Goal: Task Accomplishment & Management: Manage account settings

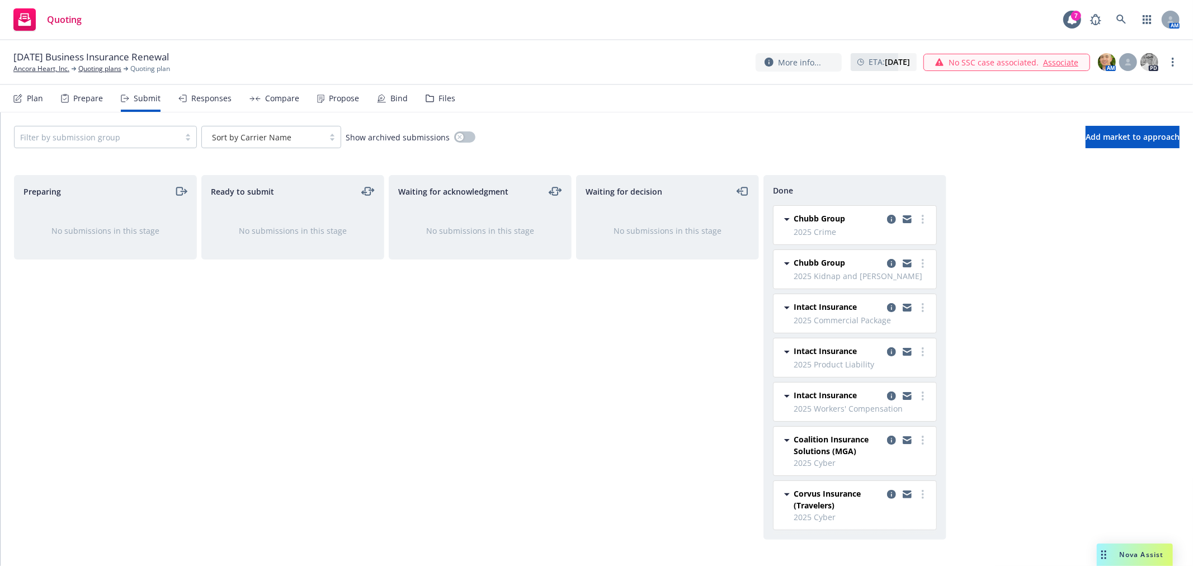
click at [1110, 377] on div "Preparing No submissions in this stage Ready to submit No submissions in this s…" at bounding box center [596, 358] width 1165 height 367
click at [570, 364] on div "Waiting for acknowledgment No submissions in this stage" at bounding box center [480, 358] width 183 height 367
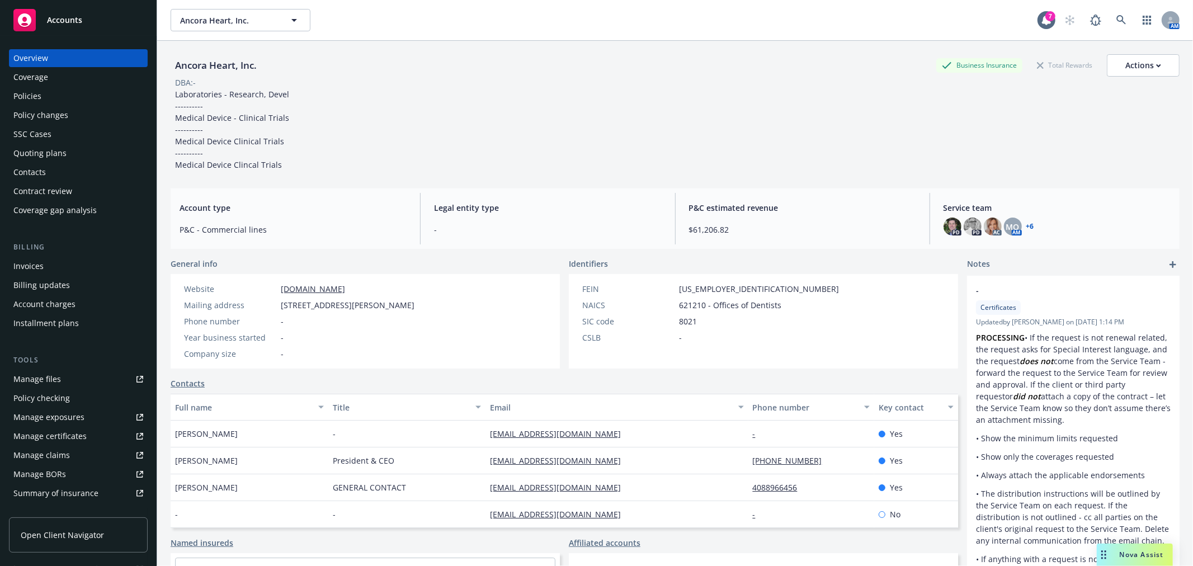
click at [48, 96] on div "Policies" at bounding box center [78, 96] width 130 height 18
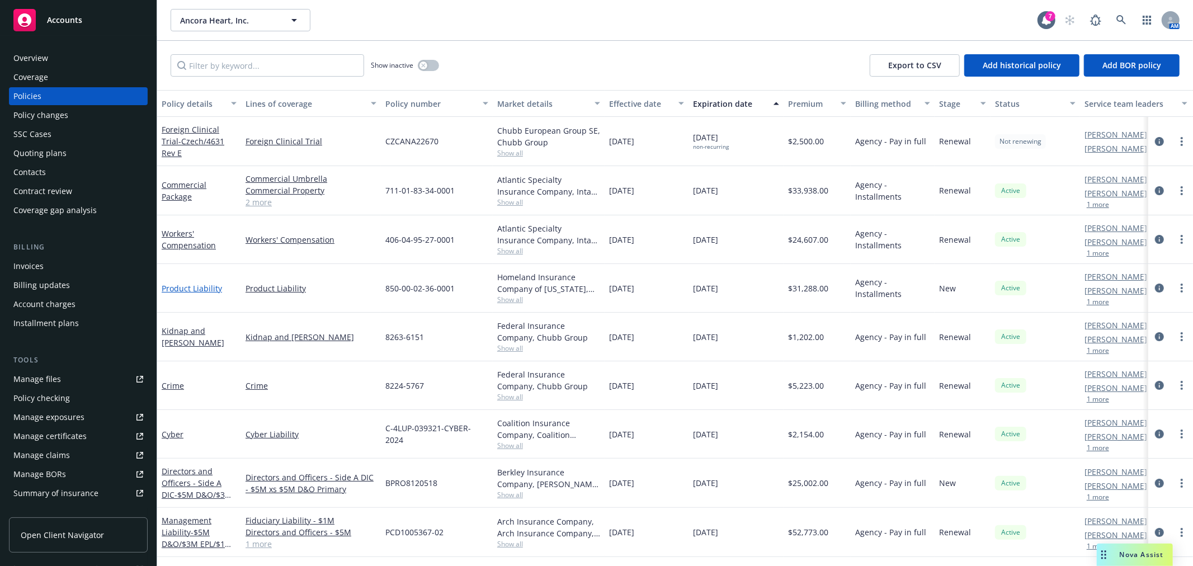
click at [182, 288] on link "Product Liability" at bounding box center [192, 288] width 60 height 11
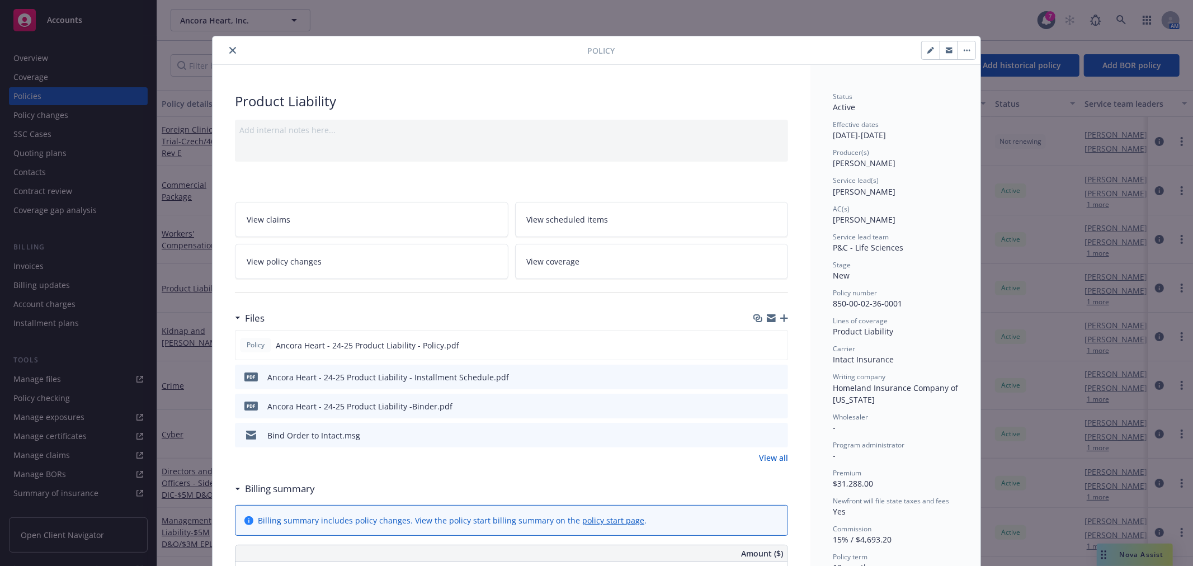
click at [230, 51] on icon "close" at bounding box center [232, 50] width 7 height 7
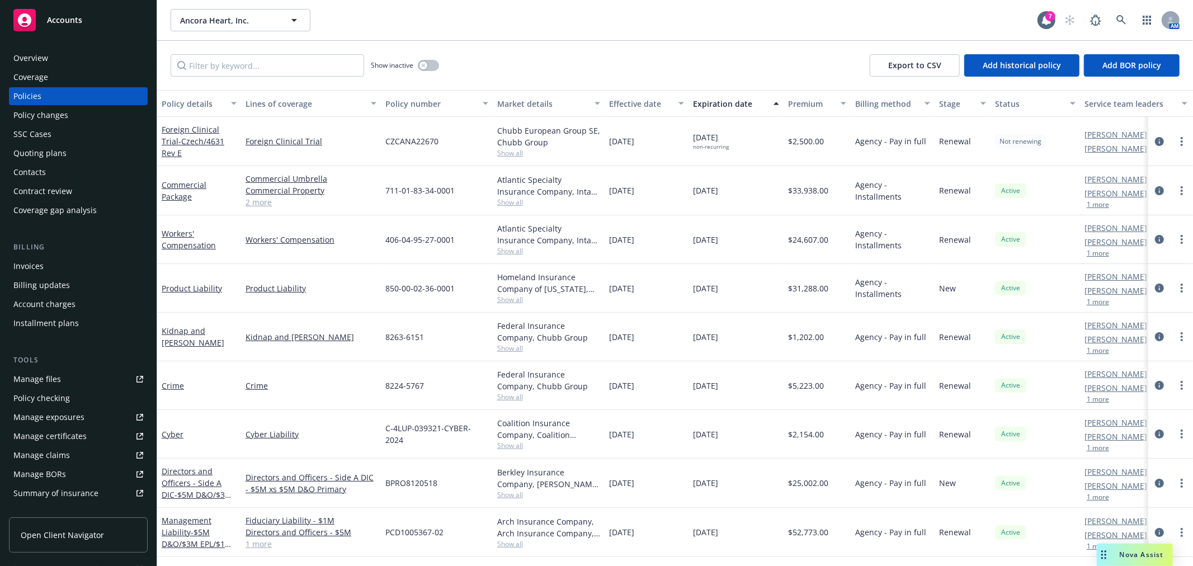
click at [513, 30] on div "Ancora Heart, Inc. Ancora Heart, Inc." at bounding box center [604, 20] width 867 height 22
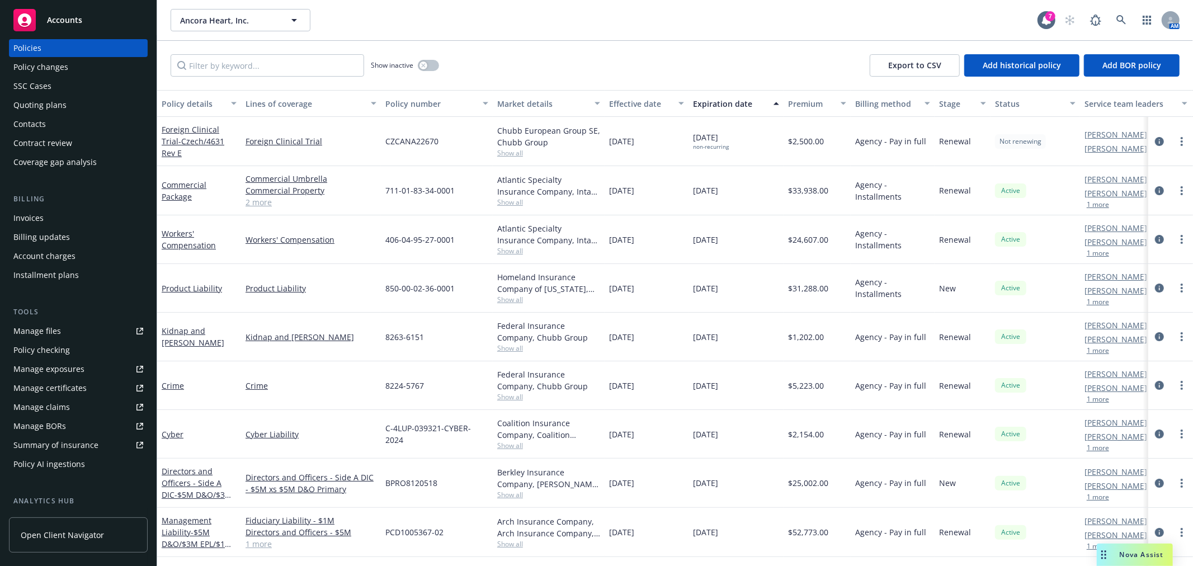
scroll to position [62, 0]
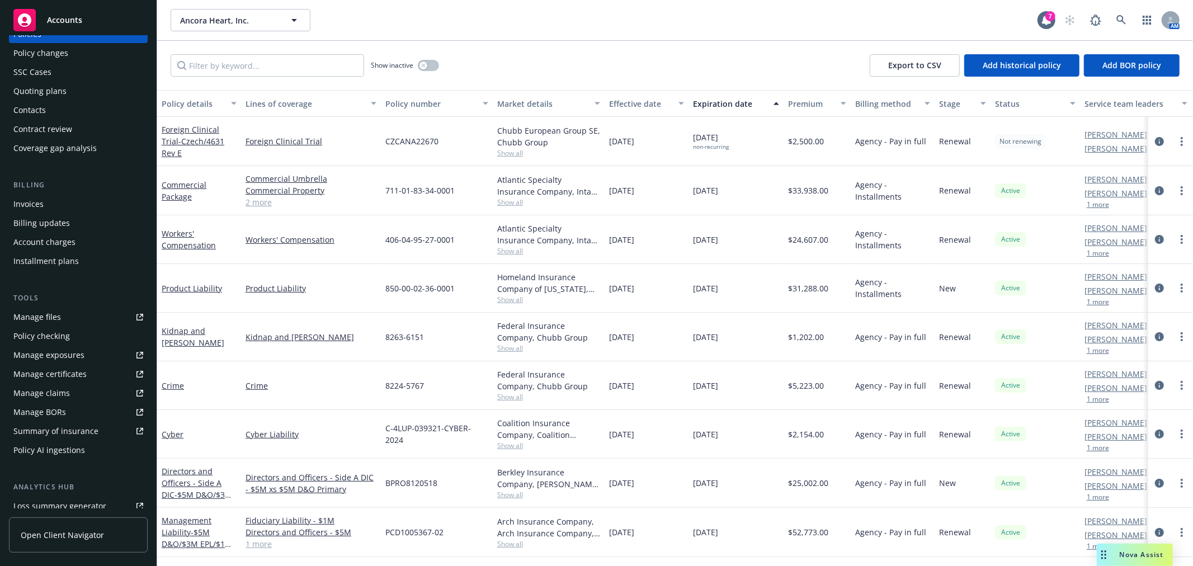
click at [35, 391] on div "Manage claims" at bounding box center [41, 393] width 56 height 18
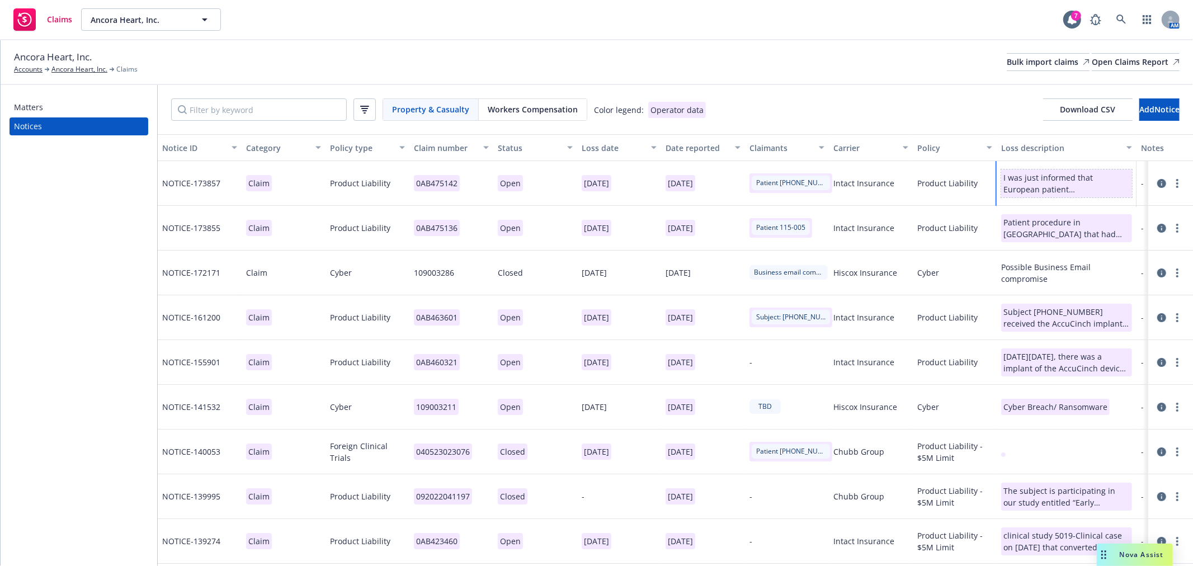
click at [1042, 186] on div "I was just informed that European patient 5019-332-008 had the AccuCinch proced…" at bounding box center [1066, 183] width 126 height 23
click at [1157, 183] on icon at bounding box center [1161, 183] width 9 height 9
click at [1153, 226] on div at bounding box center [1171, 227] width 36 height 13
click at [1157, 319] on icon at bounding box center [1161, 317] width 9 height 9
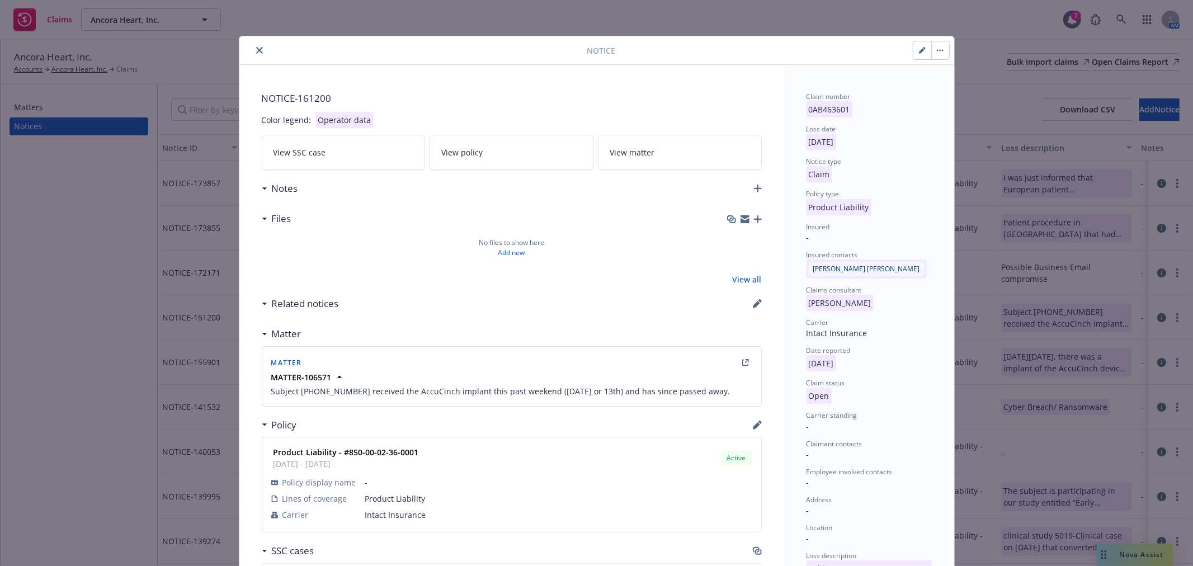
click at [256, 45] on button "close" at bounding box center [259, 50] width 13 height 13
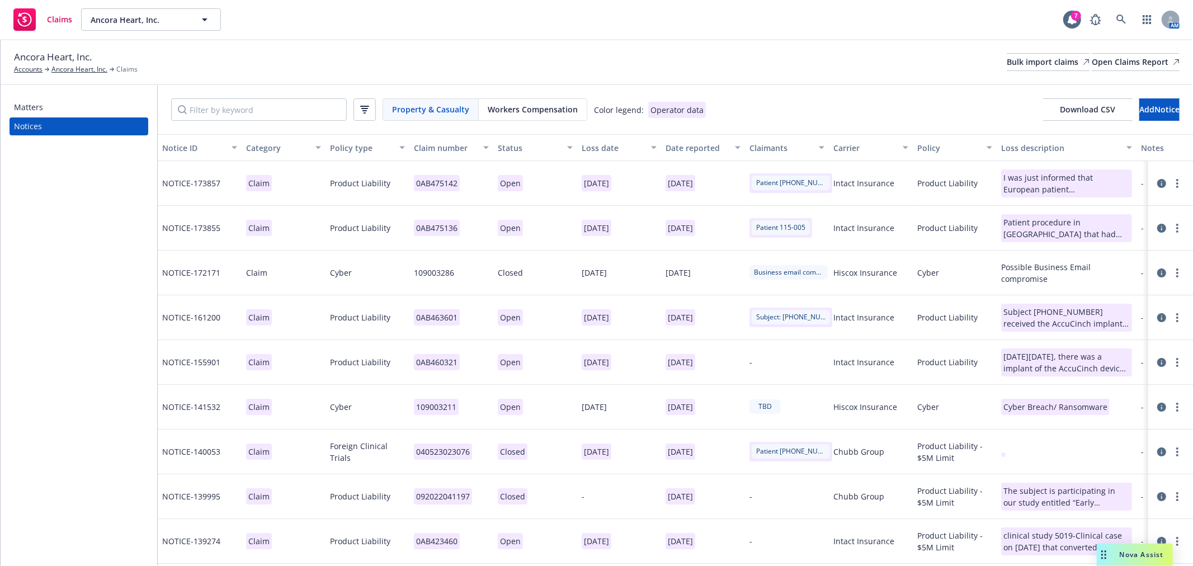
click at [1157, 363] on icon at bounding box center [1161, 362] width 9 height 9
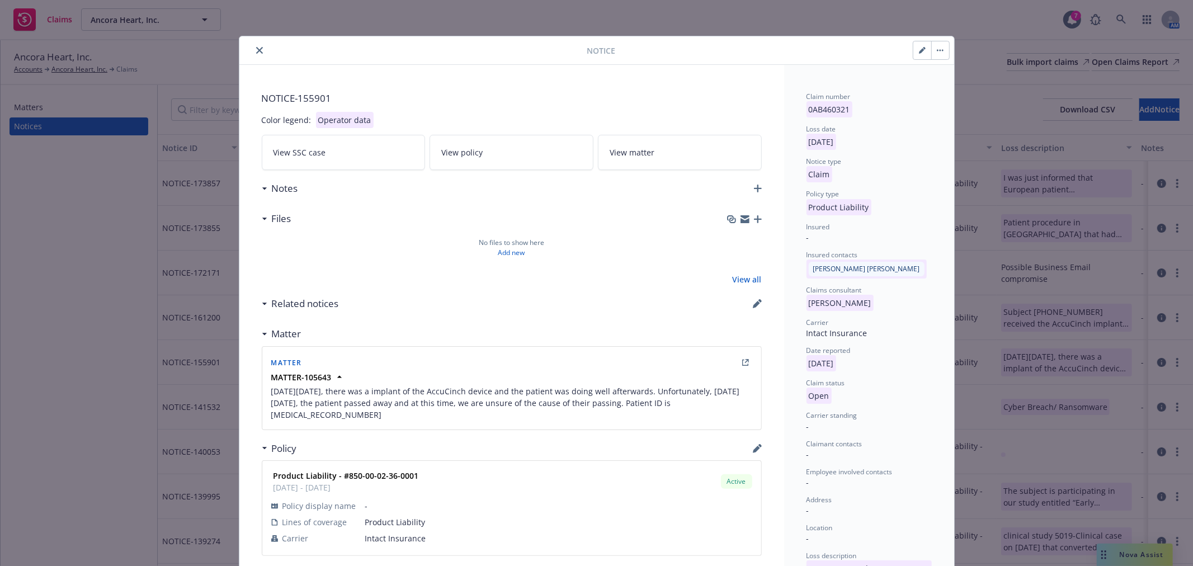
click at [256, 51] on icon "close" at bounding box center [259, 50] width 7 height 7
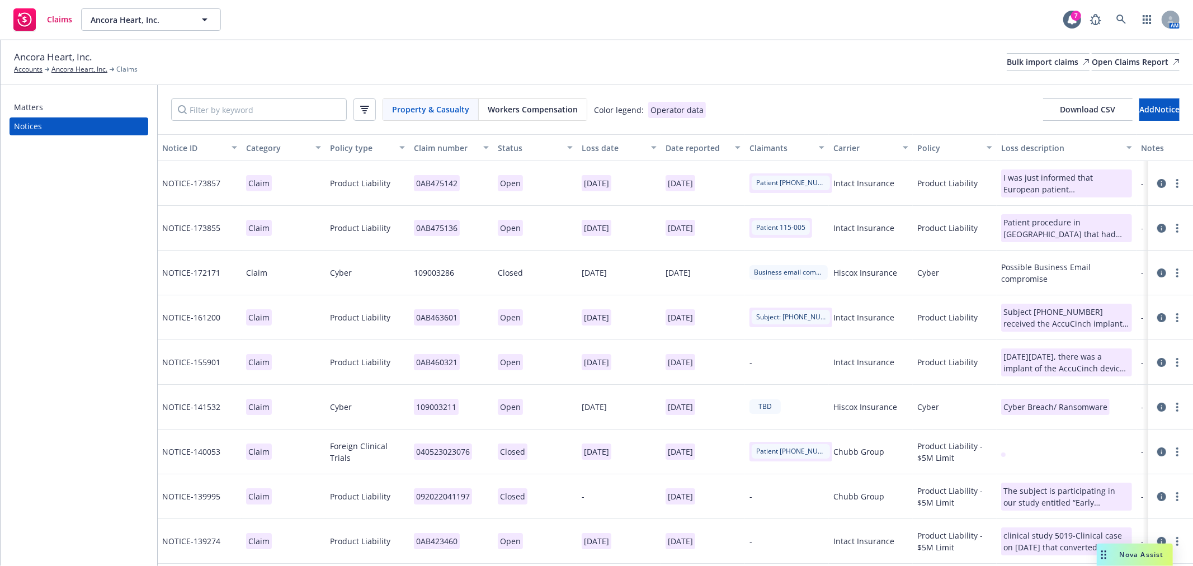
click at [843, 70] on div "Ancora Heart, Inc. Accounts Ancora Heart, Inc. Claims Bulk import claims Open C…" at bounding box center [596, 62] width 1165 height 25
click at [819, 83] on div "Ancora Heart, Inc. Accounts Ancora Heart, Inc. Claims Bulk import claims Open C…" at bounding box center [597, 62] width 1192 height 45
click at [1157, 228] on icon at bounding box center [1161, 228] width 9 height 9
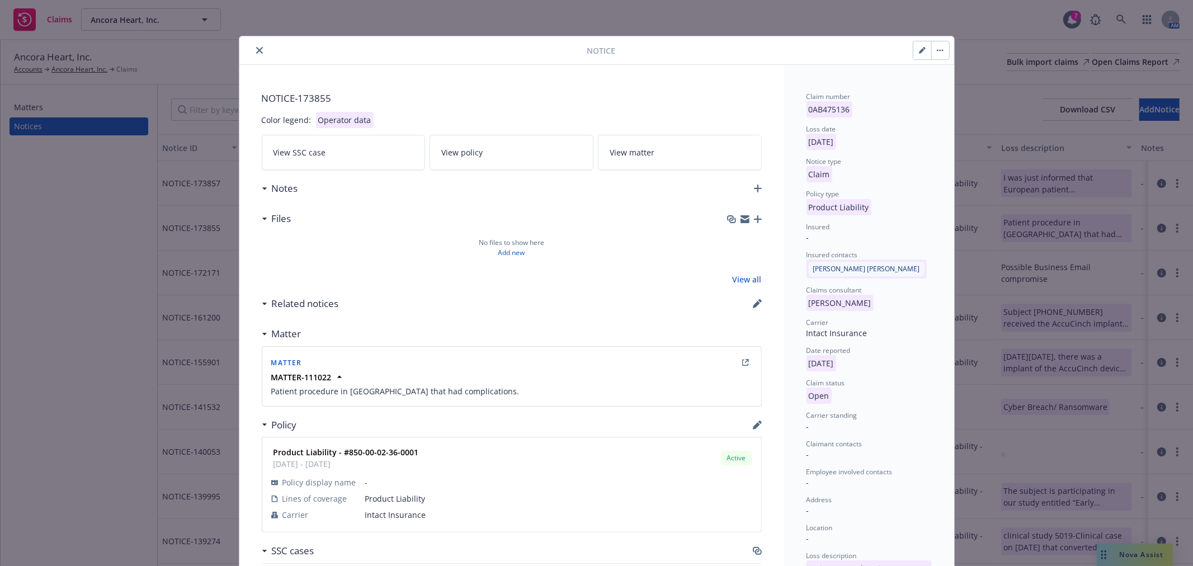
click at [256, 51] on icon "close" at bounding box center [259, 50] width 7 height 7
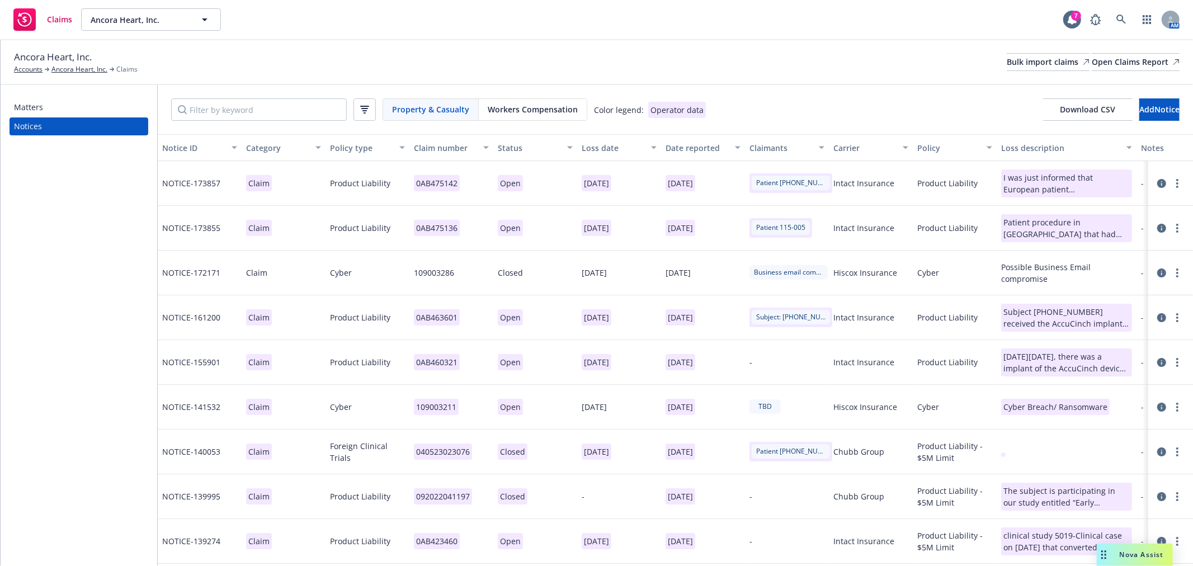
click at [799, 75] on div "Ancora Heart, Inc. Accounts Ancora Heart, Inc. Claims Bulk import claims Open C…" at bounding box center [597, 62] width 1192 height 45
click at [345, 59] on div "Ancora Heart, Inc. Accounts Ancora Heart, Inc. Claims Bulk import claims Open C…" at bounding box center [596, 62] width 1165 height 25
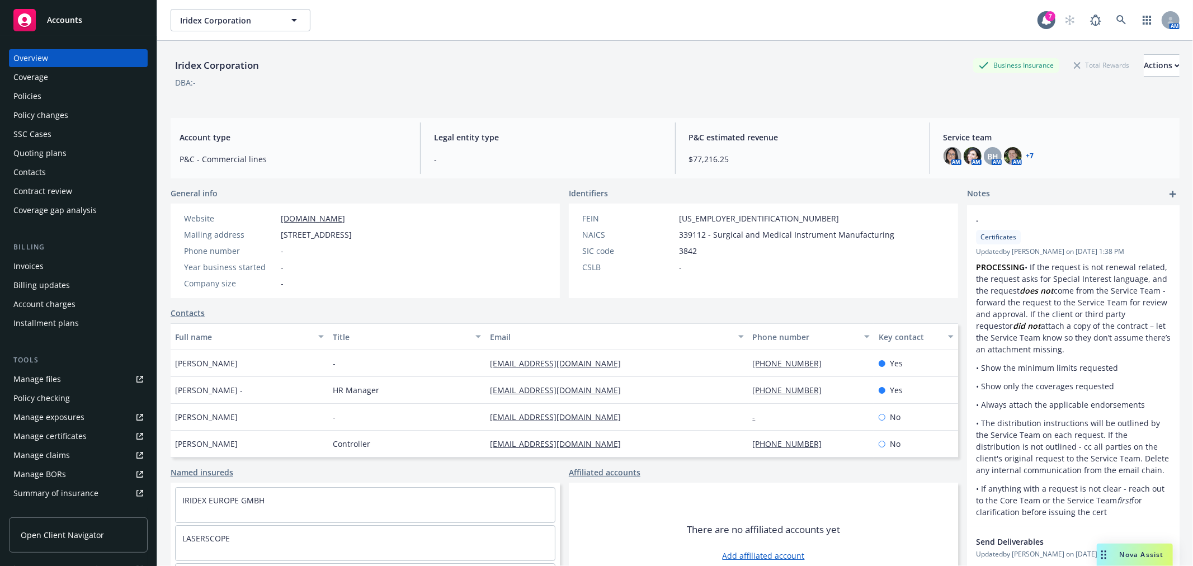
click at [53, 96] on div "Policies" at bounding box center [78, 96] width 130 height 18
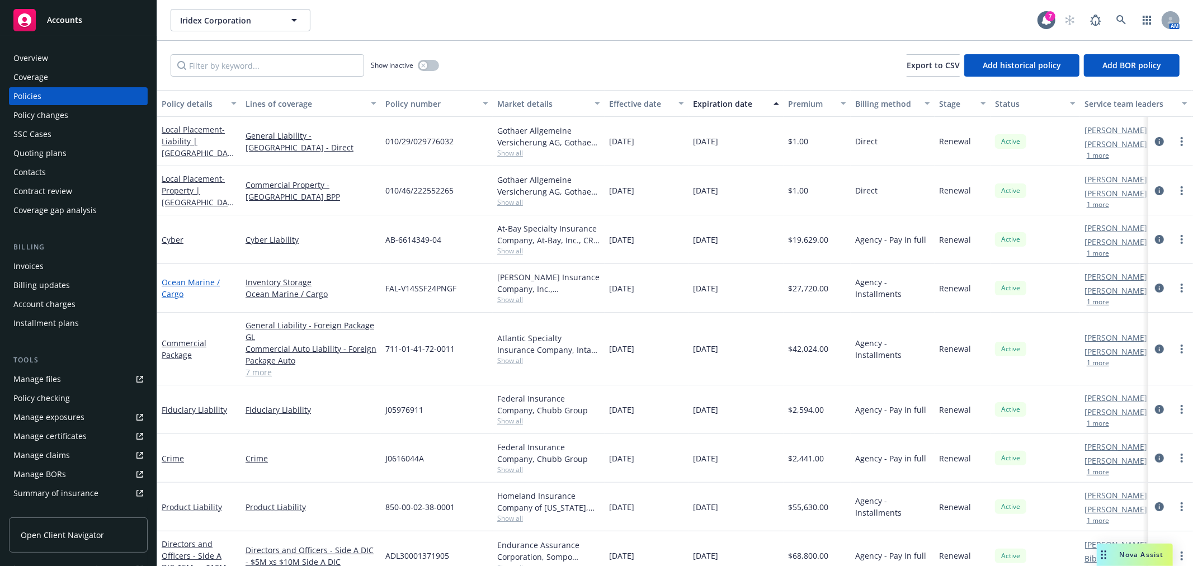
click at [182, 281] on link "Ocean Marine / Cargo" at bounding box center [191, 288] width 58 height 22
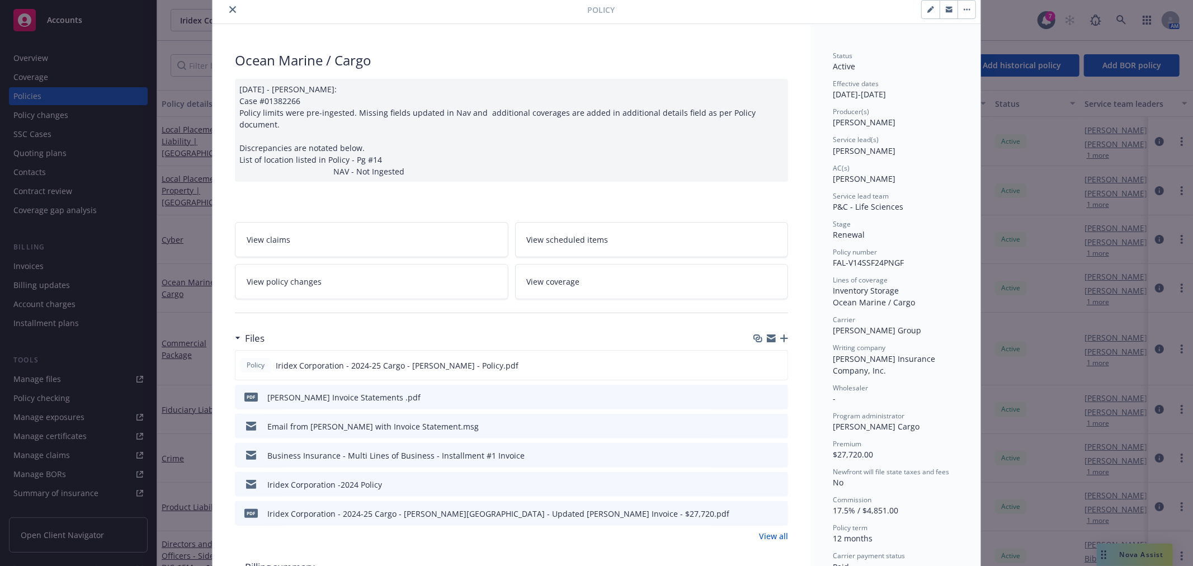
scroll to position [62, 0]
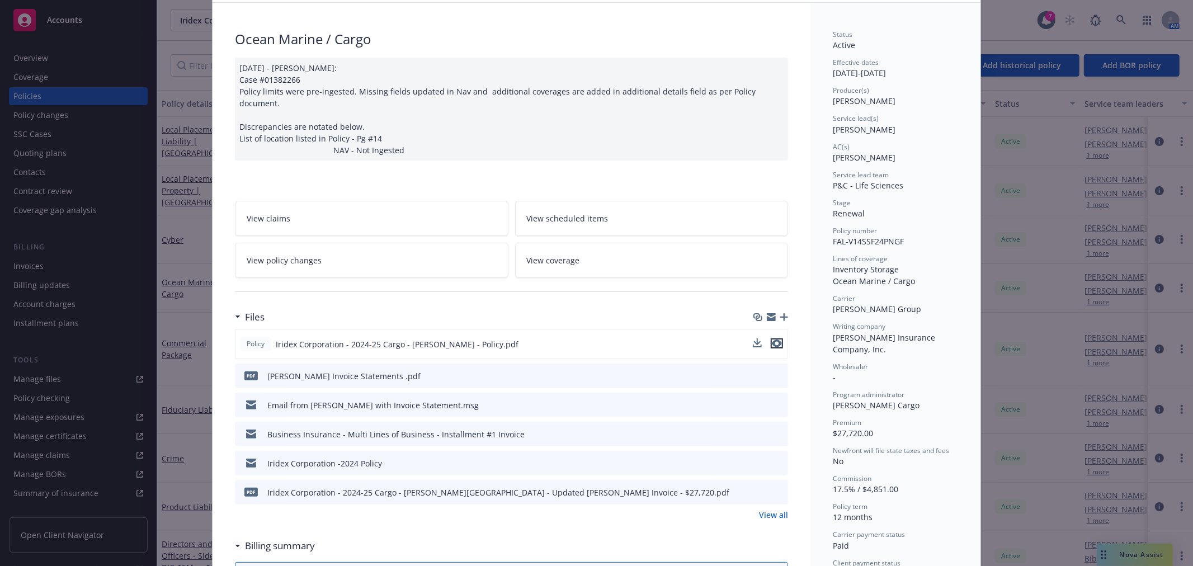
click at [776, 339] on icon "preview file" at bounding box center [777, 343] width 10 height 8
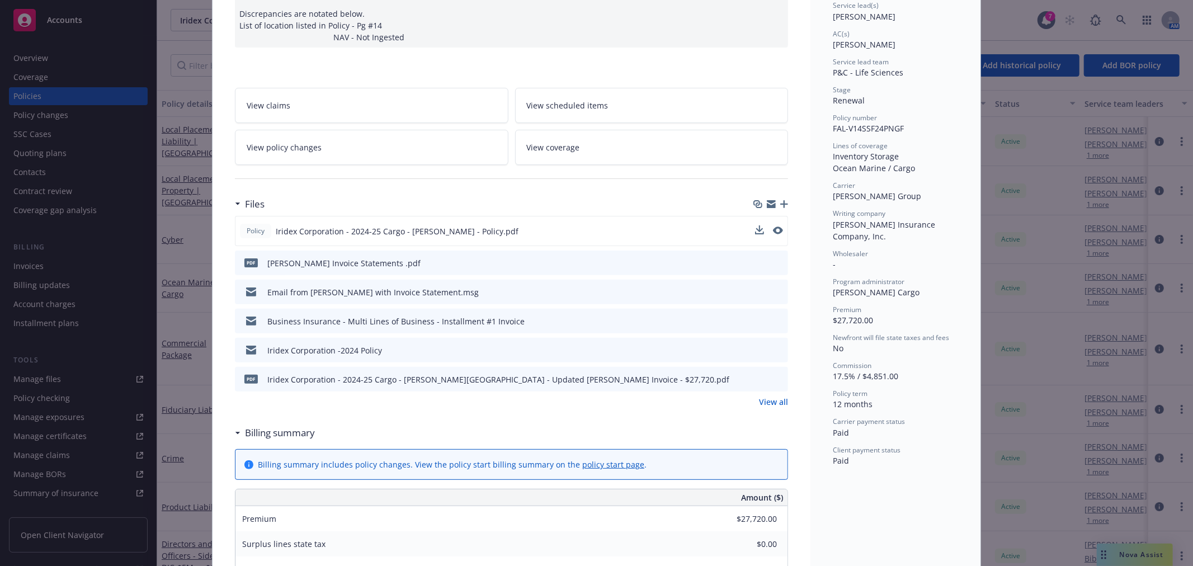
scroll to position [186, 0]
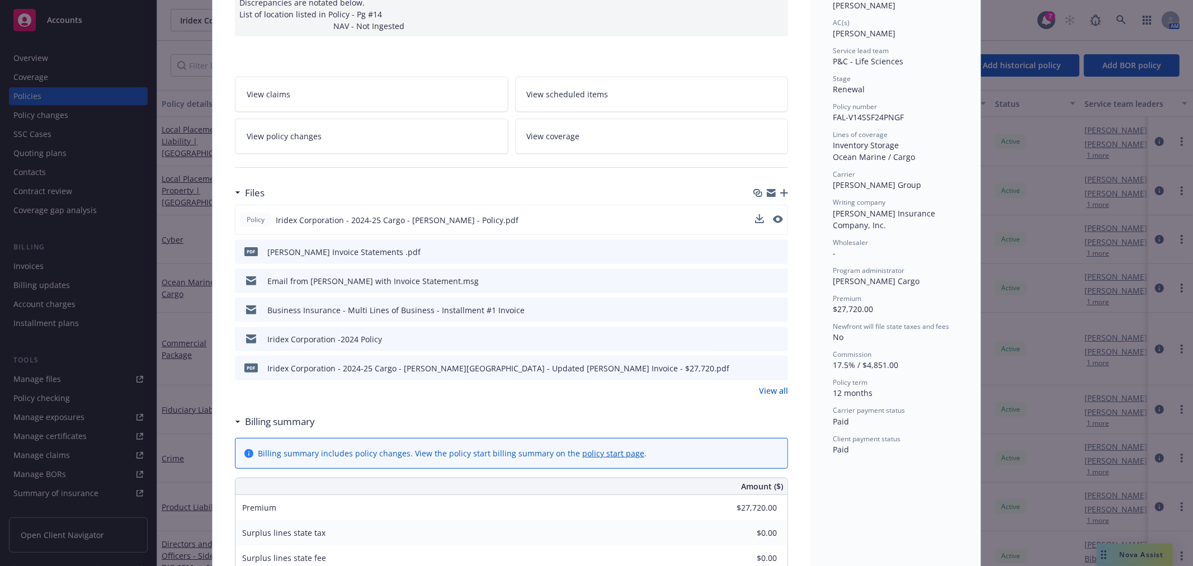
click at [772, 385] on link "View all" at bounding box center [773, 391] width 29 height 12
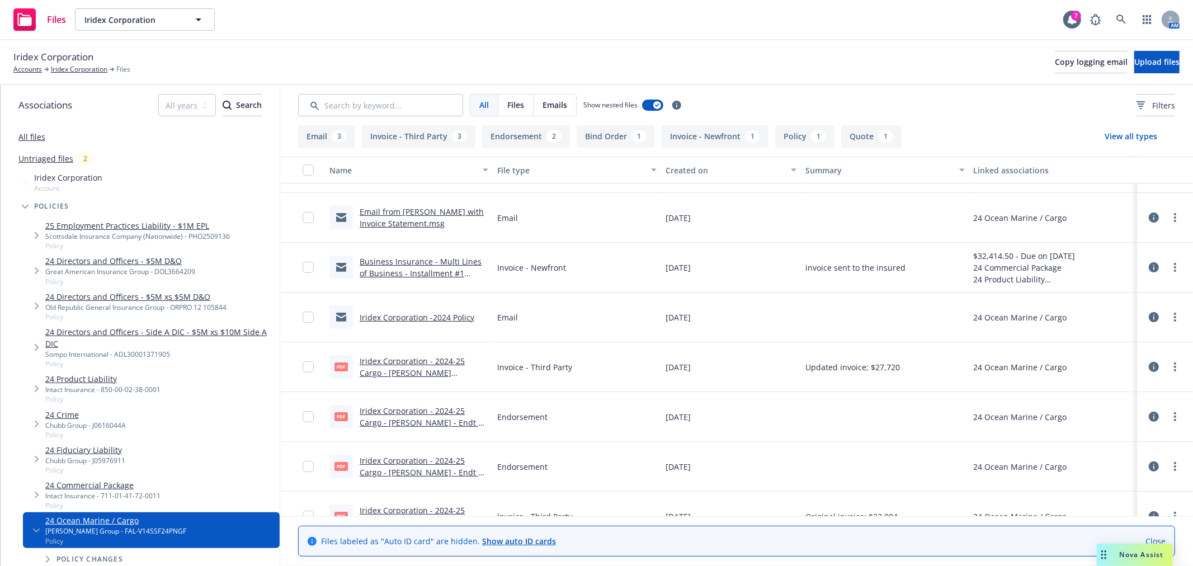
scroll to position [62, 0]
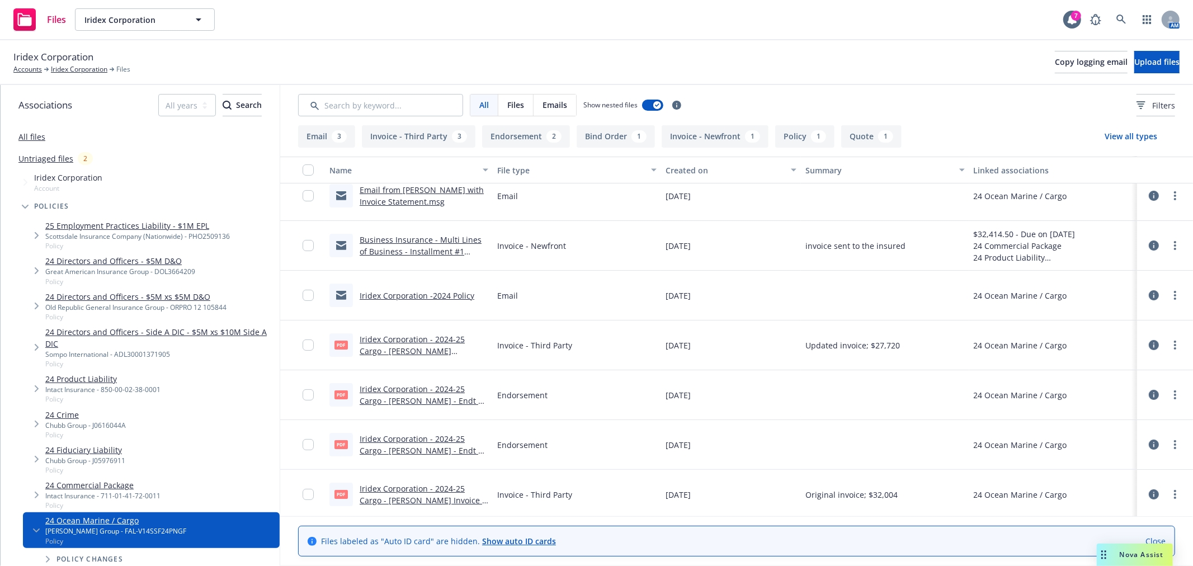
click at [442, 398] on link "Iridex Corporation - 2024-25 Cargo - Falvey-Beazley - Endt 9 - Update Inventory…" at bounding box center [424, 401] width 128 height 34
click at [1120, 18] on icon at bounding box center [1121, 20] width 10 height 10
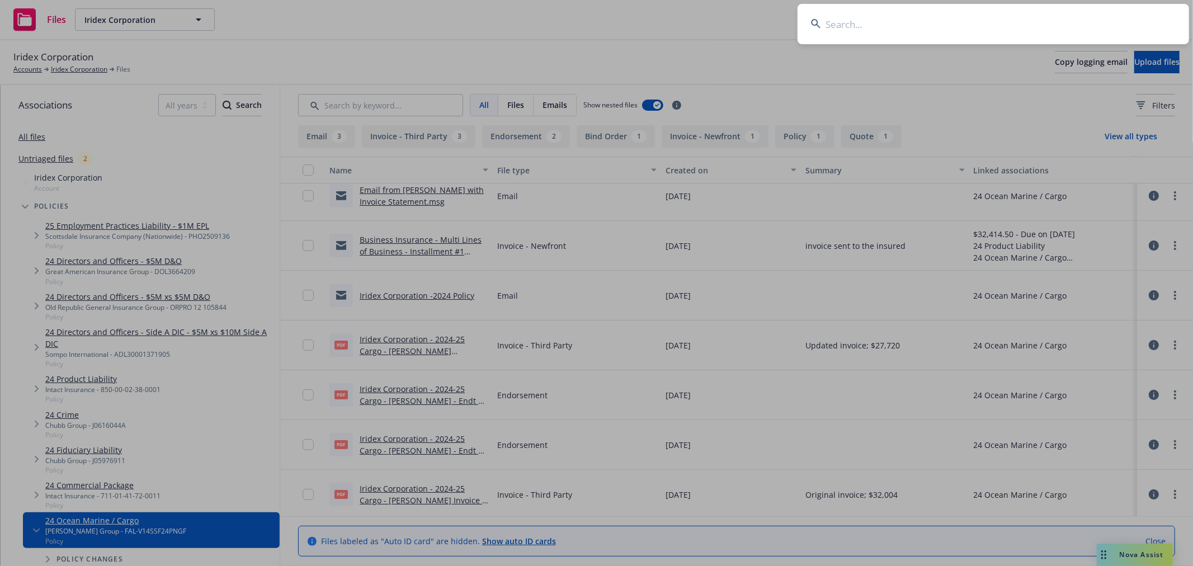
click at [912, 26] on input at bounding box center [992, 24] width 391 height 40
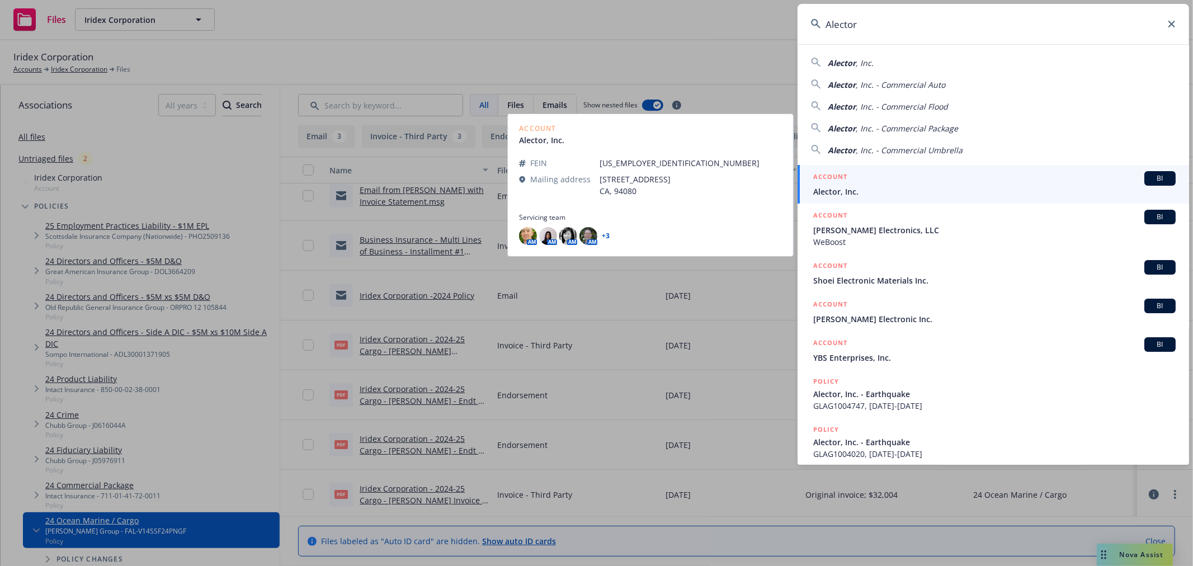
type input "Alector"
click at [848, 193] on span "Alector, Inc." at bounding box center [994, 192] width 362 height 12
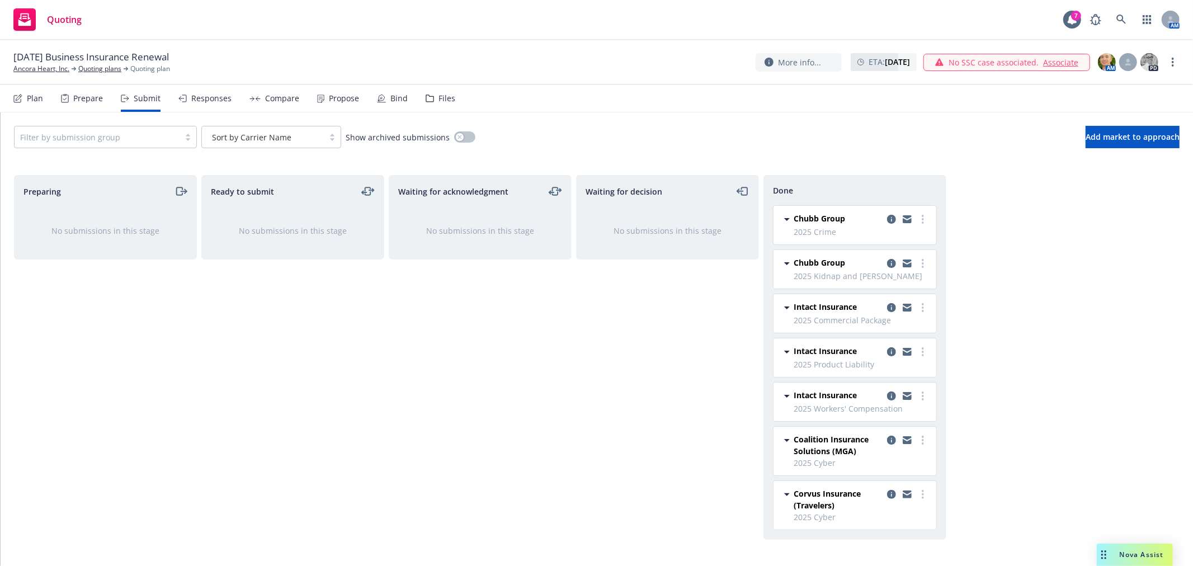
click at [1153, 553] on span "Nova Assist" at bounding box center [1142, 555] width 44 height 10
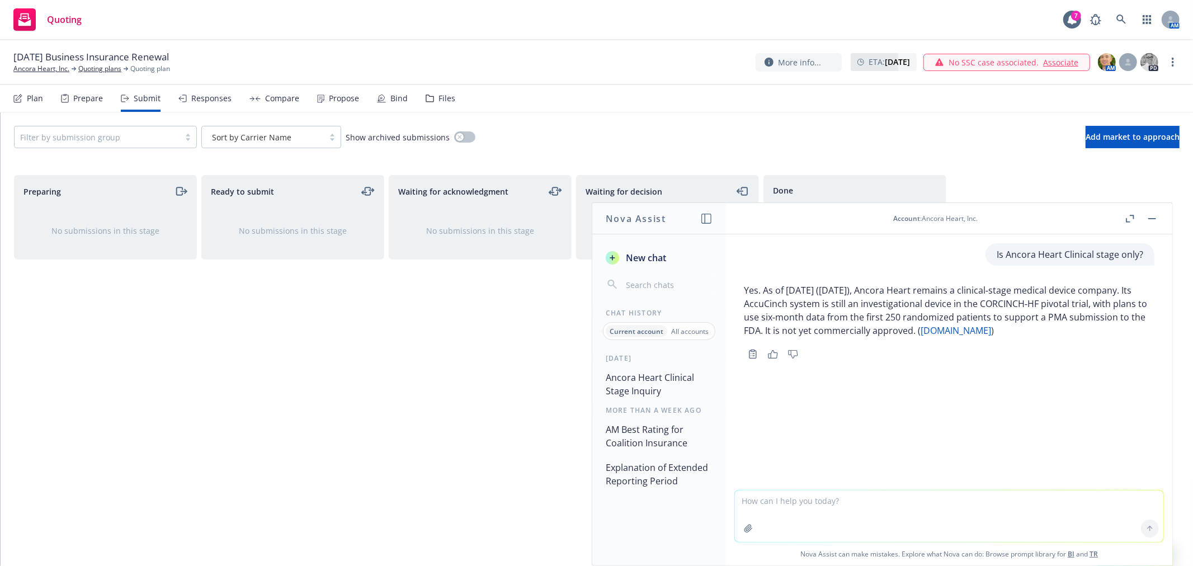
click at [814, 498] on textarea at bounding box center [949, 515] width 428 height 51
type textarea "What should be included in the estimated payroll figures for the upcoming Worke…"
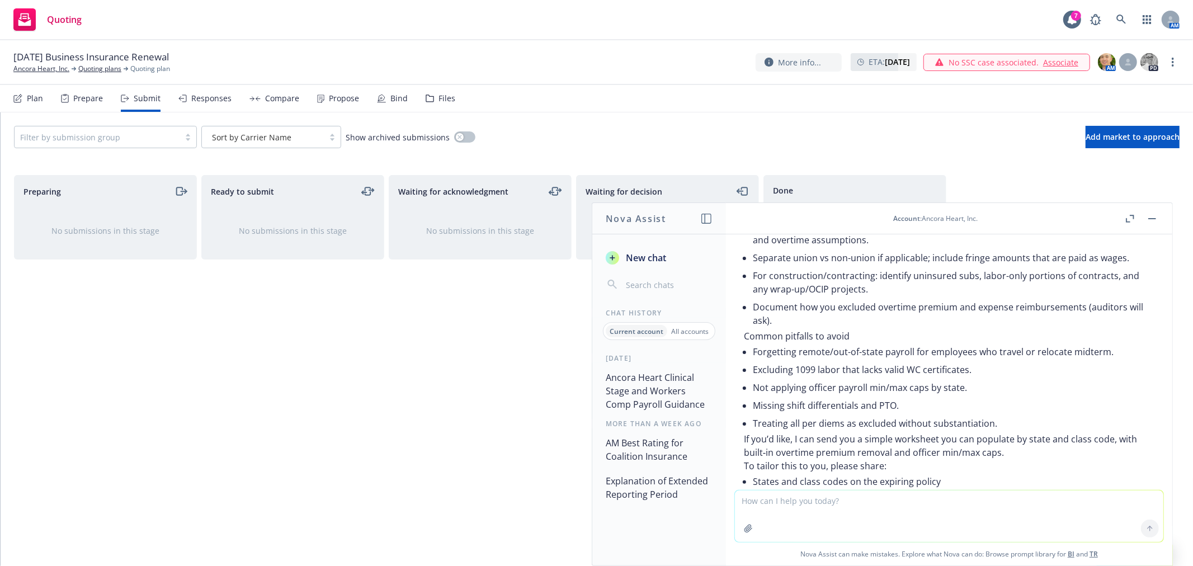
scroll to position [899, 0]
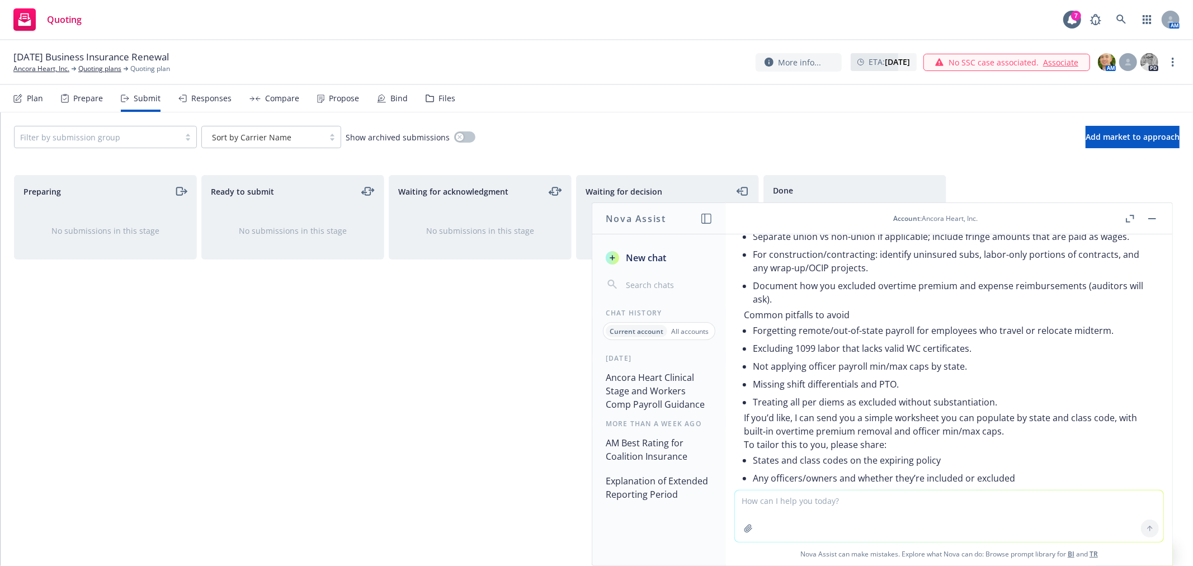
click at [1014, 219] on div "Account : Ancora Heart, Inc." at bounding box center [935, 219] width 375 height 10
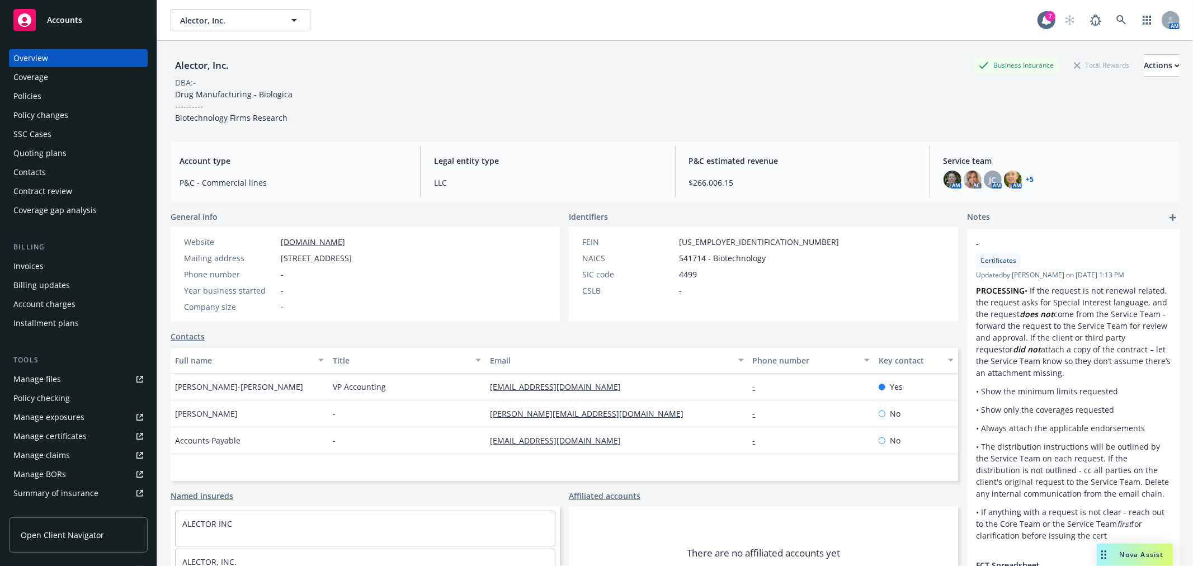
click at [50, 97] on div "Policies" at bounding box center [78, 96] width 130 height 18
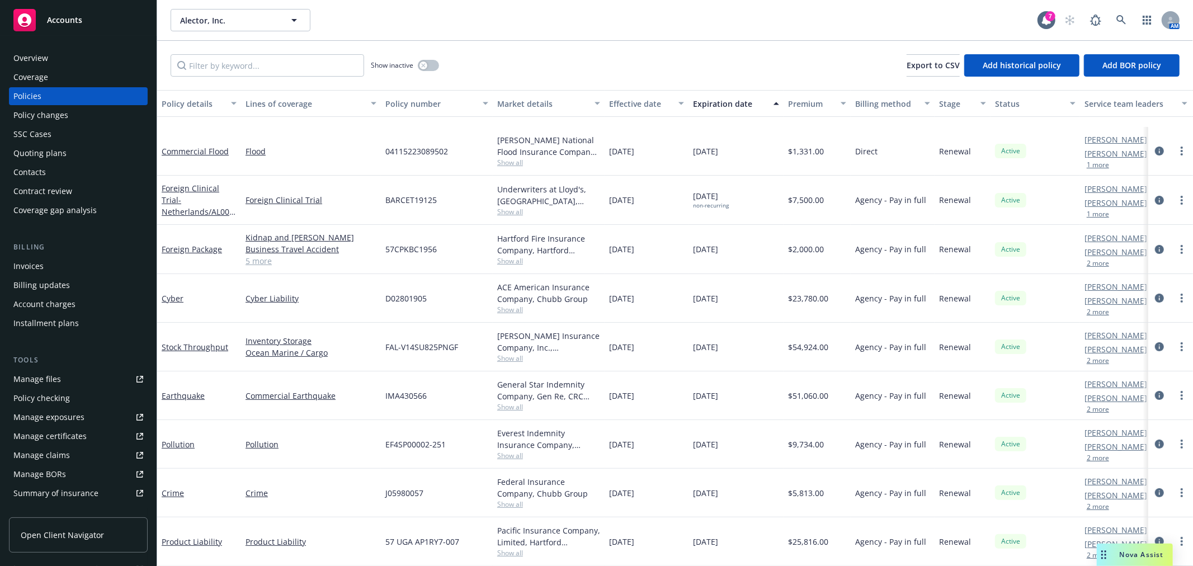
scroll to position [186, 0]
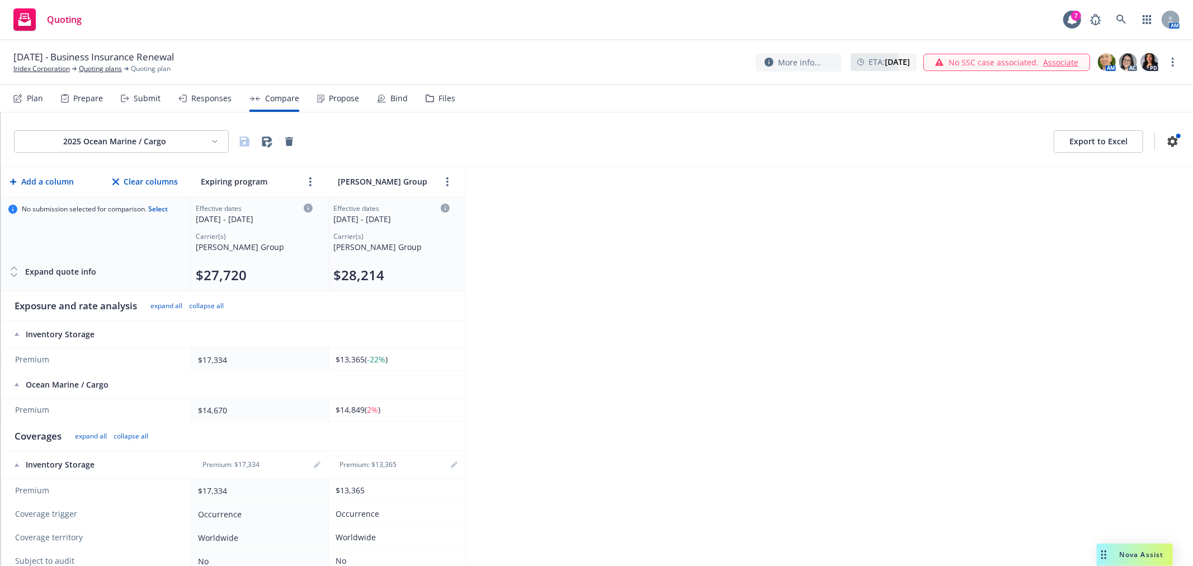
click at [696, 286] on div "2025 Ocean Marine / Cargo Export to Excel Add a column Clear columns Expiring p…" at bounding box center [597, 339] width 1192 height 454
click at [672, 154] on div "2025 Ocean Marine / Cargo Export to Excel" at bounding box center [597, 139] width 1192 height 54
click at [93, 69] on link "Quoting plans" at bounding box center [100, 69] width 43 height 10
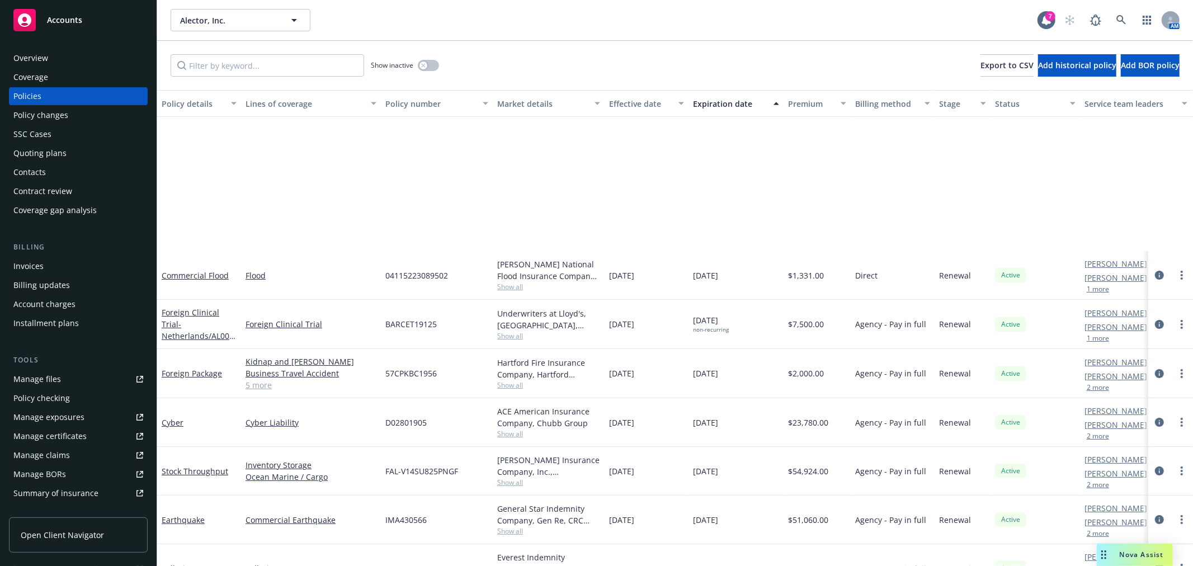
scroll to position [186, 0]
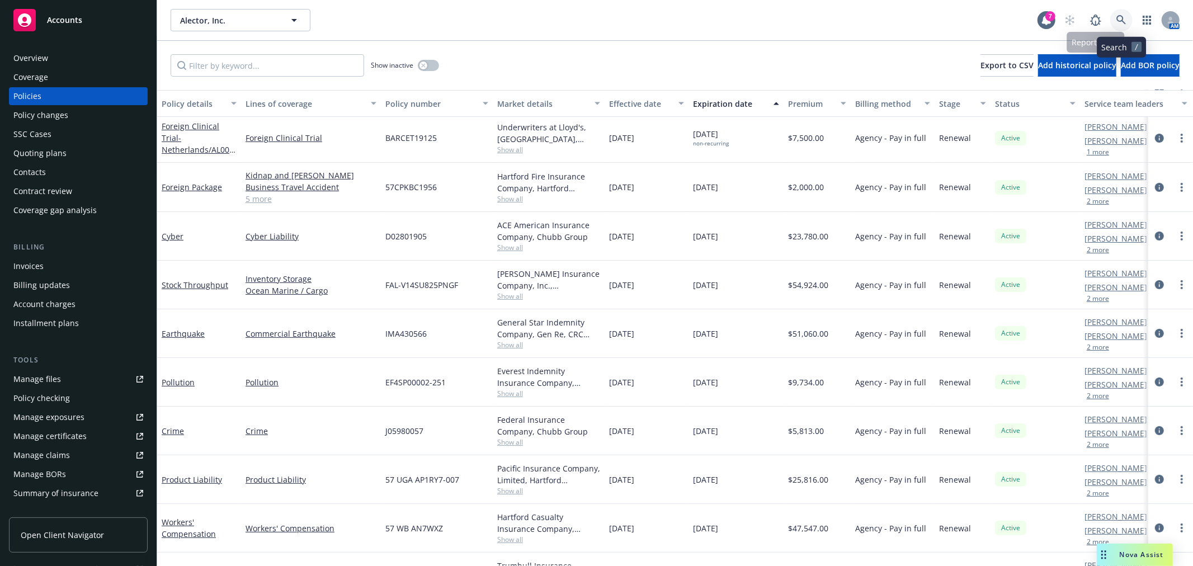
click at [1125, 20] on icon at bounding box center [1121, 20] width 10 height 10
click at [1121, 18] on icon at bounding box center [1121, 20] width 10 height 10
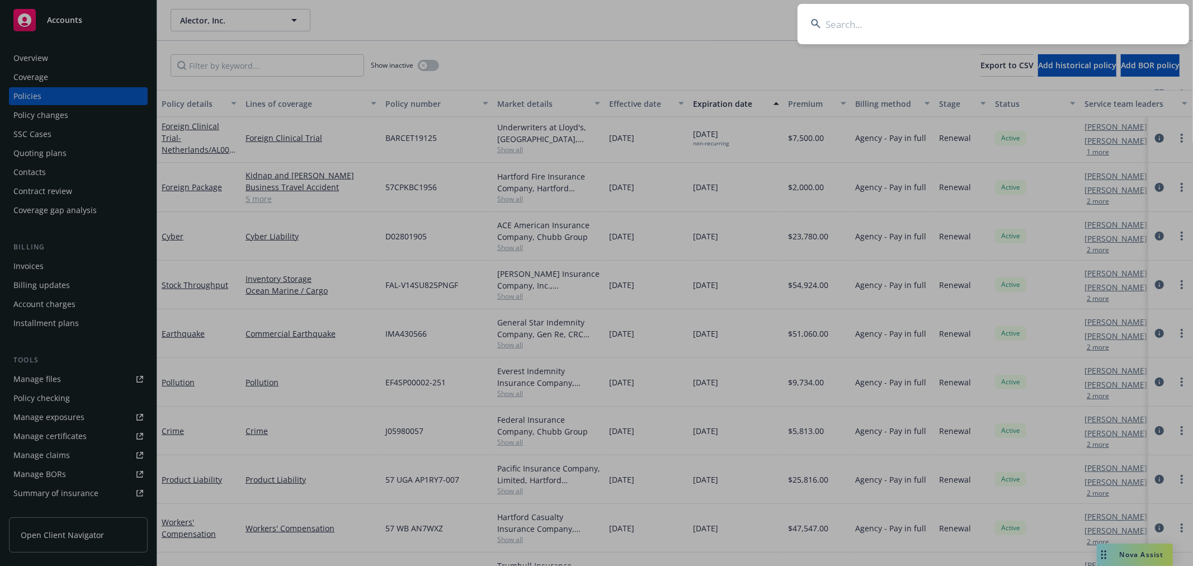
click at [865, 23] on input at bounding box center [992, 24] width 391 height 40
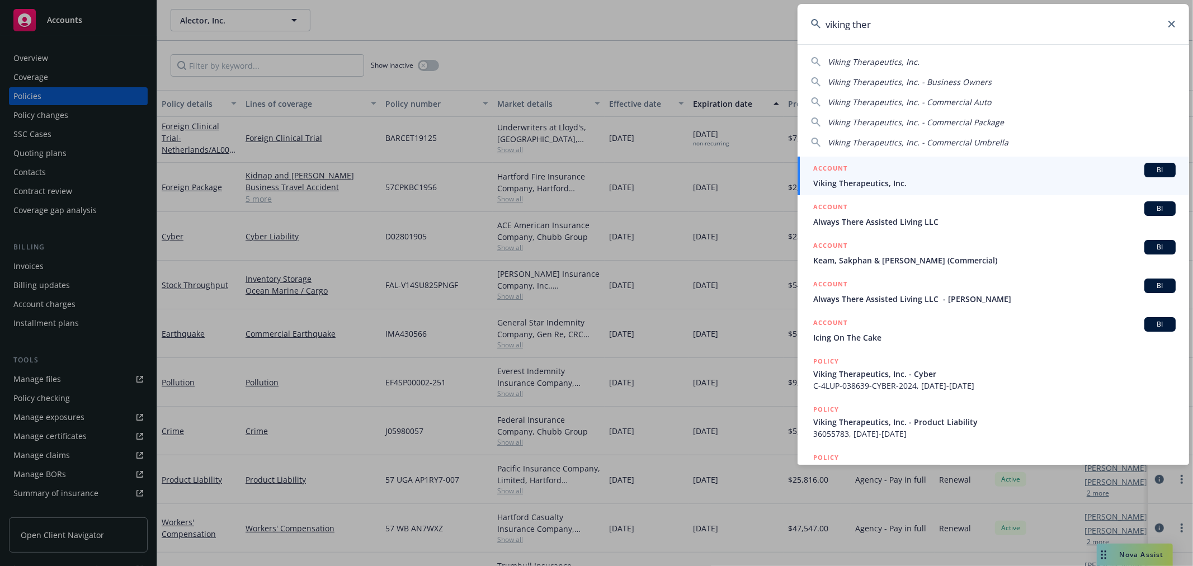
type input "viking ther"
click at [910, 172] on div "ACCOUNT BI" at bounding box center [994, 170] width 362 height 15
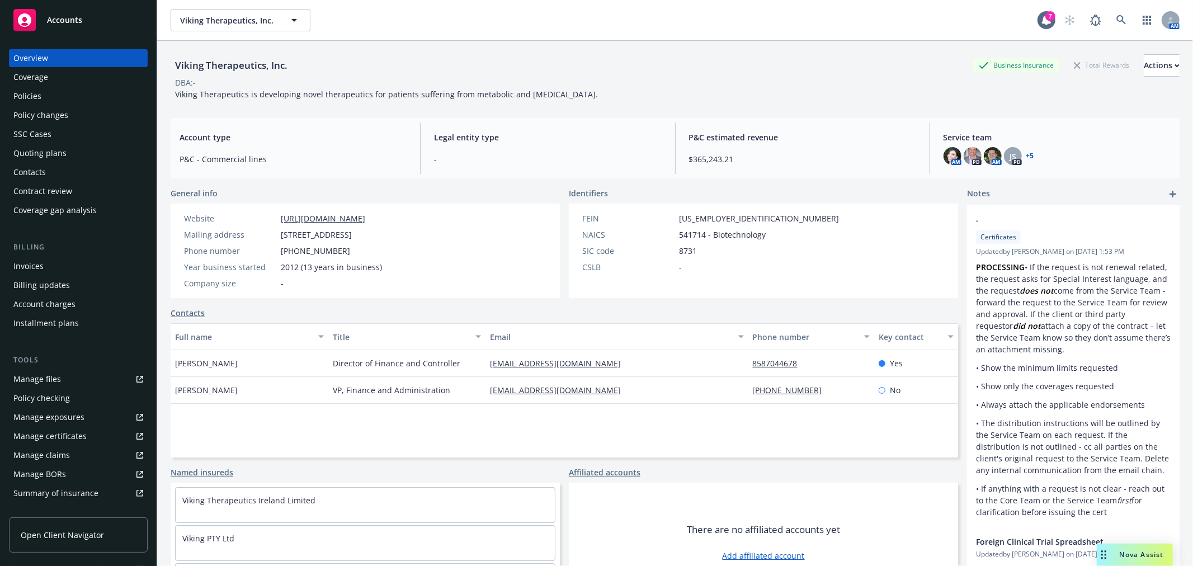
click at [53, 151] on div "Quoting plans" at bounding box center [39, 153] width 53 height 18
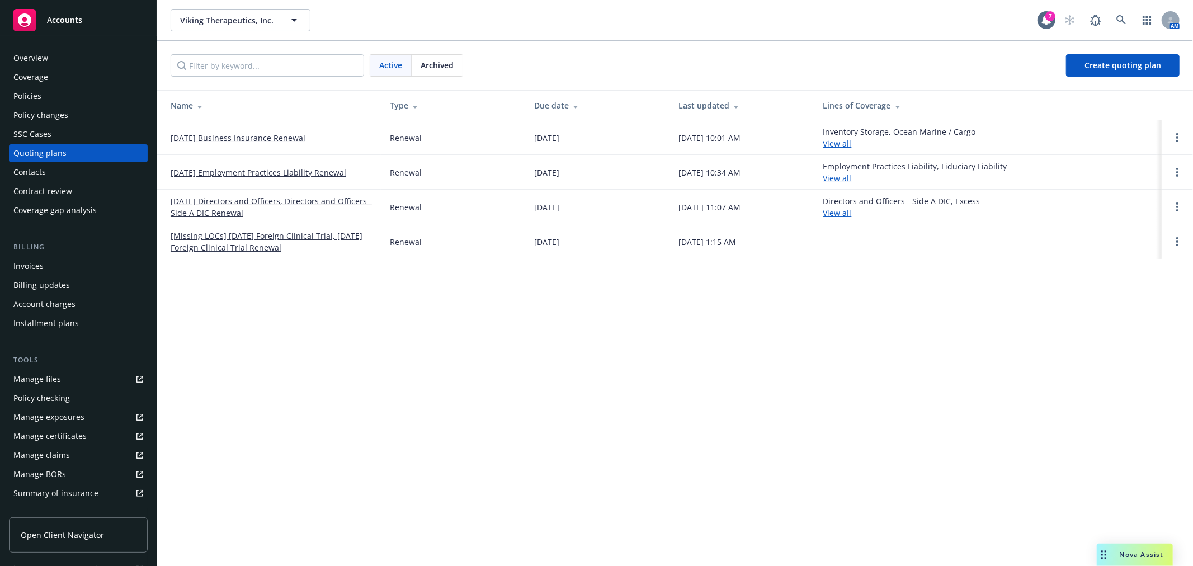
click at [284, 135] on link "[DATE] Business Insurance Renewal" at bounding box center [238, 138] width 135 height 12
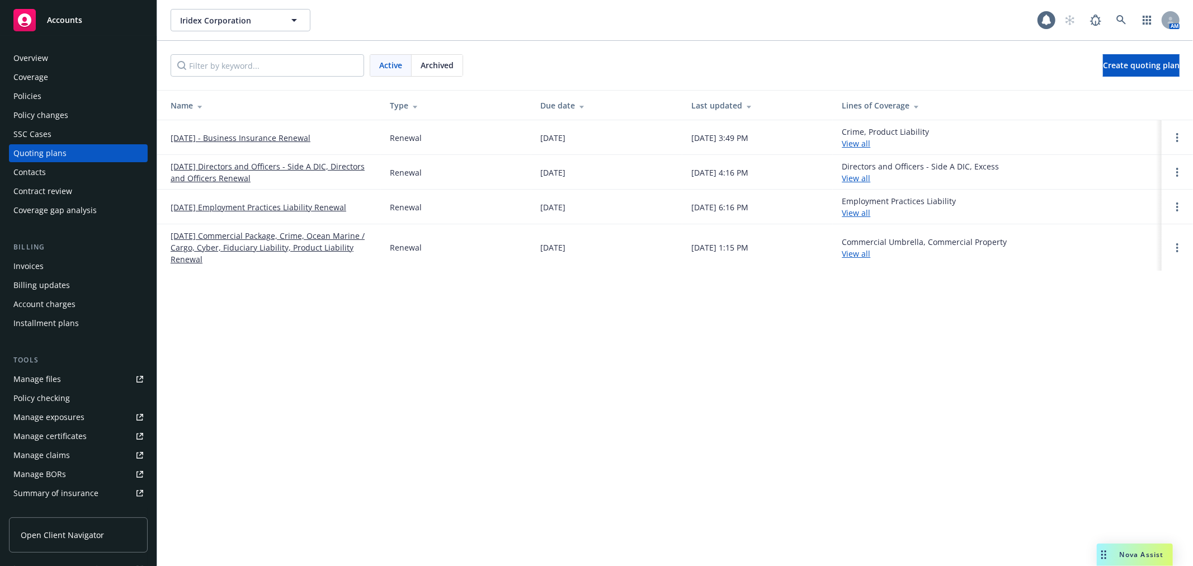
click at [259, 141] on link "[DATE] - Business Insurance Renewal" at bounding box center [241, 138] width 140 height 12
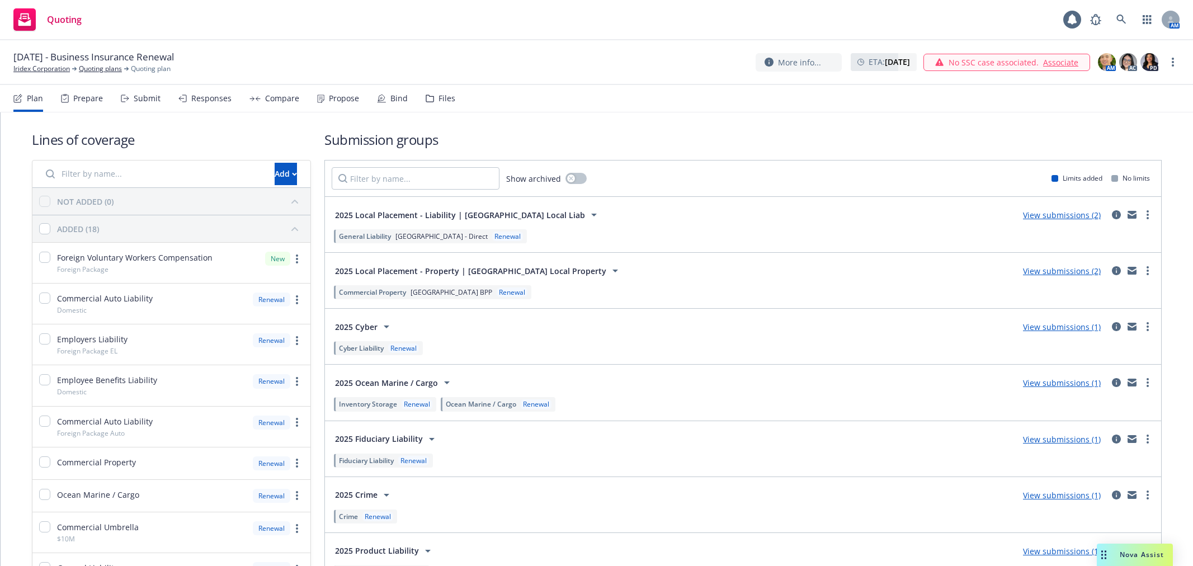
click at [159, 108] on div "Plan Prepare Submit Responses Compare Propose Bind Files" at bounding box center [234, 98] width 442 height 27
click at [140, 102] on div "Submit" at bounding box center [147, 98] width 27 height 9
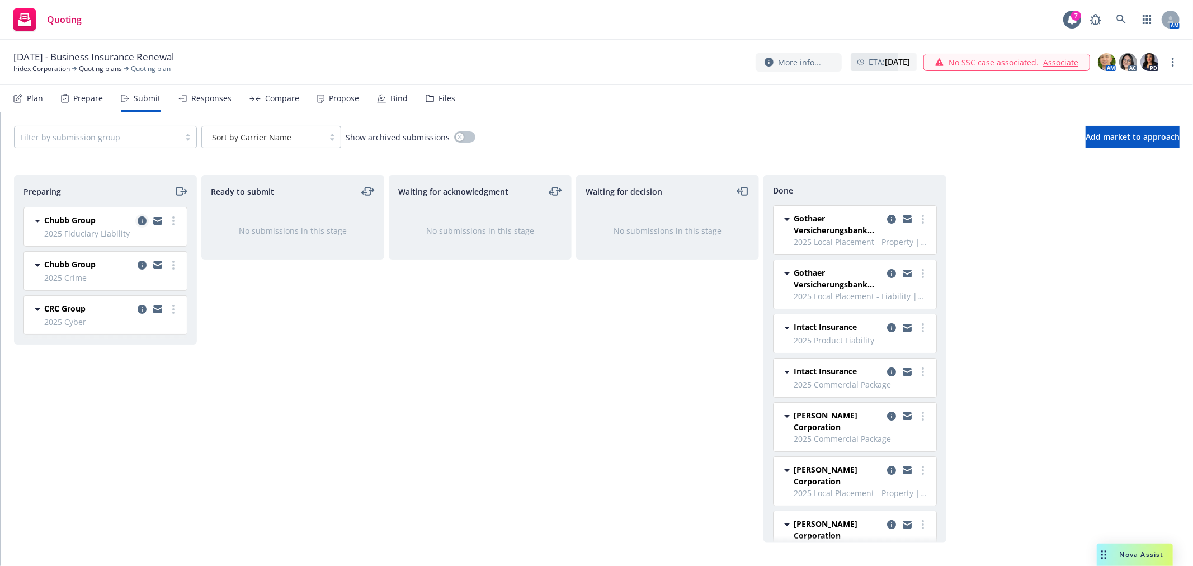
click at [142, 221] on icon "copy logging email" at bounding box center [142, 220] width 9 height 9
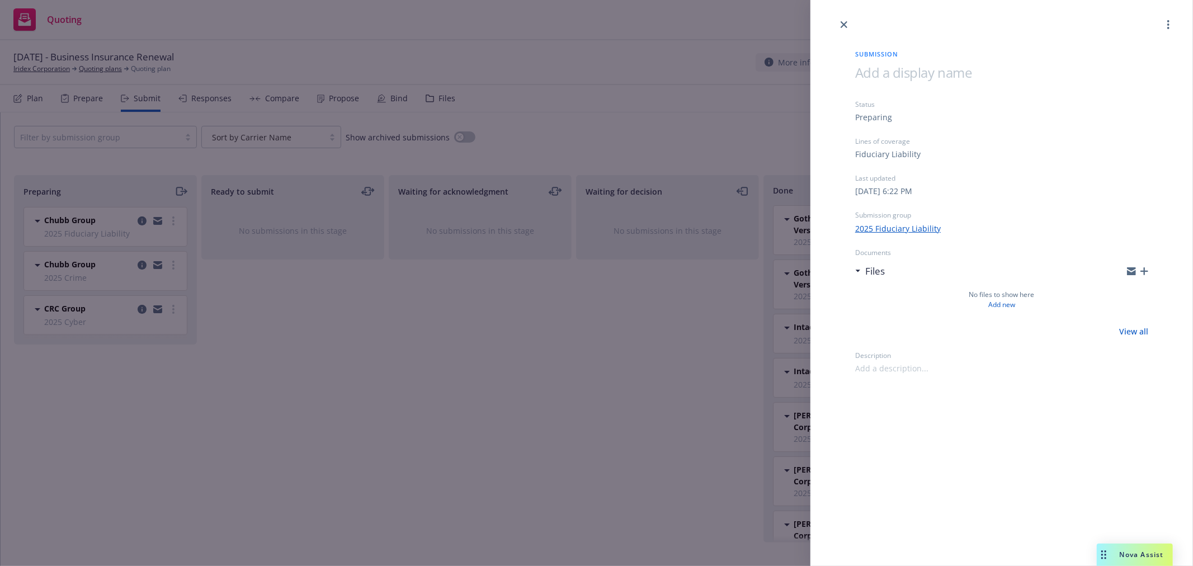
click at [578, 349] on div "Submission Status Preparing Lines of coverage Fiduciary Liability Last updated …" at bounding box center [596, 283] width 1193 height 566
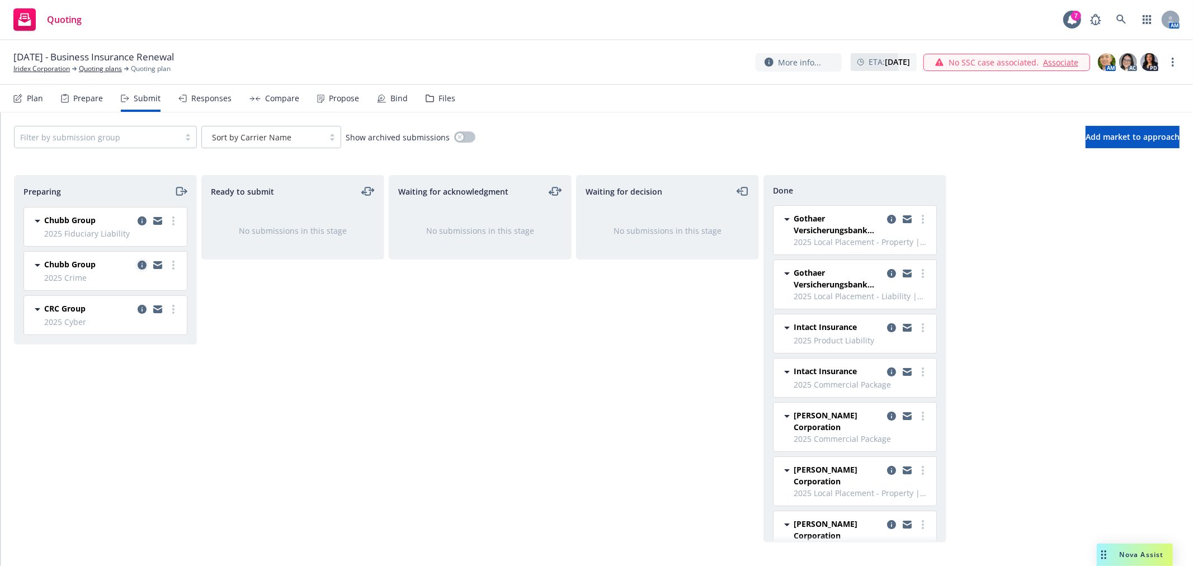
click at [141, 267] on icon "copy logging email" at bounding box center [142, 265] width 9 height 9
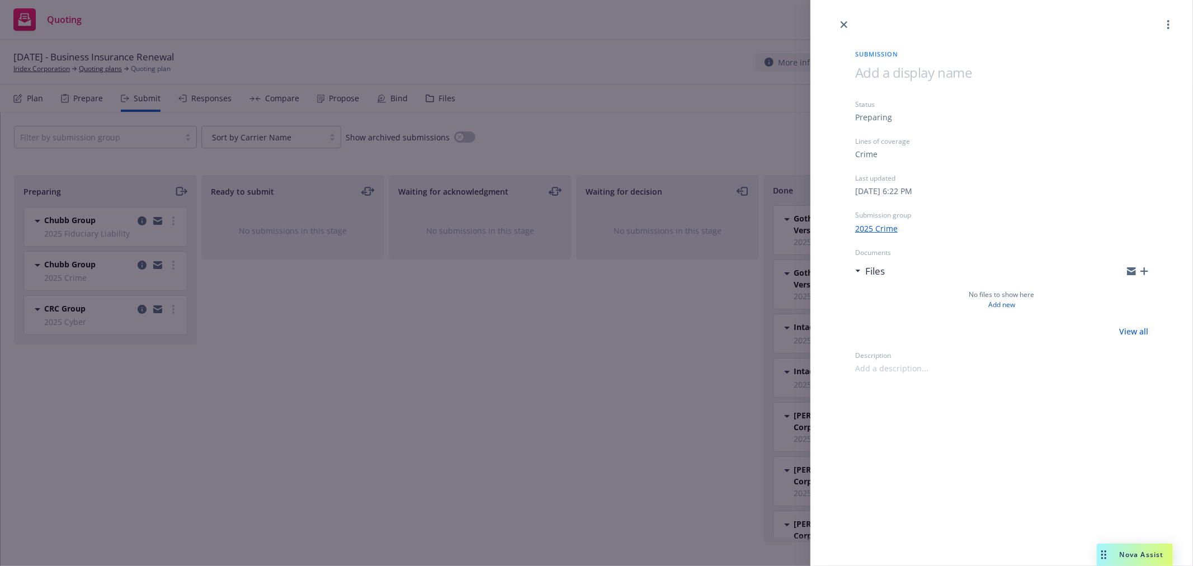
click at [445, 365] on div "Submission Status Preparing Lines of coverage Crime Last updated Tuesday, June …" at bounding box center [596, 283] width 1193 height 566
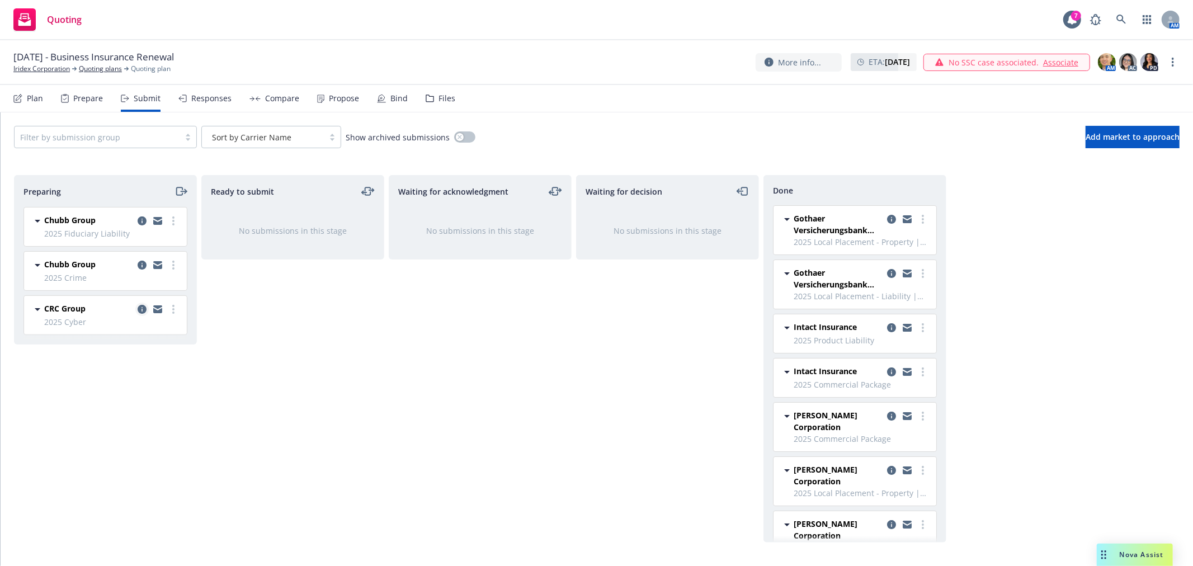
click at [144, 309] on icon "copy logging email" at bounding box center [142, 309] width 9 height 9
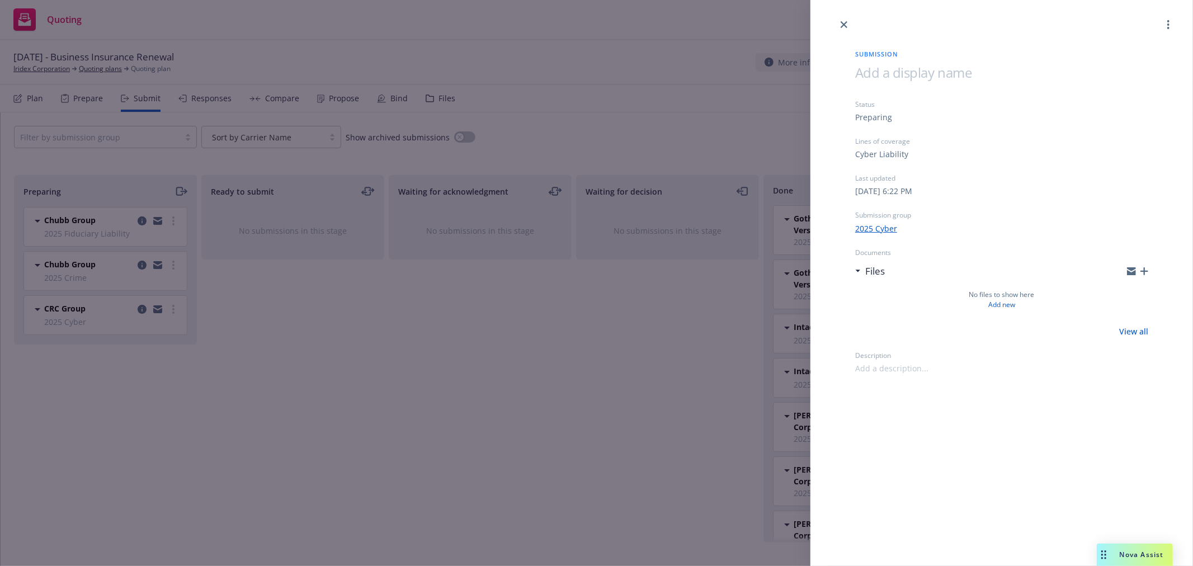
click at [476, 353] on div "Submission Status Preparing Lines of coverage Cyber Liability Last updated Tues…" at bounding box center [596, 283] width 1193 height 566
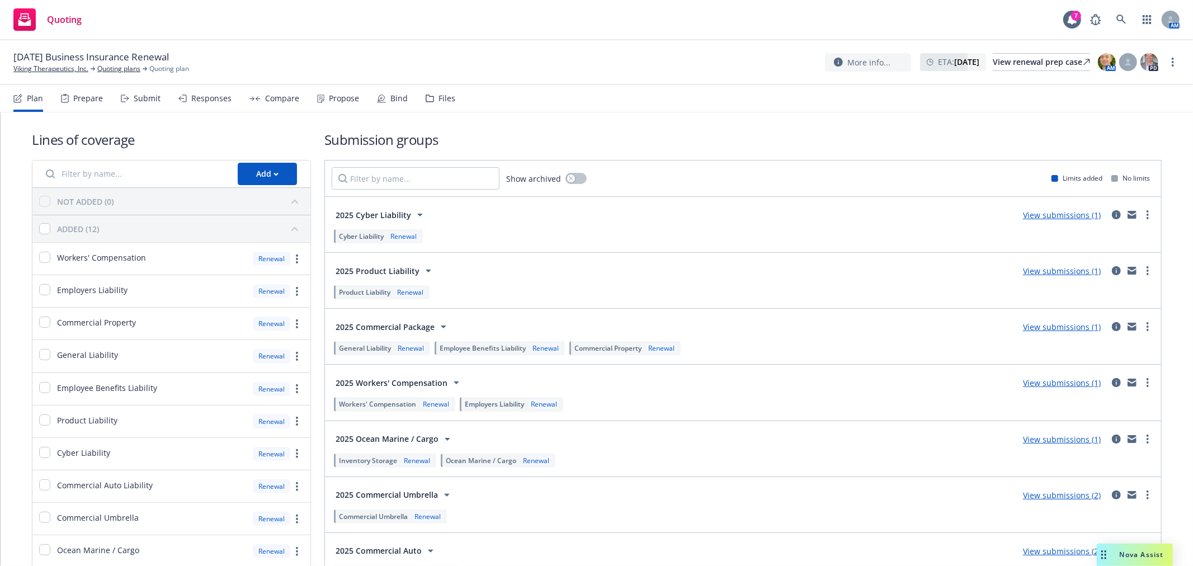
click at [127, 98] on icon at bounding box center [127, 99] width 2 height 4
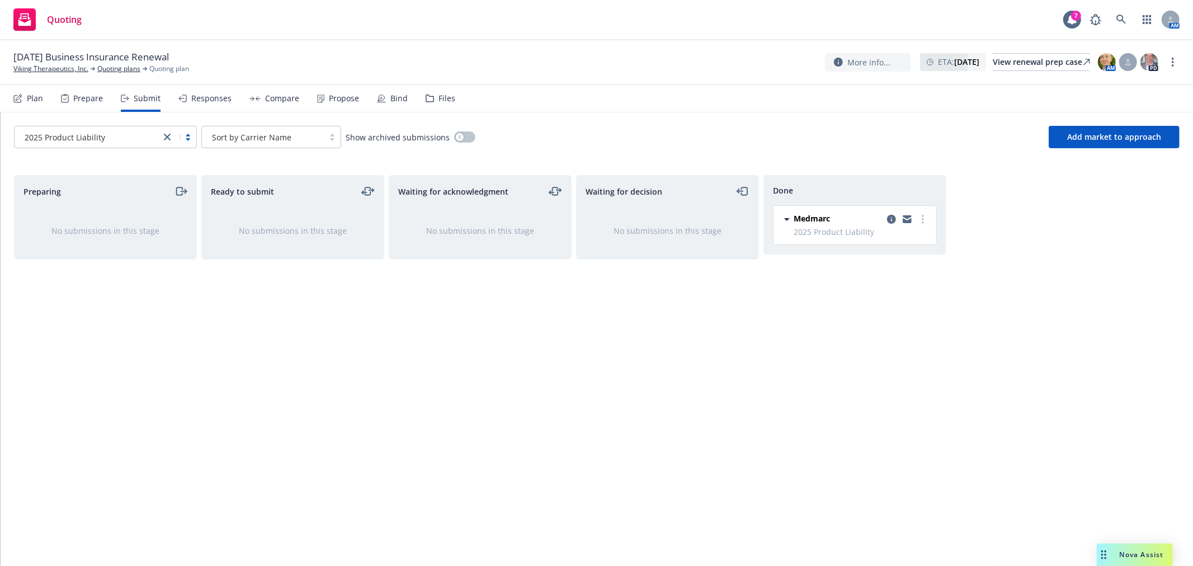
click at [162, 139] on link "close" at bounding box center [166, 136] width 13 height 13
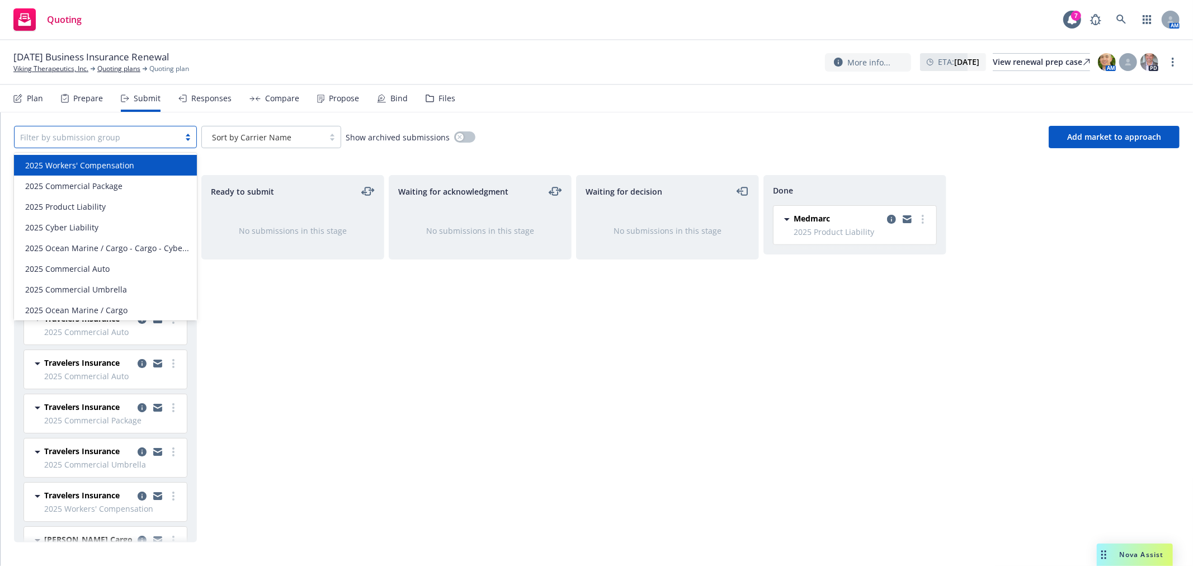
click at [464, 329] on div "Waiting for acknowledgment No submissions in this stage" at bounding box center [480, 358] width 183 height 367
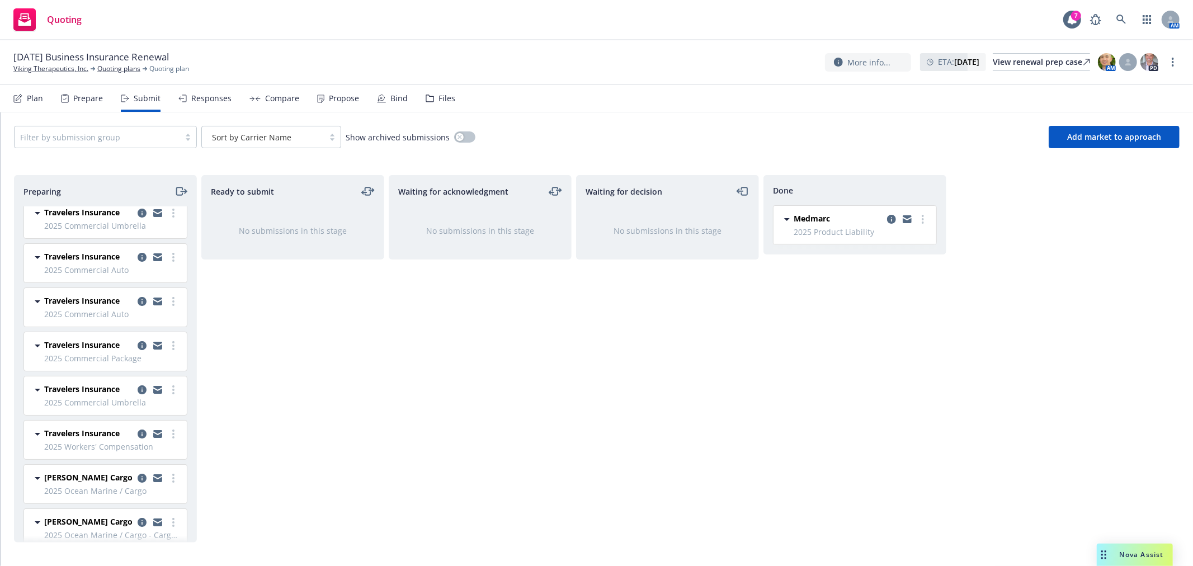
scroll to position [78, 0]
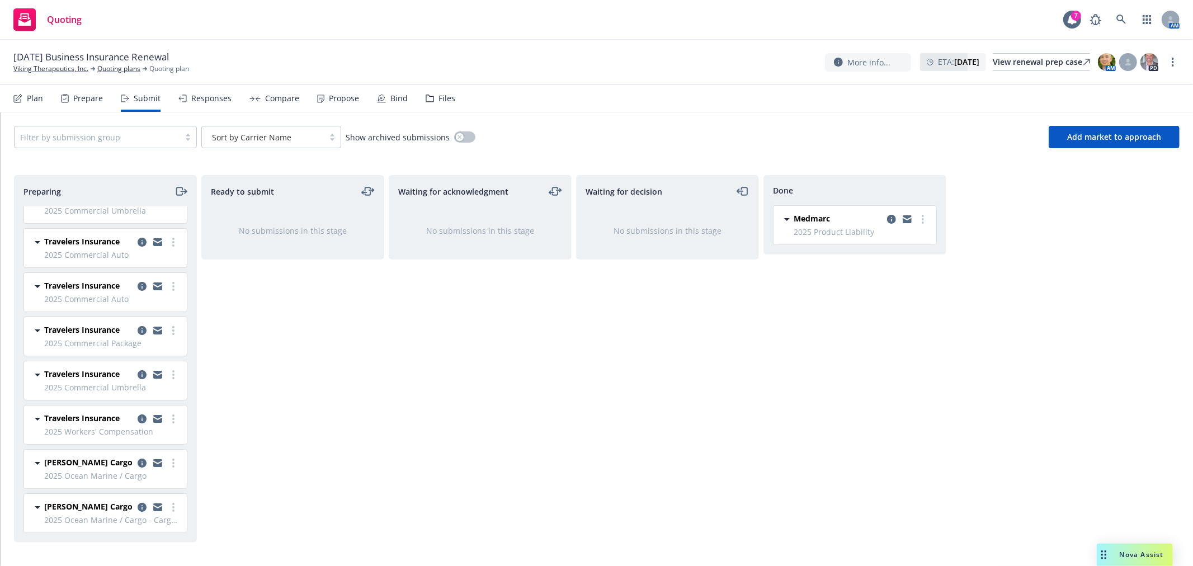
click at [1025, 404] on div "Preparing Coalition Insurance Solutions (Carrier) 2025 Cyber Liability Friday, …" at bounding box center [596, 358] width 1165 height 367
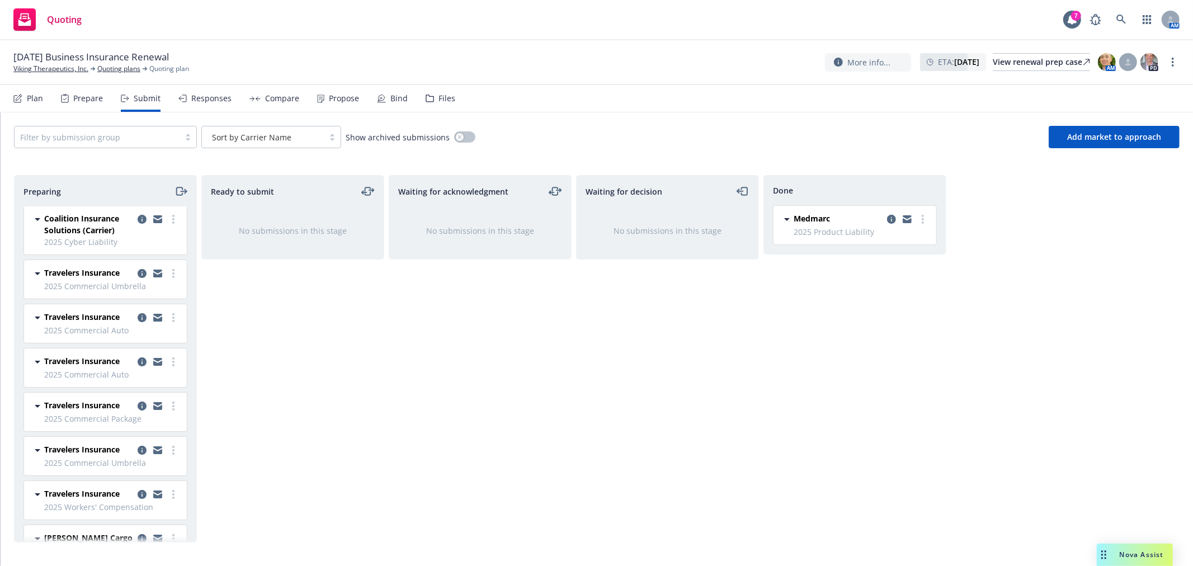
scroll to position [0, 0]
click at [591, 392] on div "Waiting for decision No submissions in this stage" at bounding box center [667, 358] width 183 height 367
click at [320, 353] on div "Ready to submit No submissions in this stage" at bounding box center [292, 358] width 183 height 367
click at [168, 218] on link "more" at bounding box center [173, 220] width 13 height 13
click at [129, 317] on link "Add accepted decision" at bounding box center [114, 311] width 112 height 22
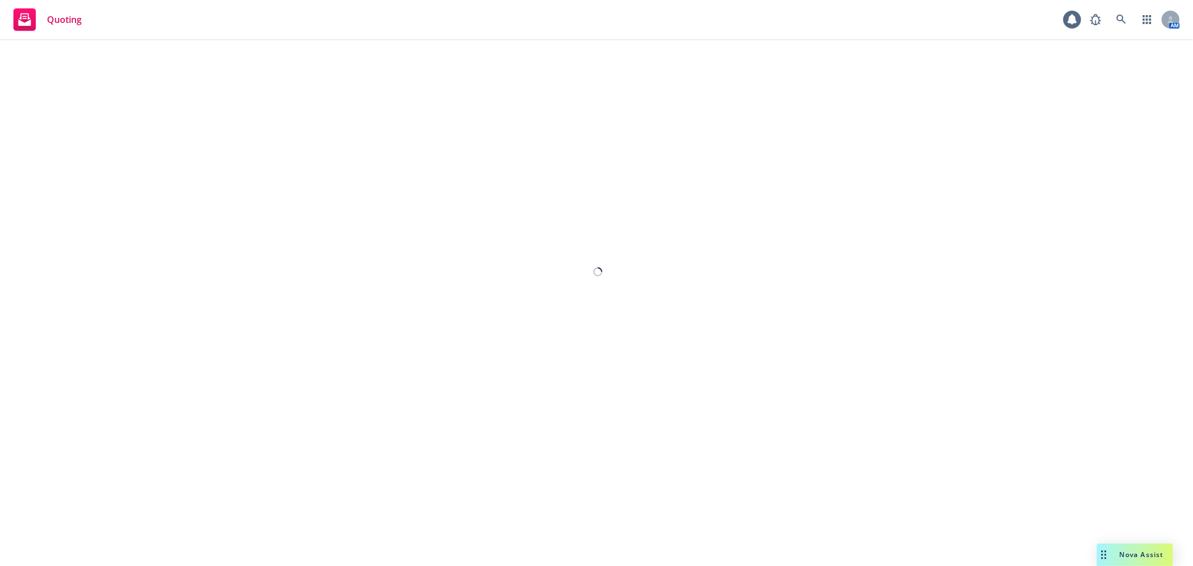
select select "12"
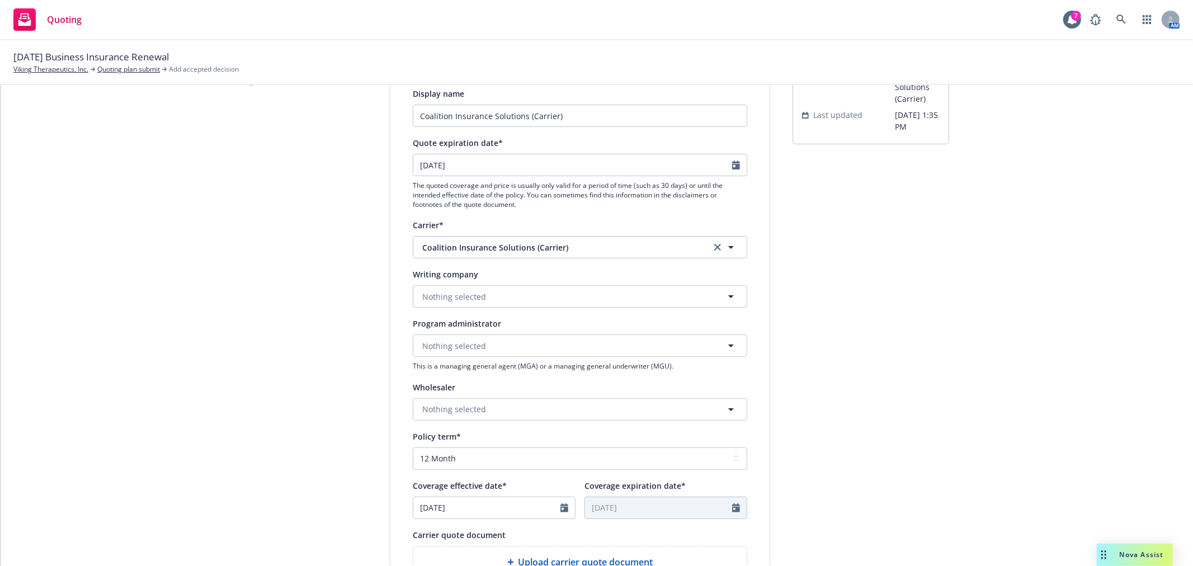
scroll to position [124, 0]
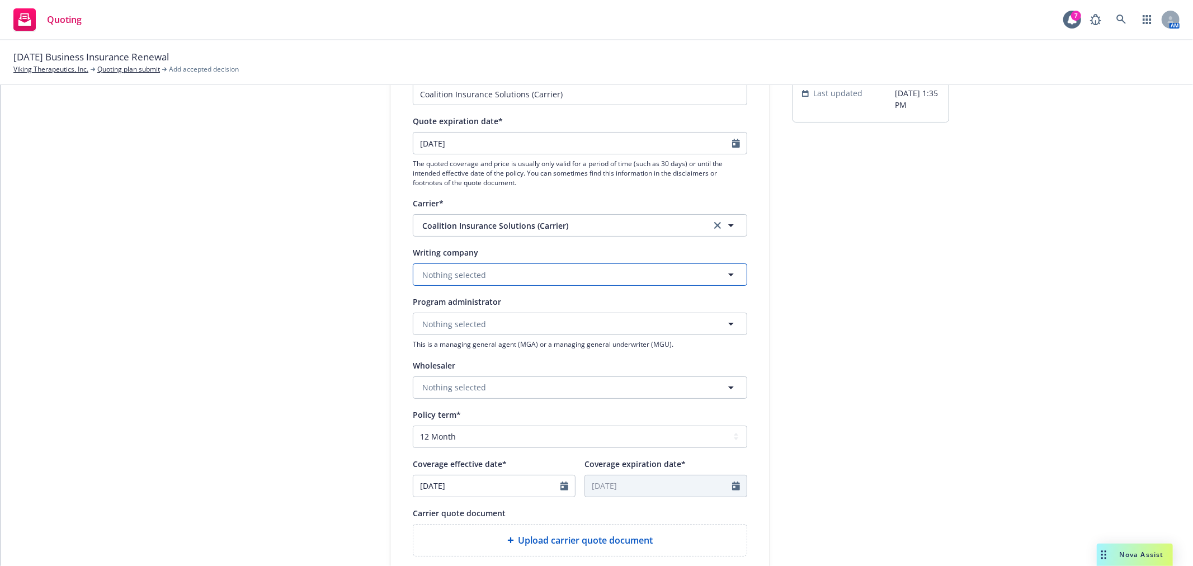
click at [683, 278] on button "Nothing selected" at bounding box center [580, 274] width 334 height 22
click at [608, 315] on div "Coalition Insurance Company Domestic - 29530" at bounding box center [580, 312] width 319 height 28
click at [934, 310] on div "submission Carrier Coalition Insurance Solutions (Carrier) Last updated 10/3, 1…" at bounding box center [870, 381] width 157 height 750
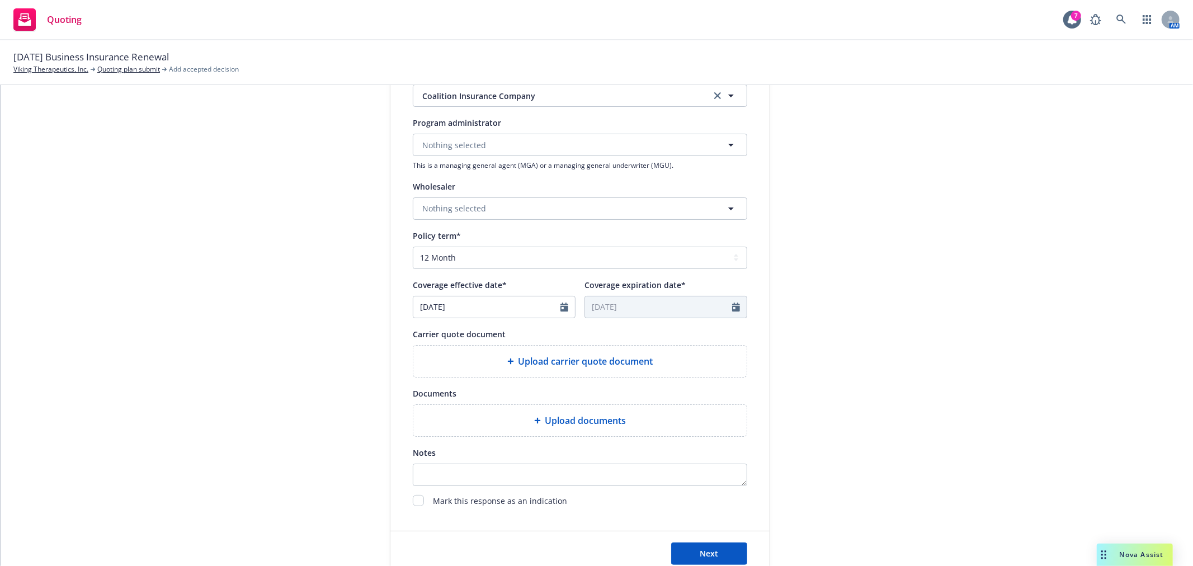
scroll to position [372, 0]
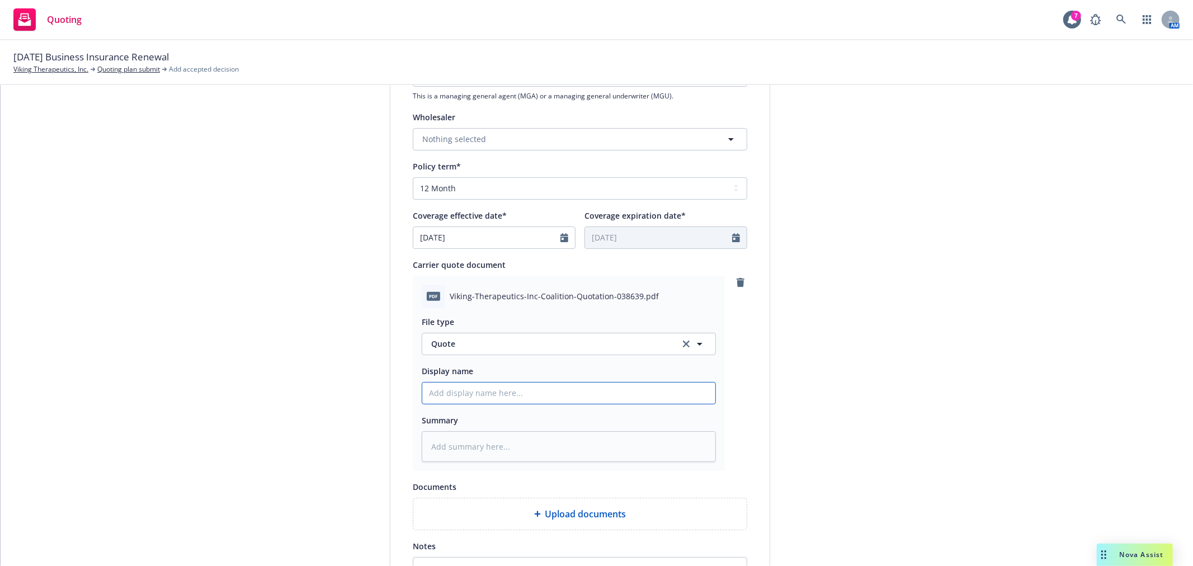
click at [553, 390] on input "Display name" at bounding box center [568, 393] width 293 height 21
type textarea "x"
type input "C"
type textarea "x"
type input "Co"
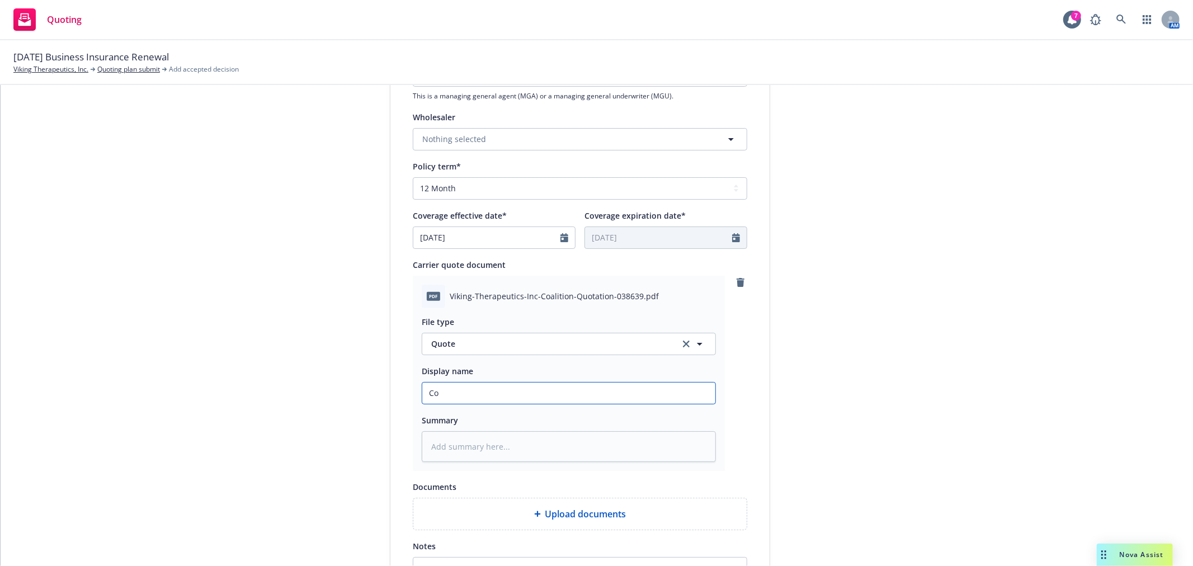
type textarea "x"
type input "Coa"
type textarea "x"
type input "Coal"
type textarea "x"
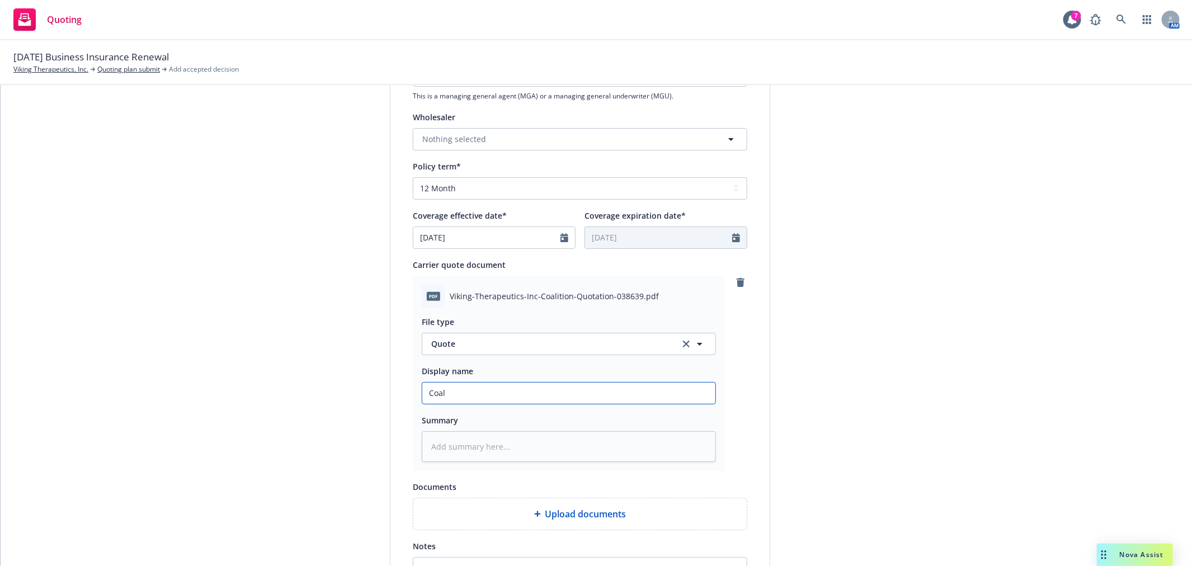
type input "Coali"
type textarea "x"
type input "Coalit"
type textarea "x"
type input "Coaliti"
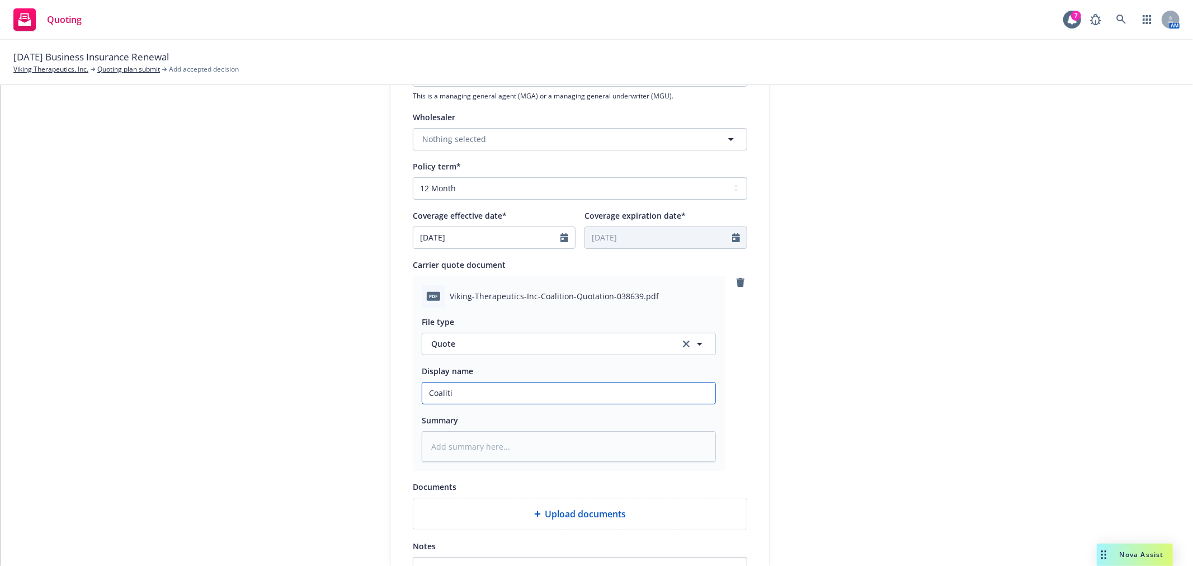
type textarea "x"
type input "Coalitio"
type textarea "x"
type input "Coalition"
type textarea "x"
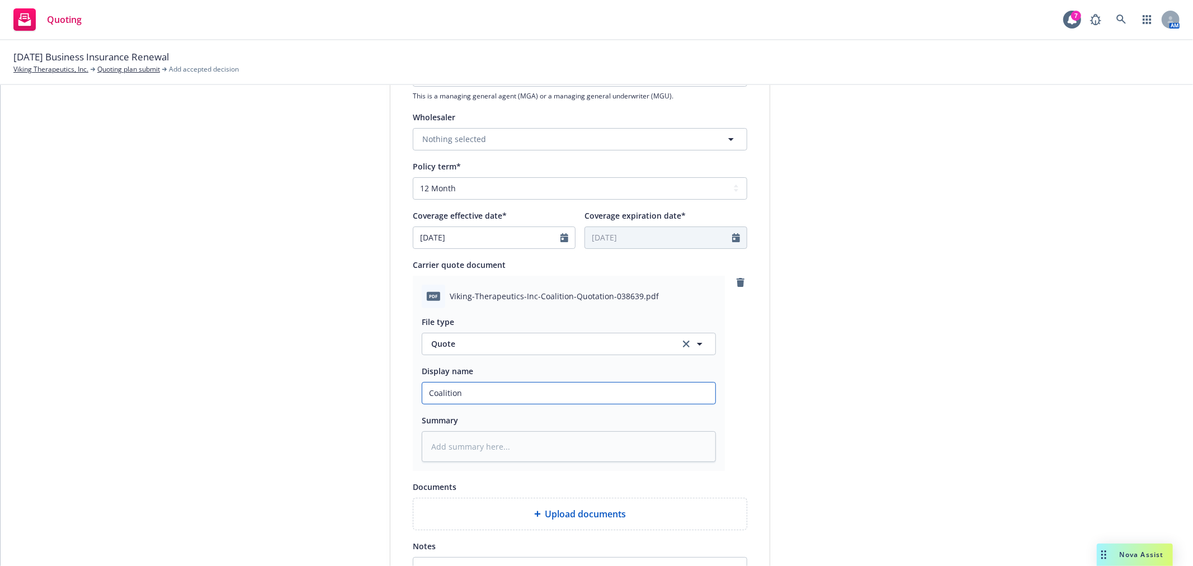
type input "Coalition"
type textarea "x"
type input "Coalition R"
type textarea "x"
type input "Coalition"
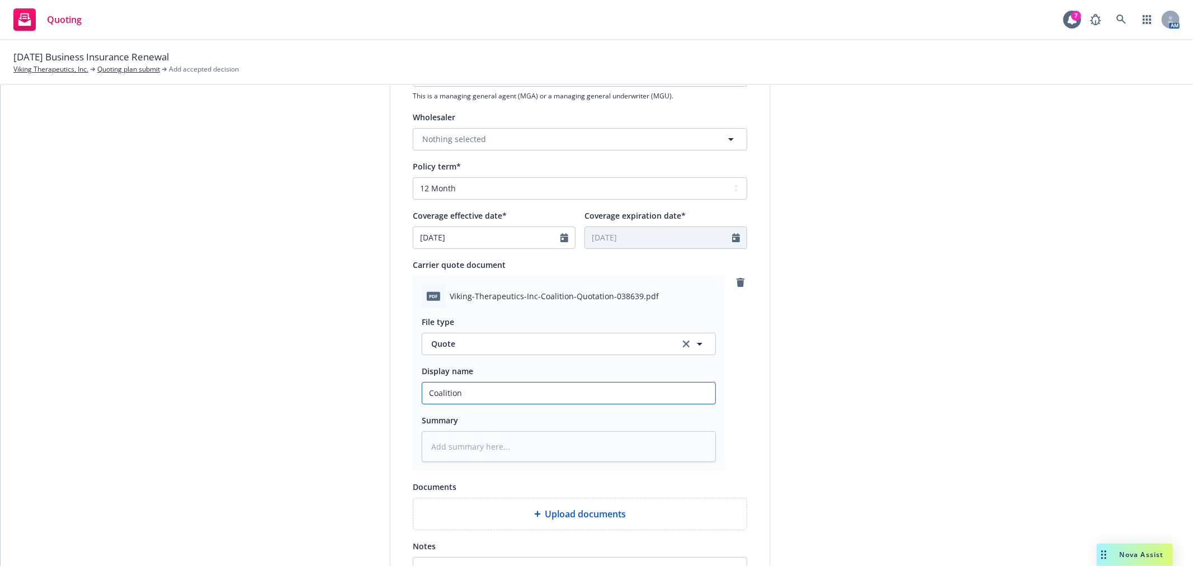
type textarea "x"
type input "Coalition C"
type textarea "x"
type input "Coalition Cy"
type textarea "x"
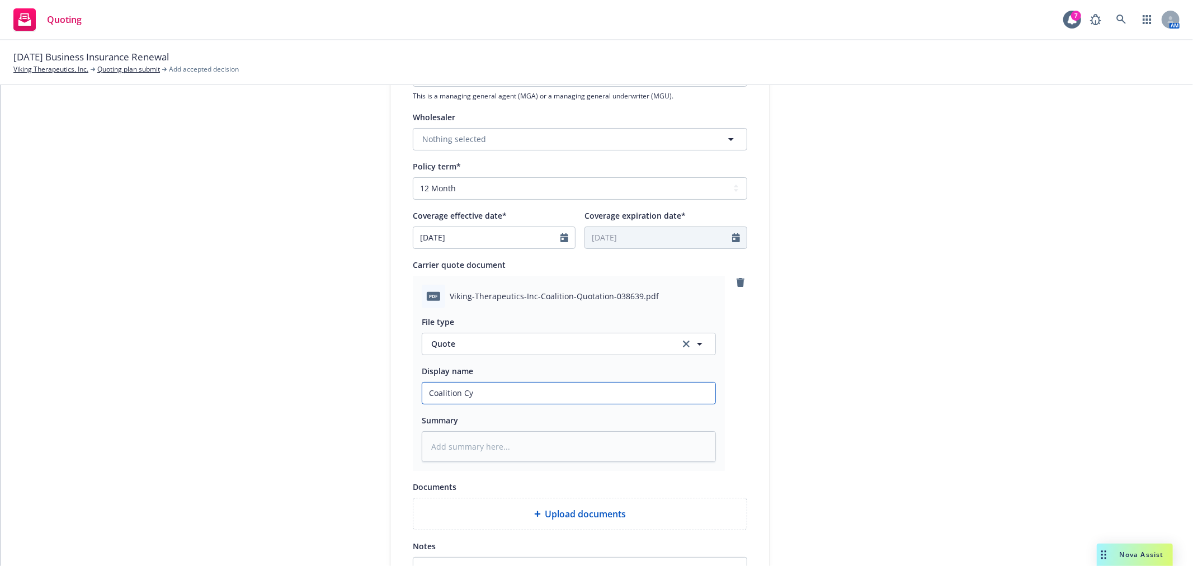
type input "Coalition Cyb"
type textarea "x"
type input "Coalition Cybe"
type textarea "x"
type input "Coalition Cyber"
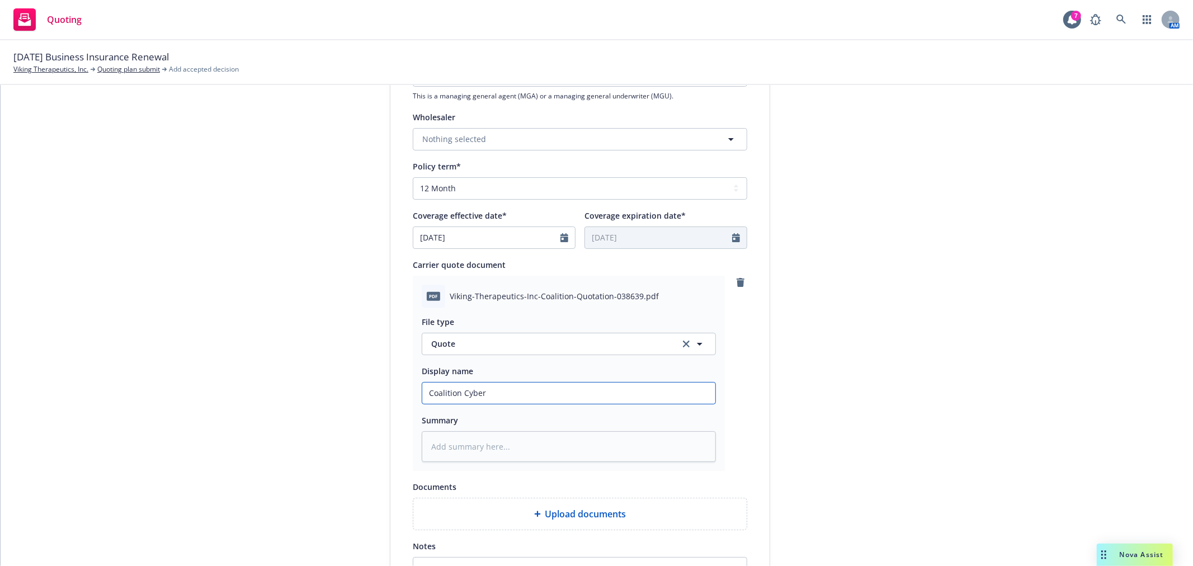
type textarea "x"
type input "Coalition Cyber"
type textarea "x"
type input "Coalition Cyber R"
type textarea "x"
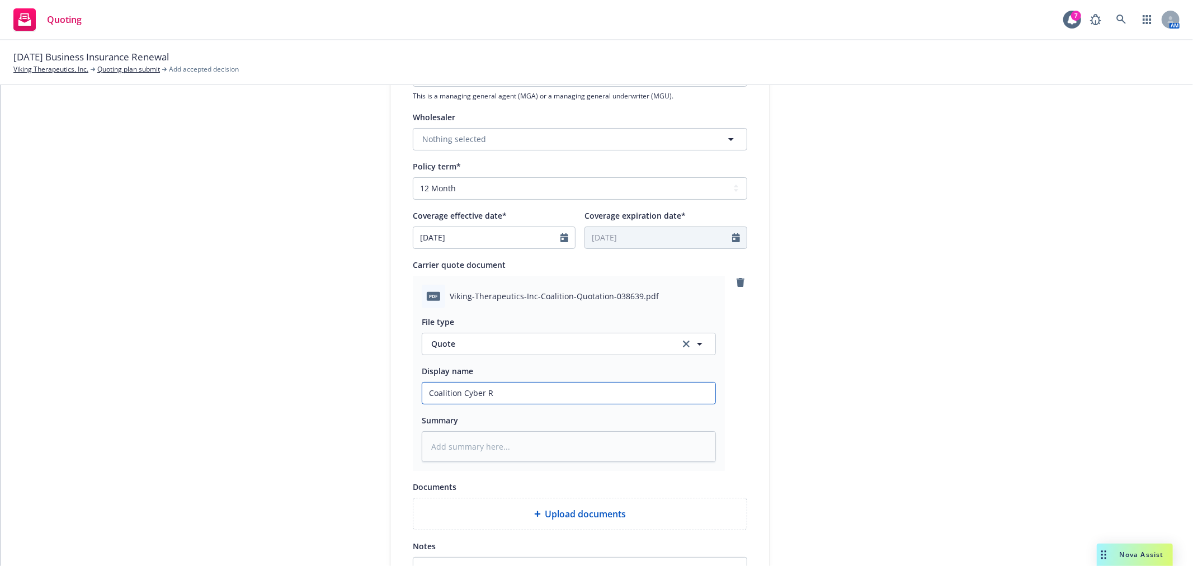
type input "Coalition Cyber Re"
type textarea "x"
type input "Coalition Cyber Ren"
type textarea "x"
type input "Coalition Cyber Rene"
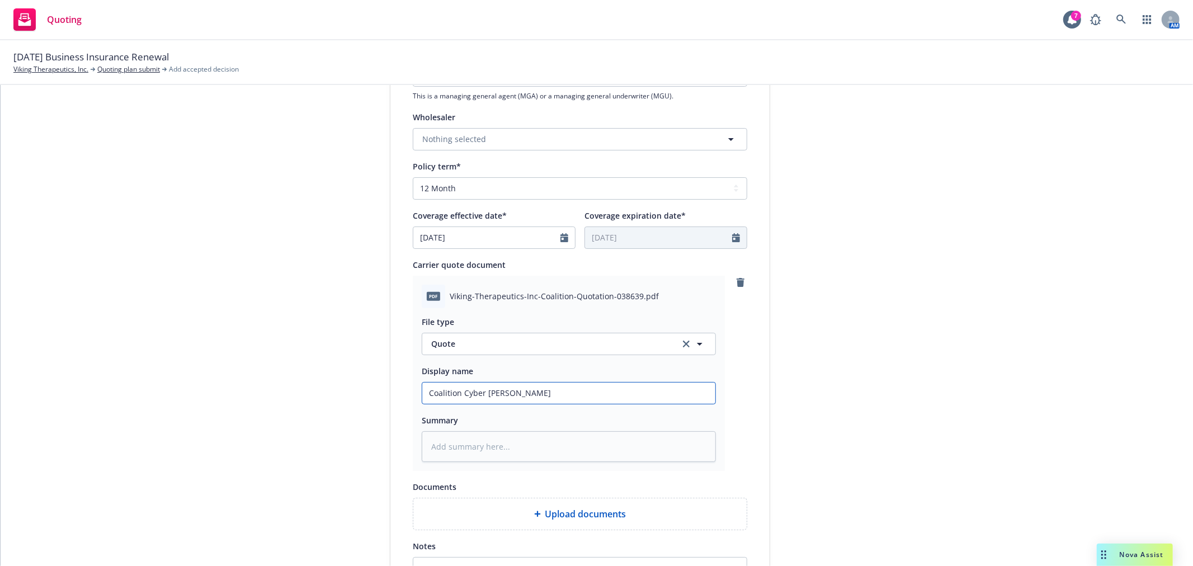
type textarea "x"
type input "Coalition Cyber Renew"
type textarea "x"
type input "Coalition Cyber Renewa"
type textarea "x"
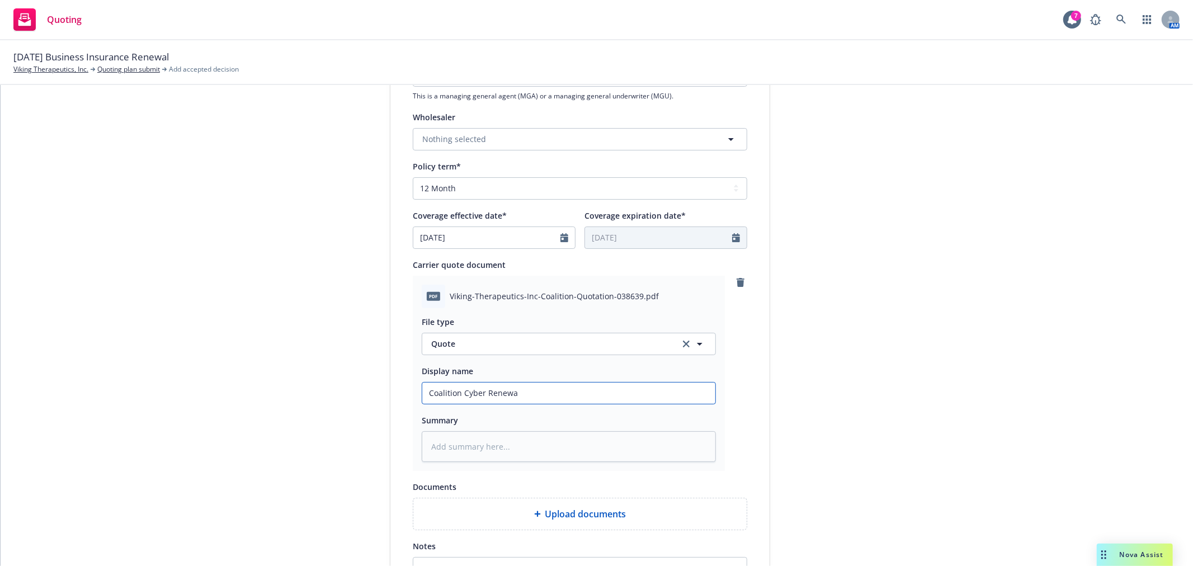
type input "Coalition Cyber Renewal"
type textarea "x"
type input "Coalition Cyber Renewal"
type textarea "x"
type input "Coalition Cyber Renewal Q"
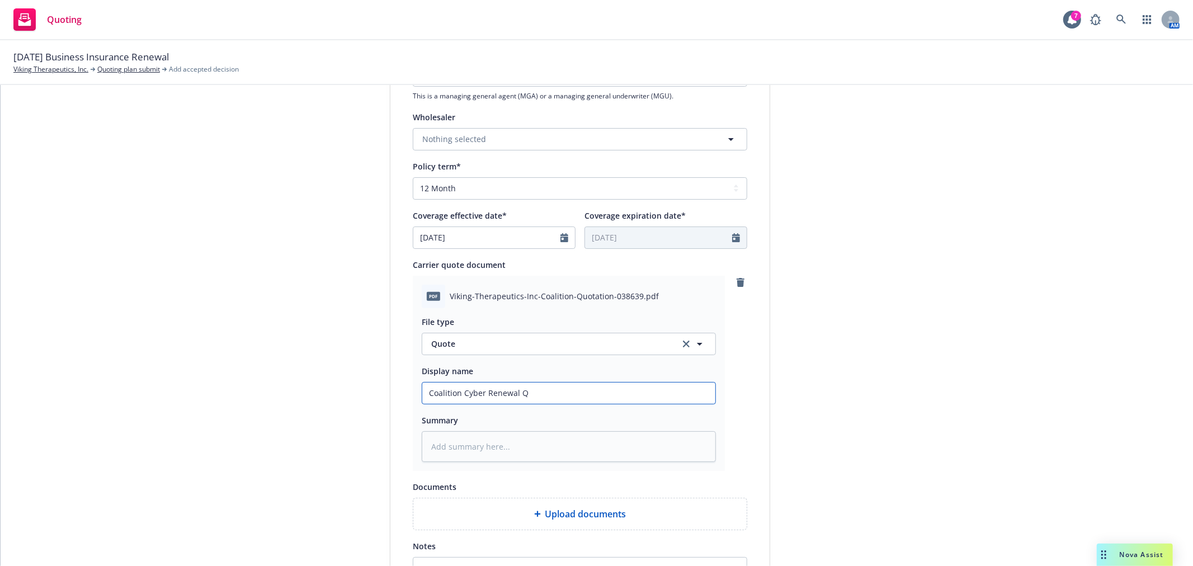
type textarea "x"
type input "Coalition Cyber Renewal Qu"
type textarea "x"
type input "Coalition Cyber Renewal Quo"
type textarea "x"
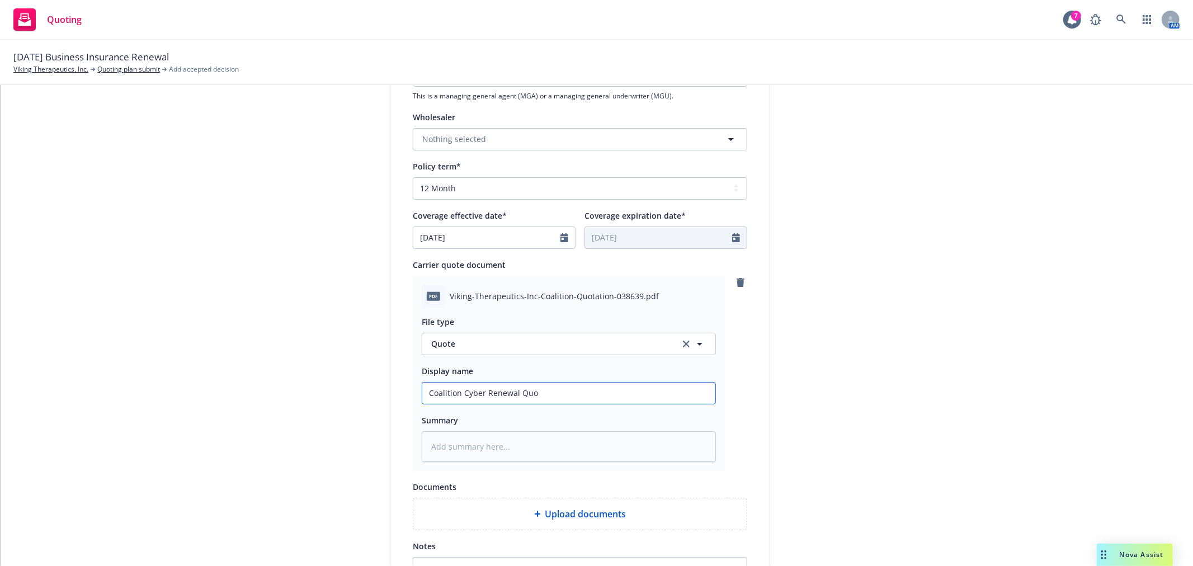
type input "Coalition Cyber Renewal Quot"
type textarea "x"
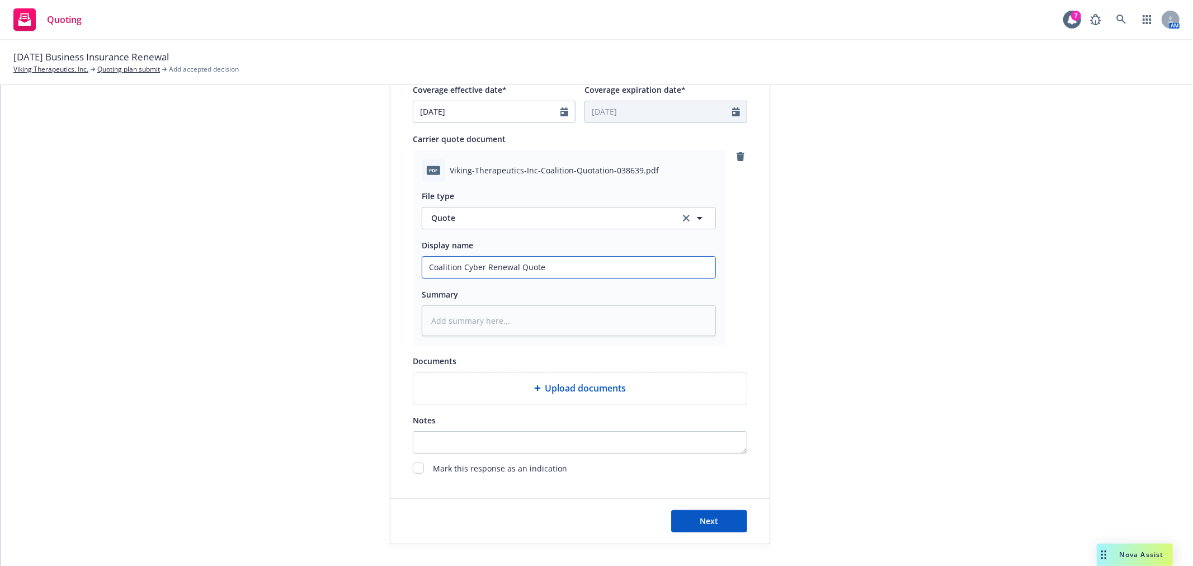
scroll to position [550, 0]
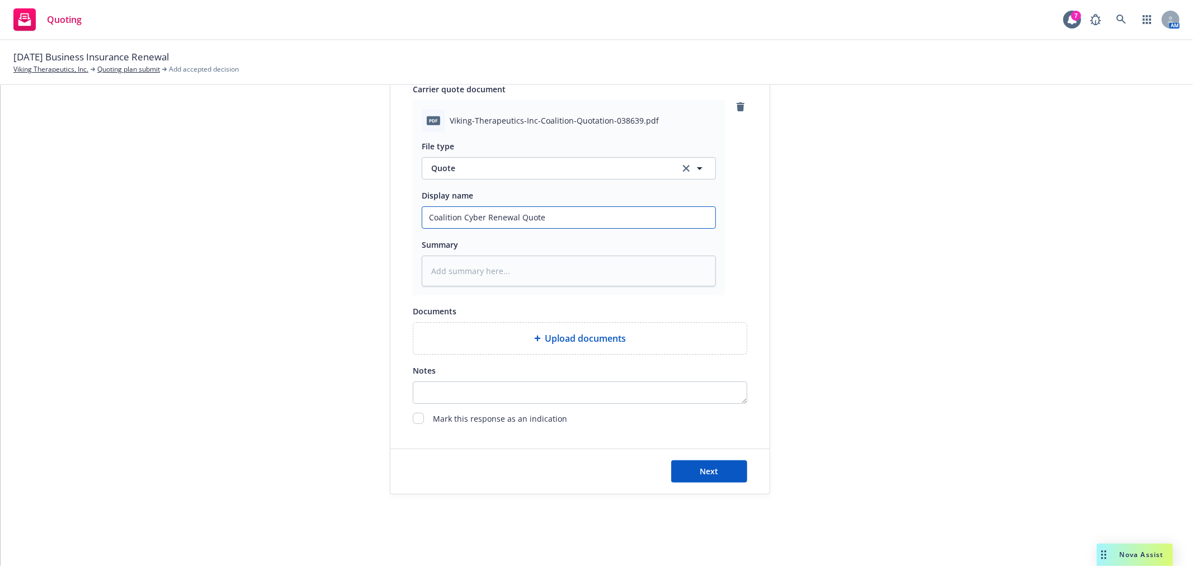
type input "Coalition Cyber Renewal Quote"
type textarea "x"
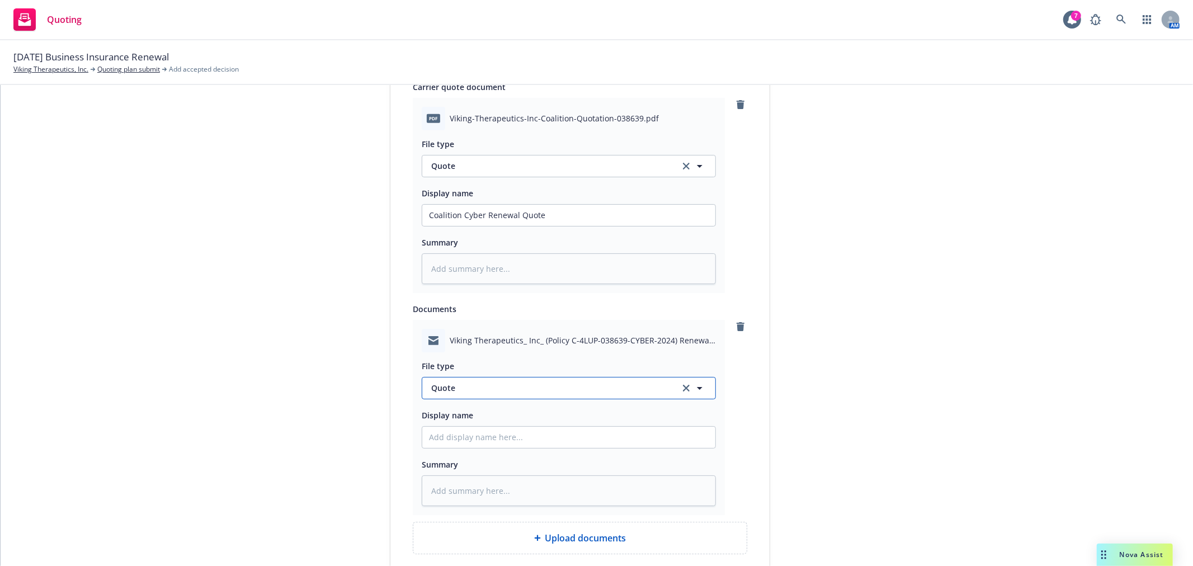
click at [535, 386] on span "Quote" at bounding box center [548, 388] width 235 height 12
type input "email"
click at [496, 347] on div "Email" at bounding box center [568, 357] width 293 height 30
click at [507, 446] on input "Display name" at bounding box center [568, 437] width 293 height 21
type textarea "x"
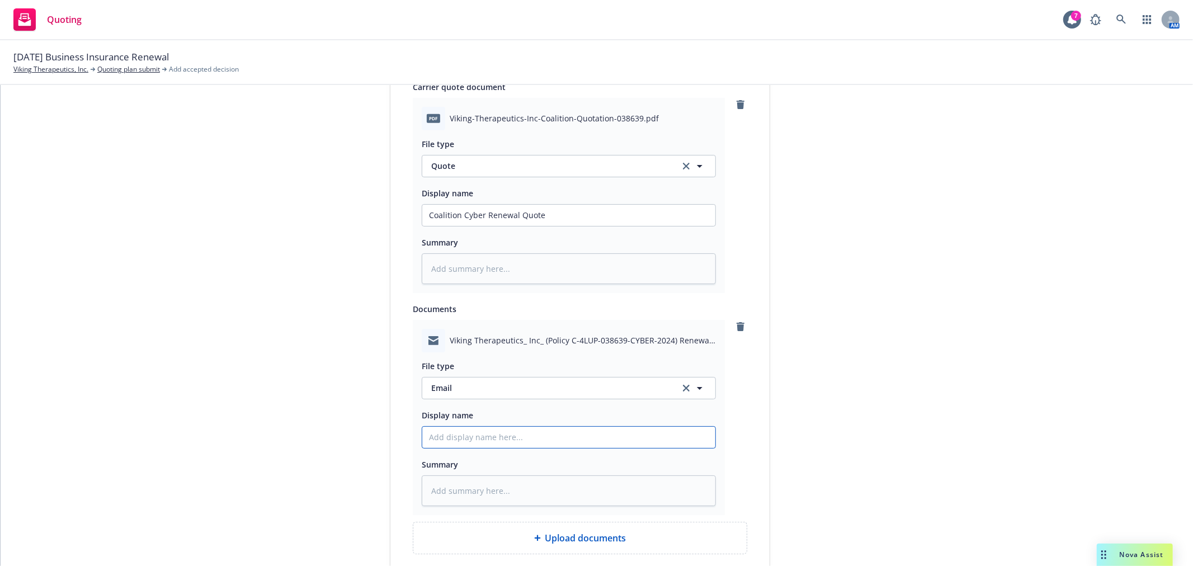
type input "E"
type textarea "x"
type input "Em"
type textarea "x"
type input "Ema"
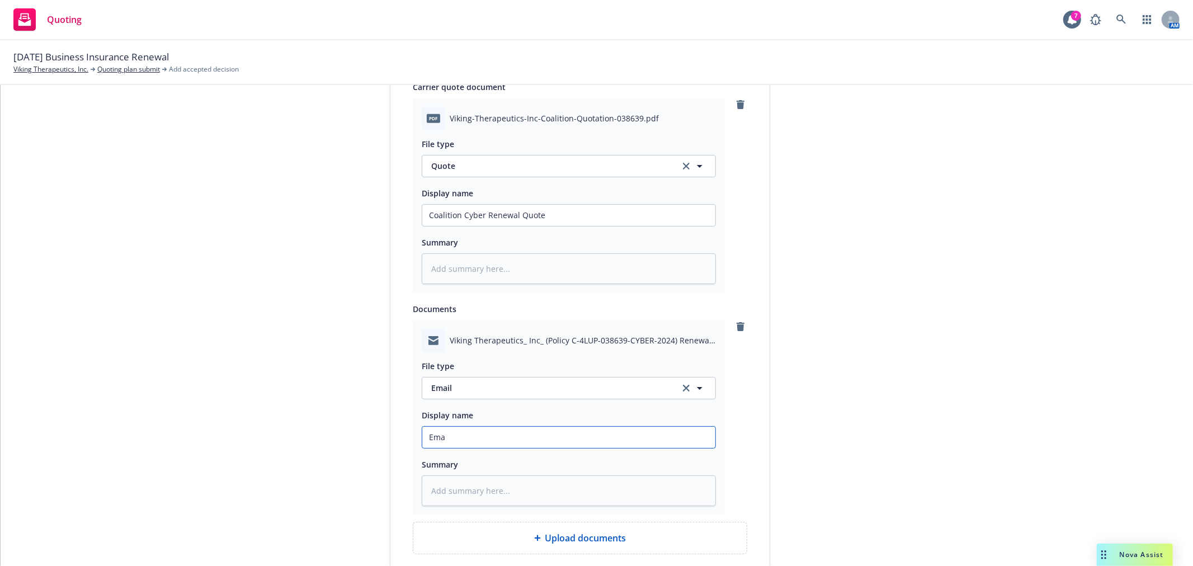
type textarea "x"
type input "Emai"
type textarea "x"
type input "Email"
type textarea "x"
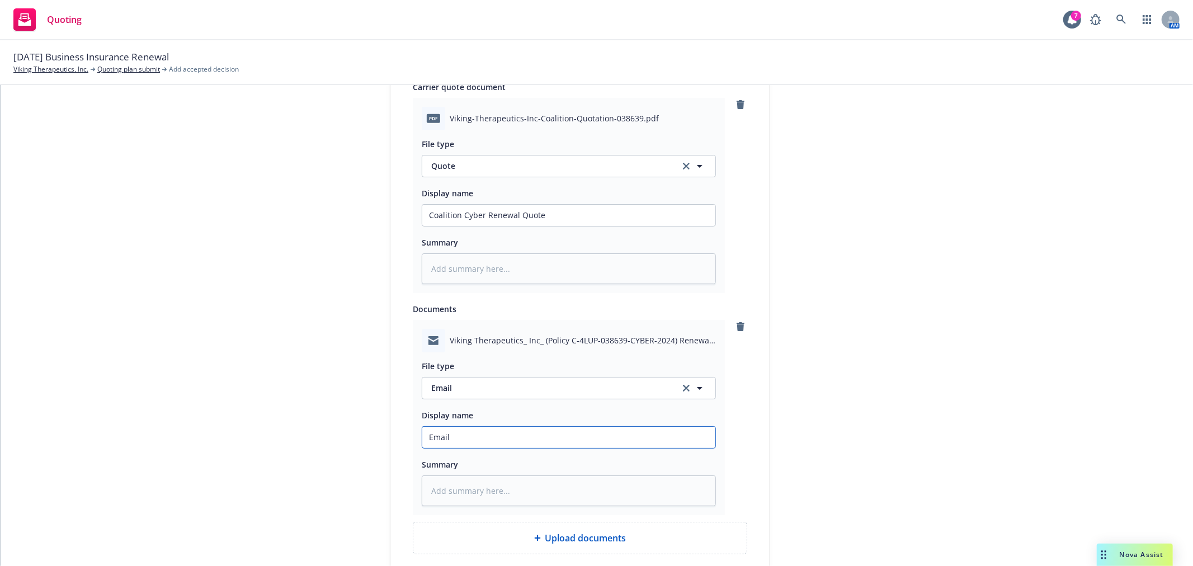
type input "Email"
type textarea "x"
type input "Email f"
type textarea "x"
type input "Email fr"
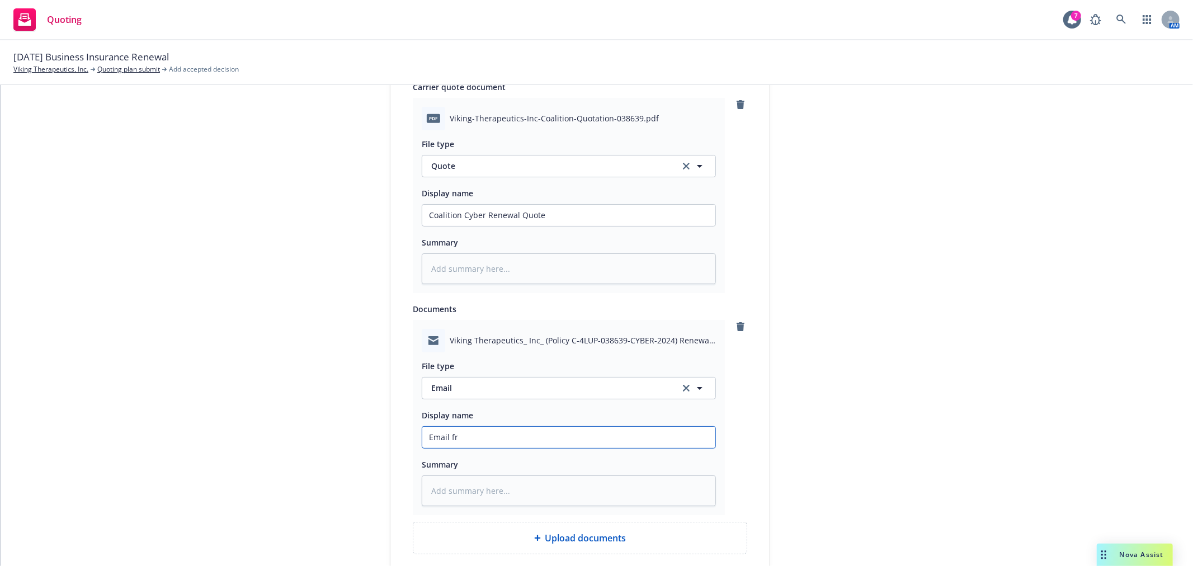
type textarea "x"
type input "Email fro"
type textarea "x"
type input "Email from"
type textarea "x"
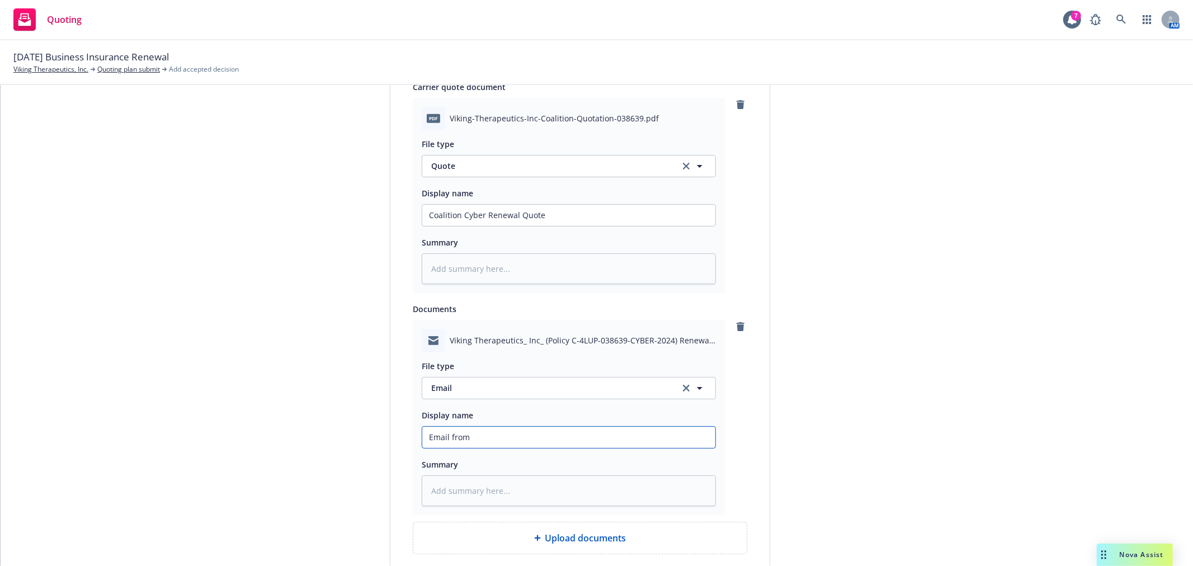
type input "Email from"
type textarea "x"
type input "Email from C"
type textarea "x"
type input "Email from Co"
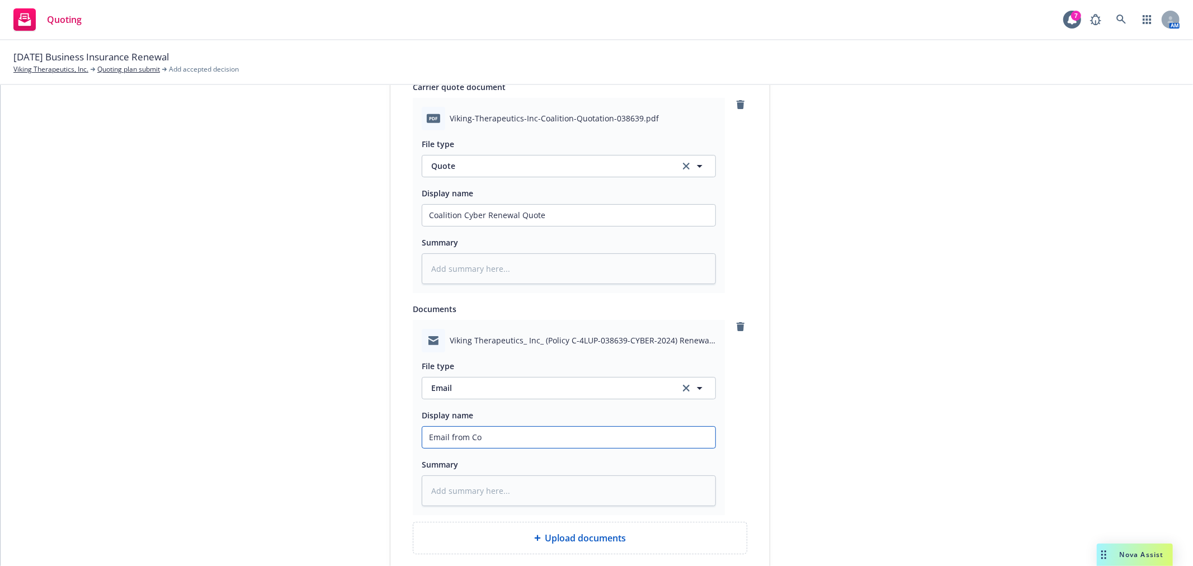
type textarea "x"
type input "Email from Coa"
type textarea "x"
type input "Email from Coal"
type textarea "x"
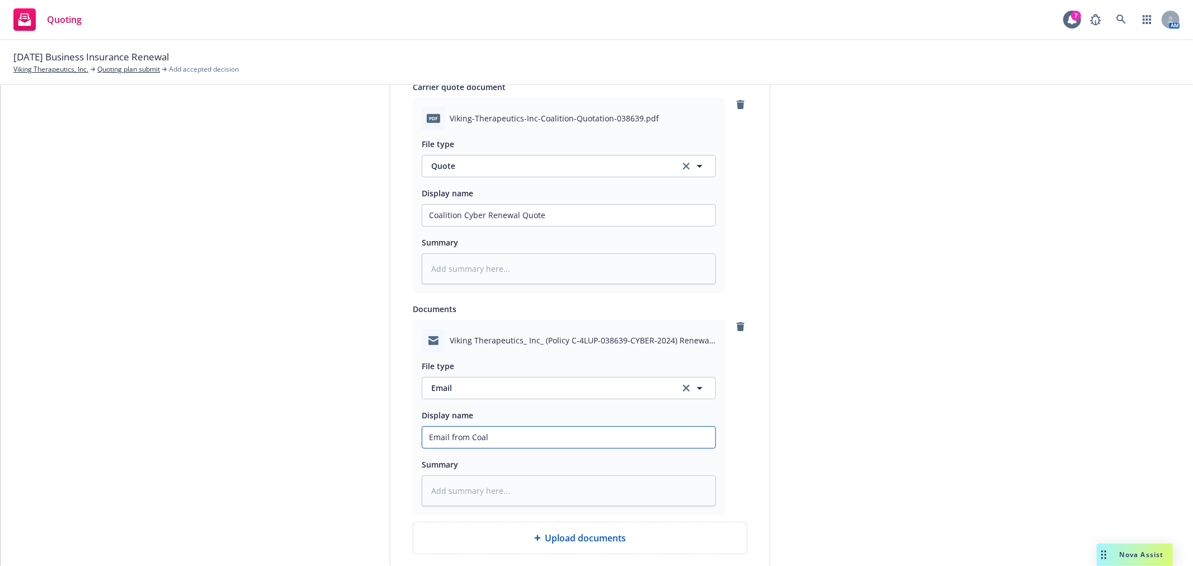
type input "Email from Coali"
type textarea "x"
type input "Email from Coalit"
type textarea "x"
type input "Email from Coaliti"
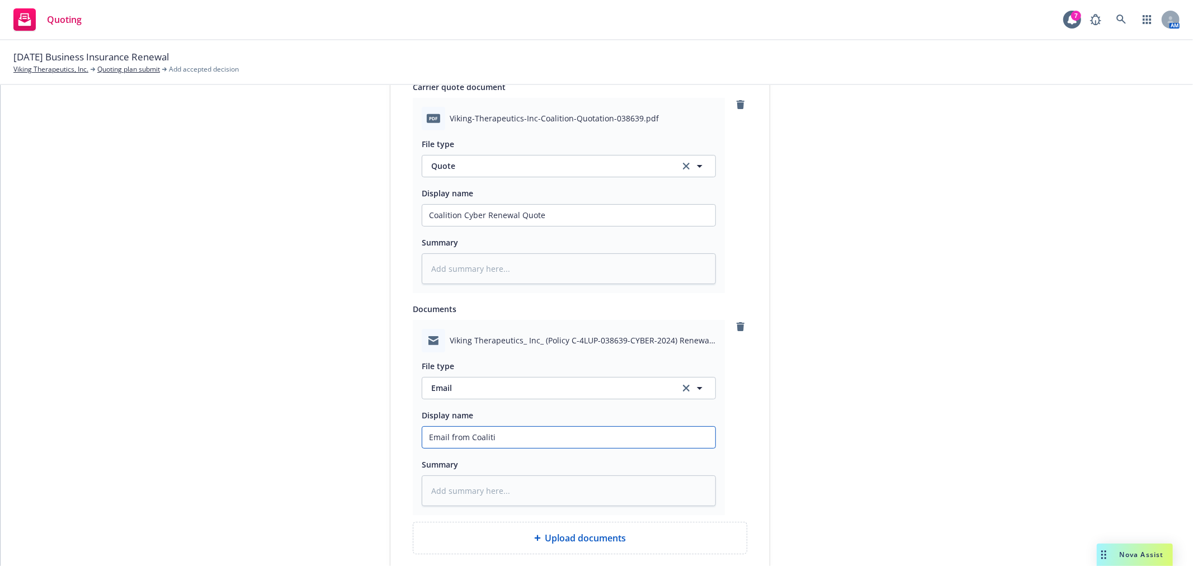
type textarea "x"
type input "Email from Coalitio"
type textarea "x"
type input "Email from Coalition"
type textarea "x"
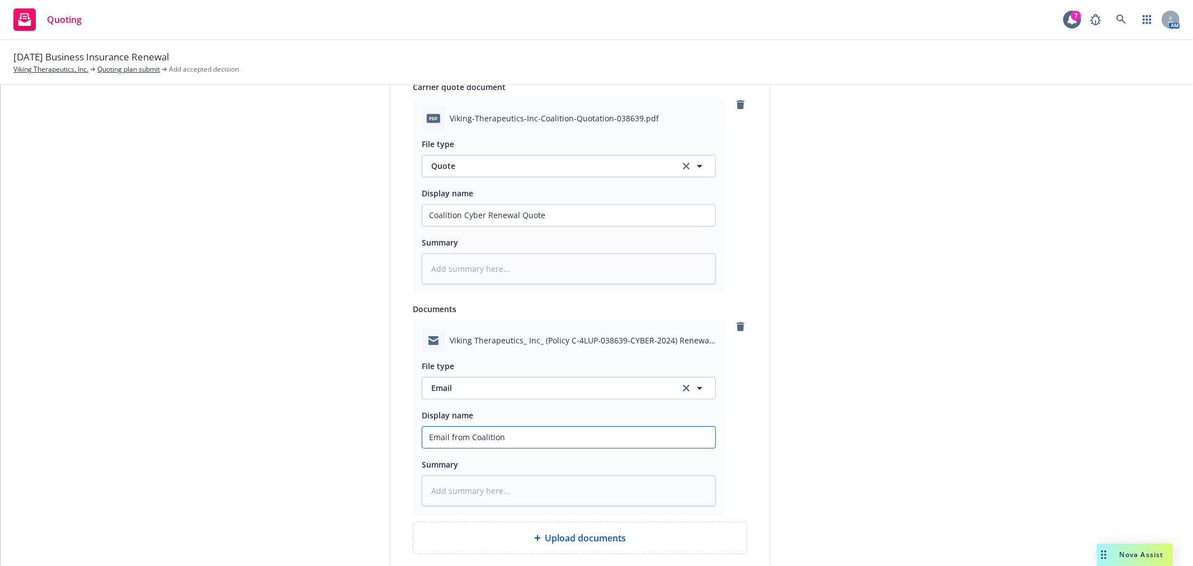
type input "Email from Coalition"
type textarea "x"
type input "Email from Coalition w"
type textarea "x"
type input "Email from Coalition wi"
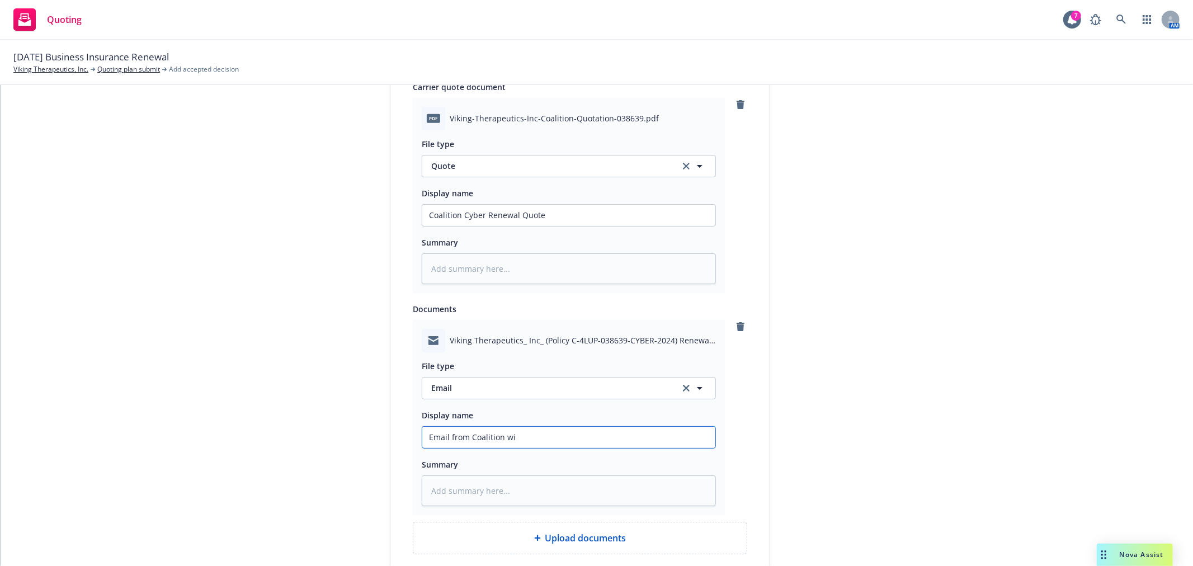
type textarea "x"
type input "Email from Coalition wit"
type textarea "x"
type input "Email from Coalition with"
type textarea "x"
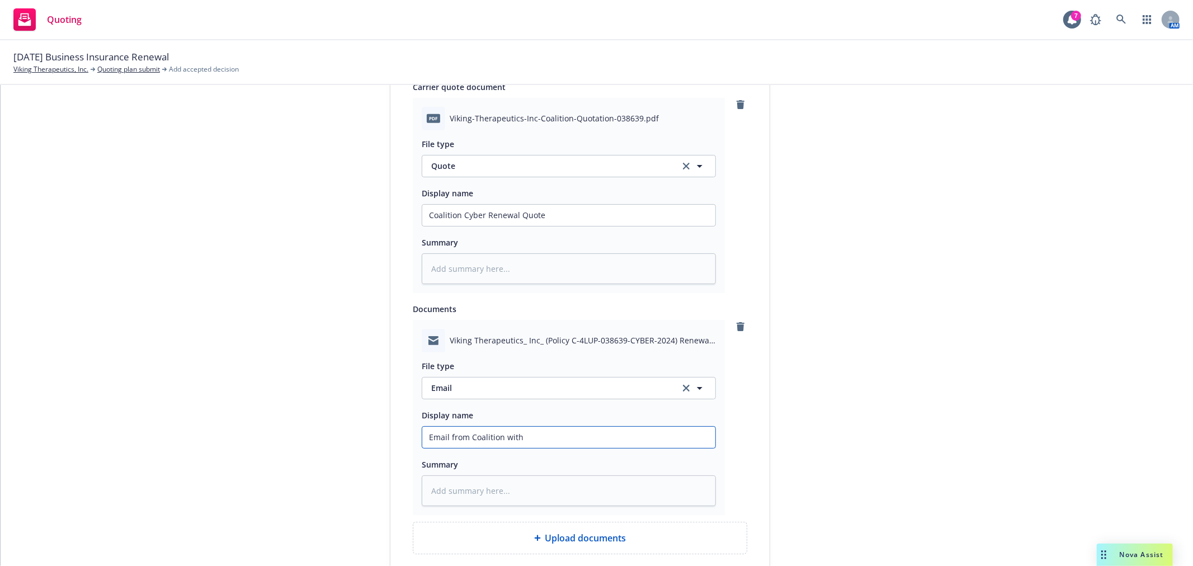
type input "Email from Coalition with"
type textarea "x"
type input "Email from Coalition with C"
type textarea "x"
type input "Email from Coalition with Co"
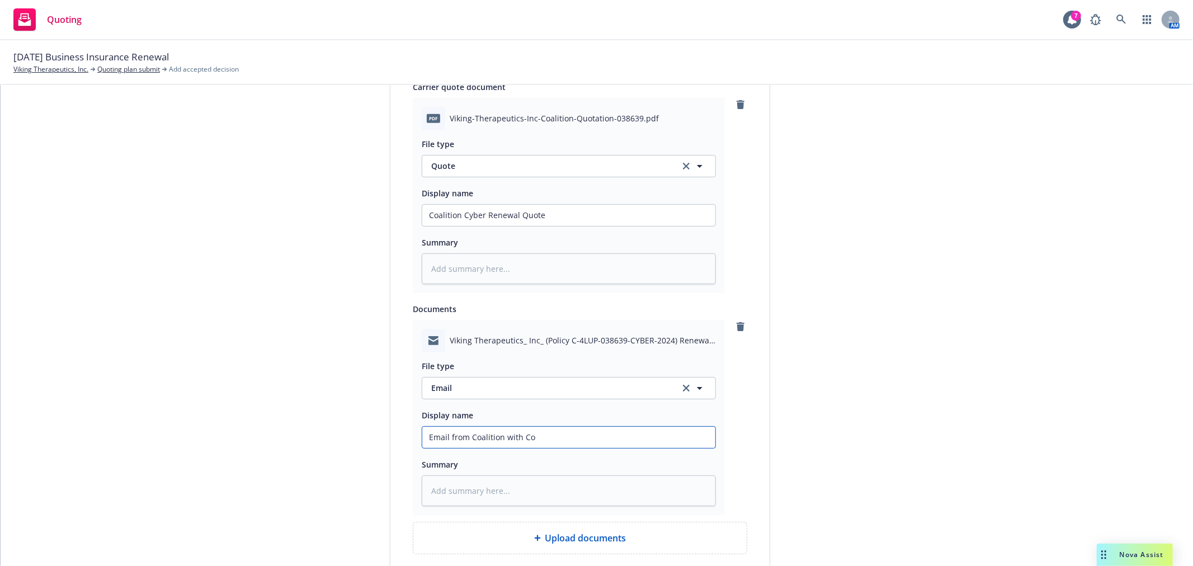
type textarea "x"
type input "Email from Coalition with Coa"
type textarea "x"
type input "Email from Coalition with Coal"
type textarea "x"
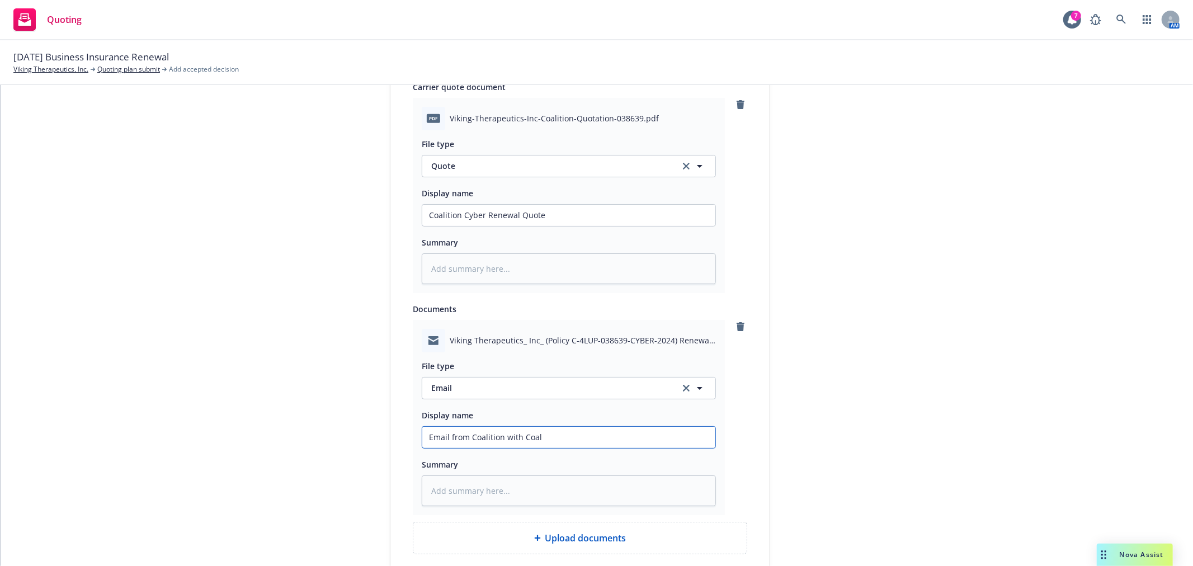
type input "Email from Coalition with Coali"
type textarea "x"
type input "Email from Coalition with Coalit"
type textarea "x"
type input "Email from Coalition with Coaliti"
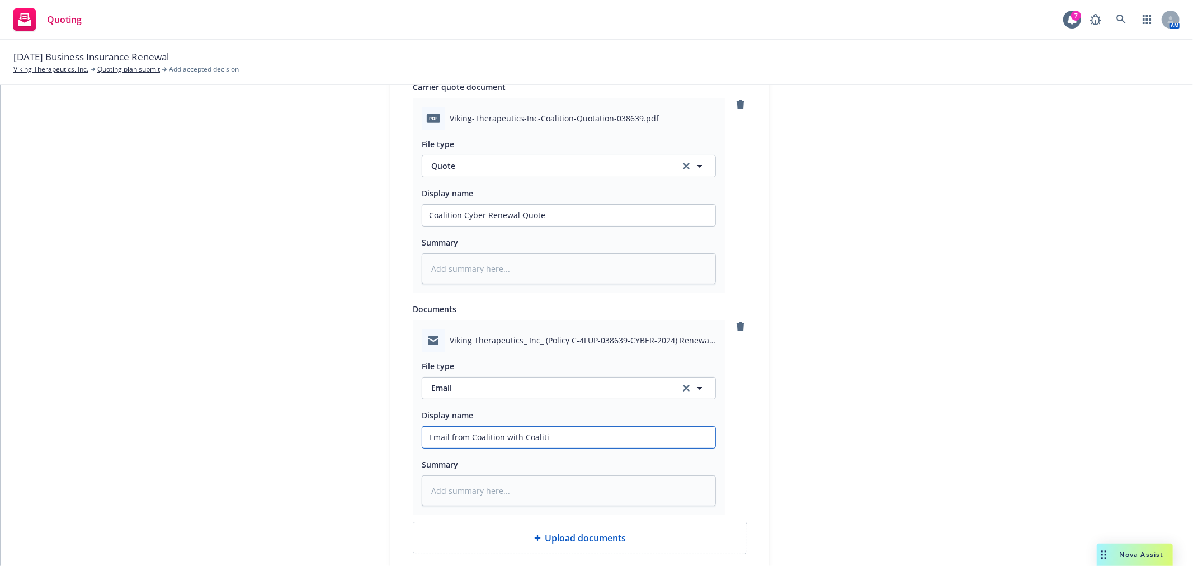
type textarea "x"
type input "Email from Coalition with Coalitio"
type textarea "x"
type input "Email from Coalition with Coalition"
type textarea "x"
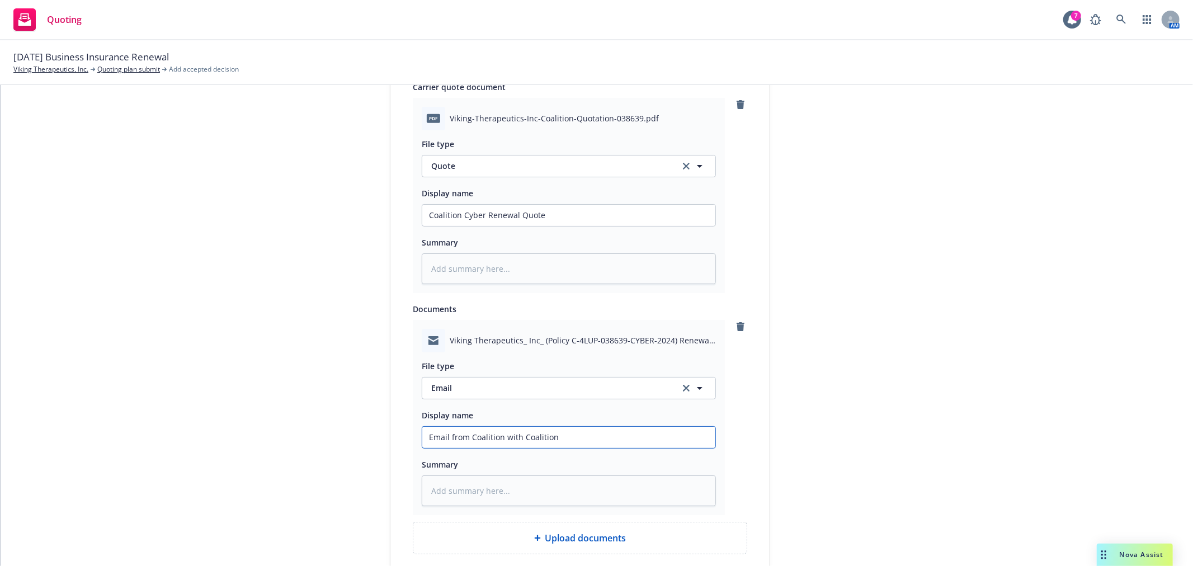
type input "Email from Coalition with Coalition"
type textarea "x"
type input "Email from Coalition with Coalition"
type textarea "x"
type input "Email from Coalition with Coalitio"
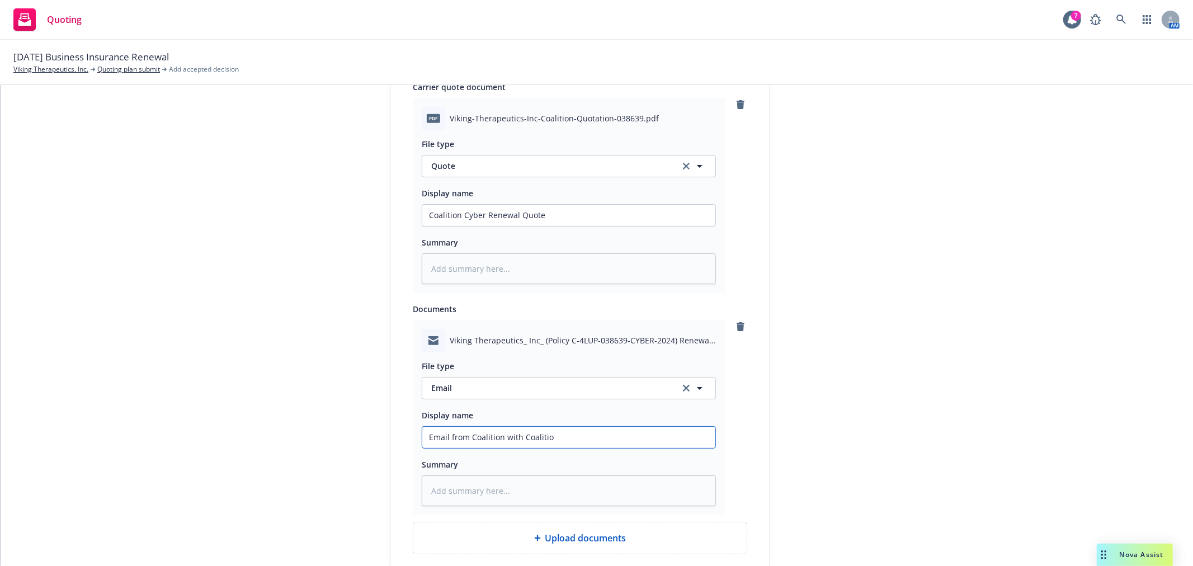
type textarea "x"
type input "Email from Coalition with Coaliti"
type textarea "x"
type input "Email from Coalition with Coalit"
type textarea "x"
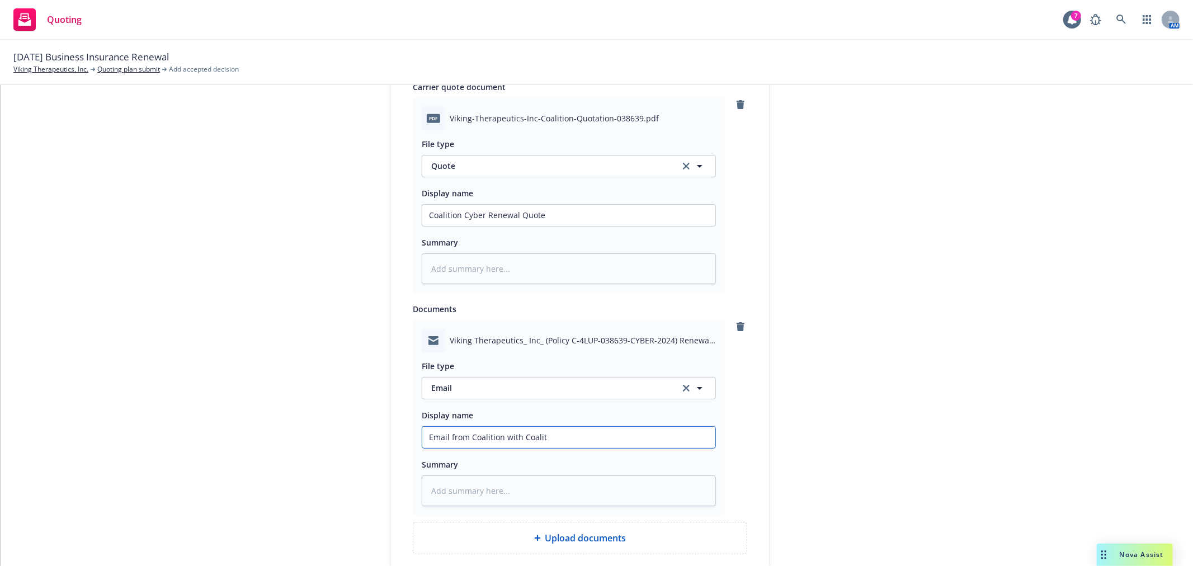
type input "Email from Coalition with Coali"
type textarea "x"
type input "Email from Coalition with Coal"
type textarea "x"
type input "Email from Coalition with Coa"
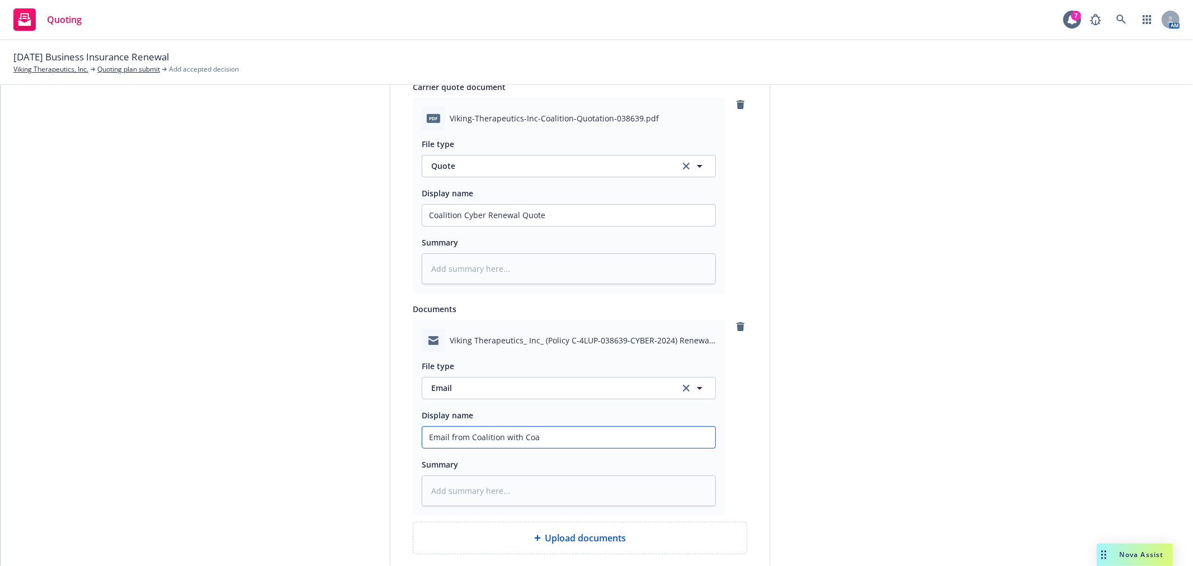
type textarea "x"
type input "Email from Coalition with Co"
type textarea "x"
type input "Email from Coalition with C"
type textarea "x"
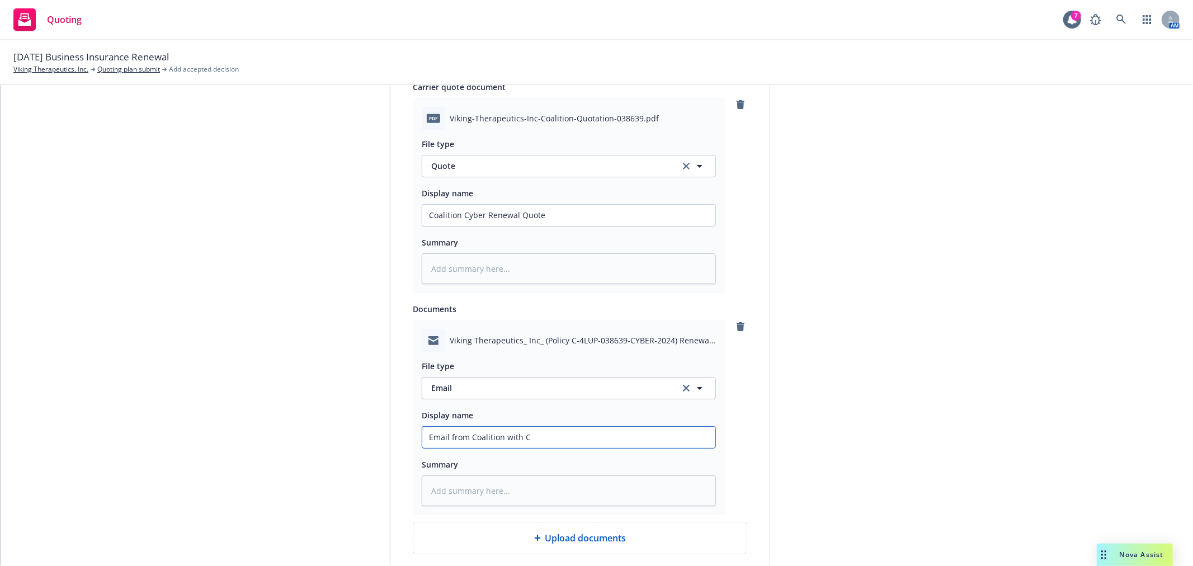
type input "Email from Coalition with"
type textarea "x"
type input "Email from Coalition with C"
type textarea "x"
type input "Email from Coalition with Cy"
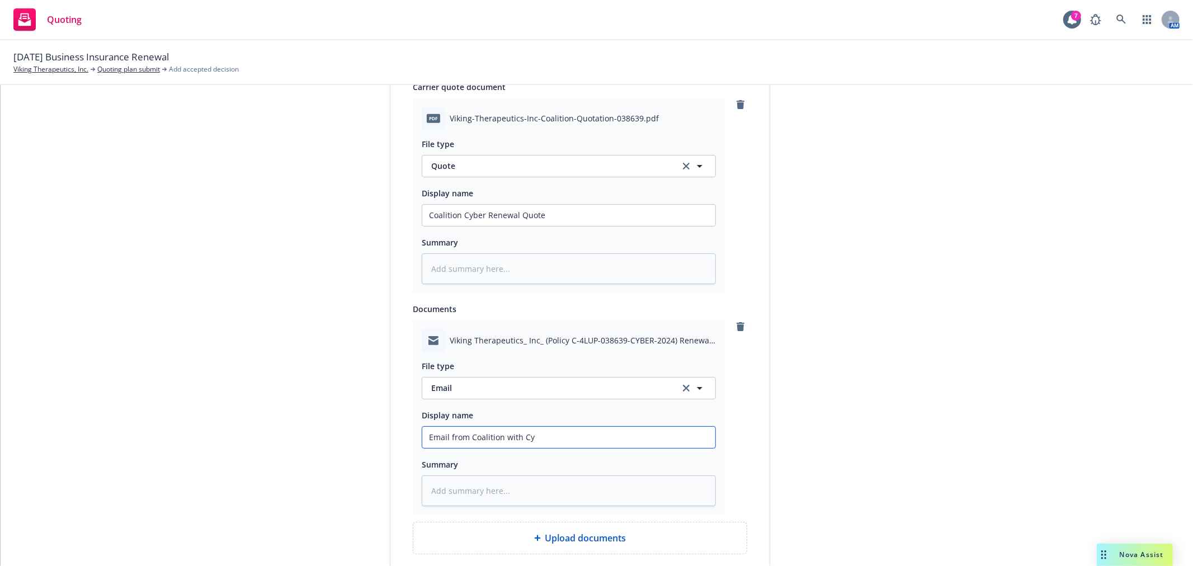
type textarea "x"
type input "Email from Coalition with Cyb"
type textarea "x"
type input "Email from Coalition with Cybe"
type textarea "x"
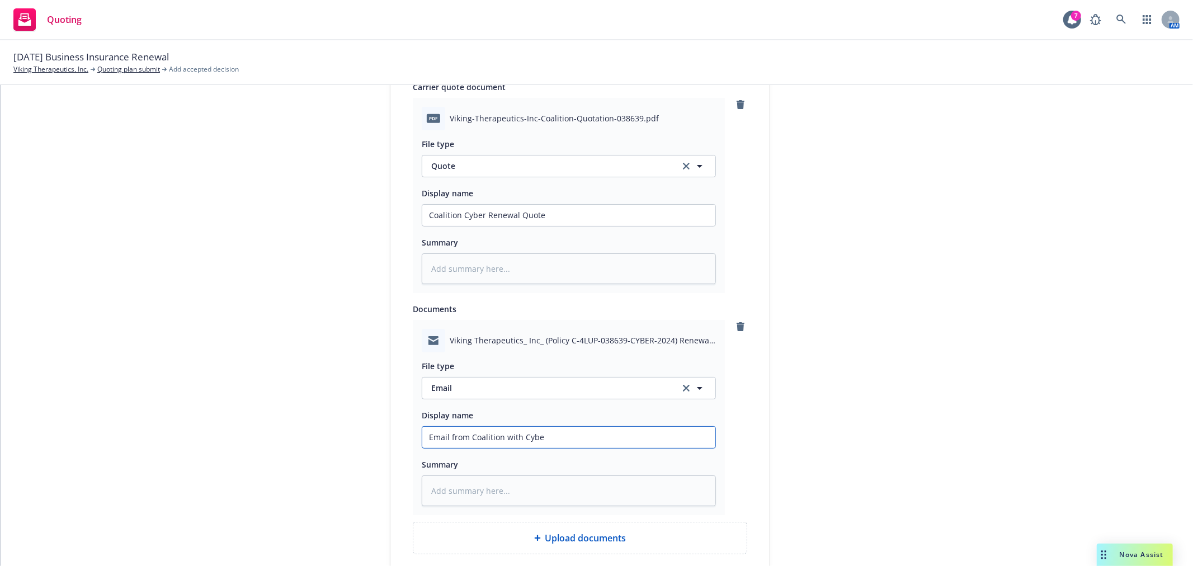
type input "Email from Coalition with Cyber"
type textarea "x"
type input "Email from Coalition with Cyber"
type textarea "x"
type input "Email from Coalition with Cyber R"
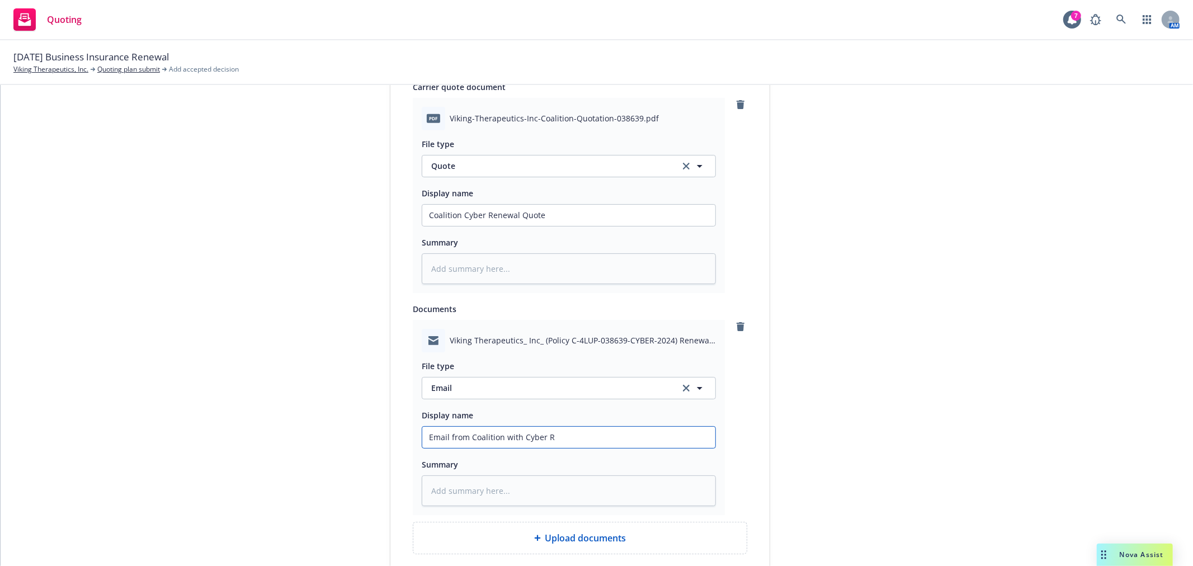
type textarea "x"
type input "Email from Coalition with Cyber Re"
type textarea "x"
type input "Email from Coalition with Cyber Ren"
type textarea "x"
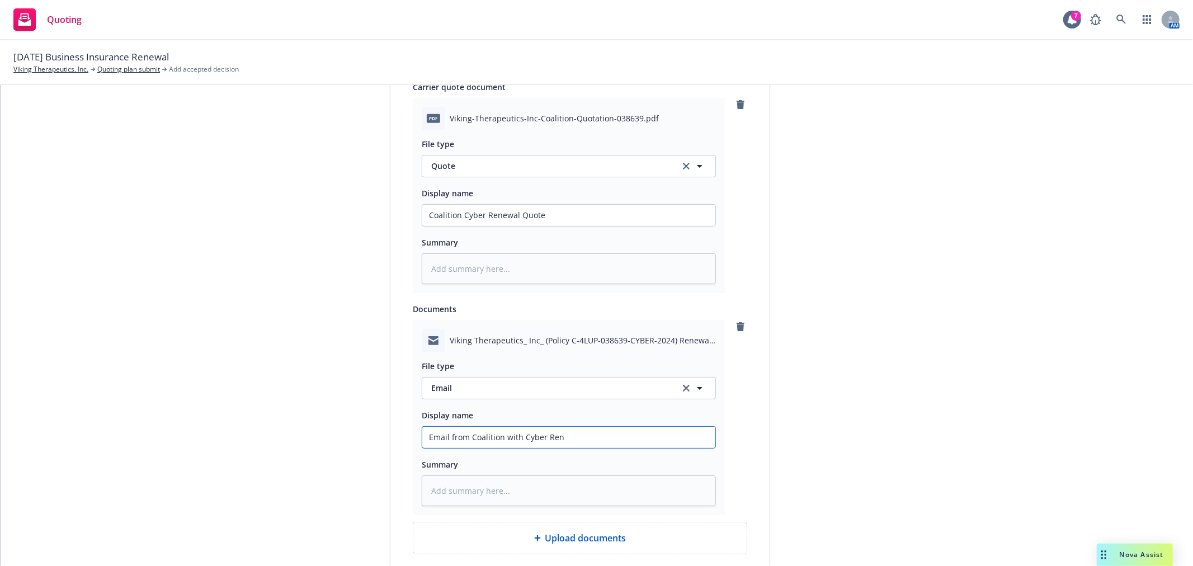
type input "Email from Coalition with Cyber Rene"
type textarea "x"
type input "Email from Coalition with Cyber Renew"
type textarea "x"
type input "Email from Coalition with Cyber Renewa"
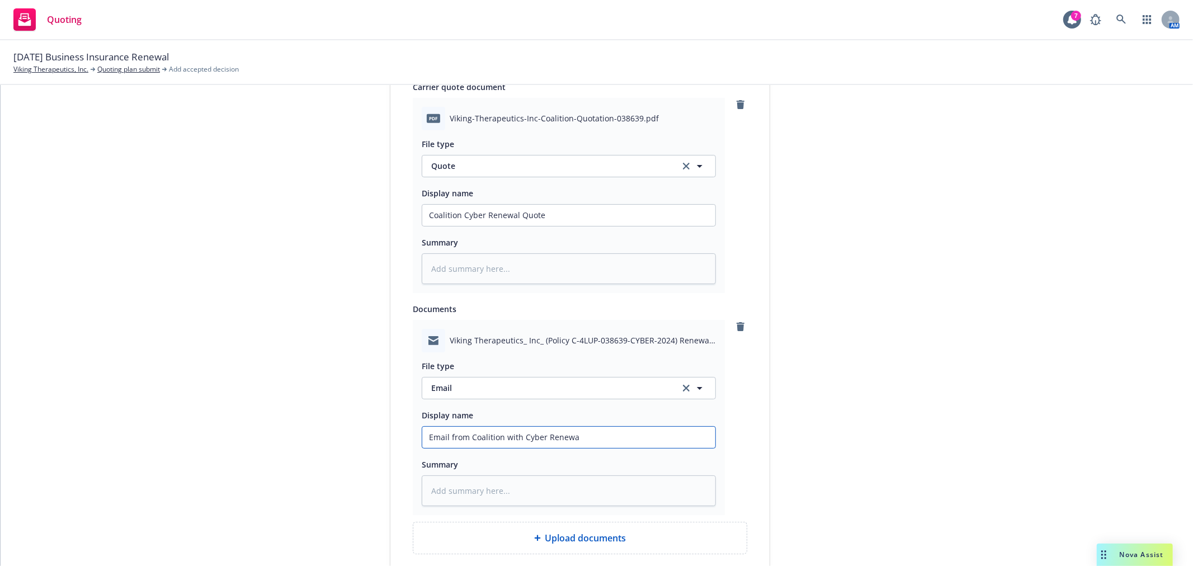
type textarea "x"
type input "Email from Coalition with Cyber Renewal"
type textarea "x"
type input "Email from Coalition with Cyber Renewal"
type textarea "x"
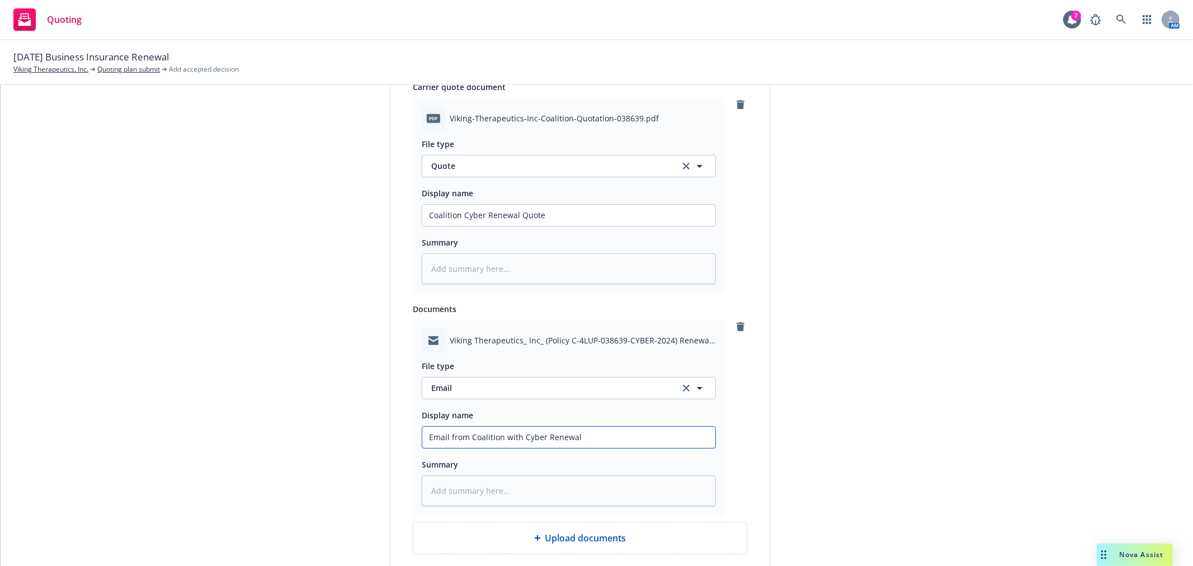
type input "Email from Coalition with Cyber Renewal Q"
type textarea "x"
type input "Email from Coalition with Cyber Renewal Qu"
type textarea "x"
type input "Email from Coalition with Cyber Renewal Quo"
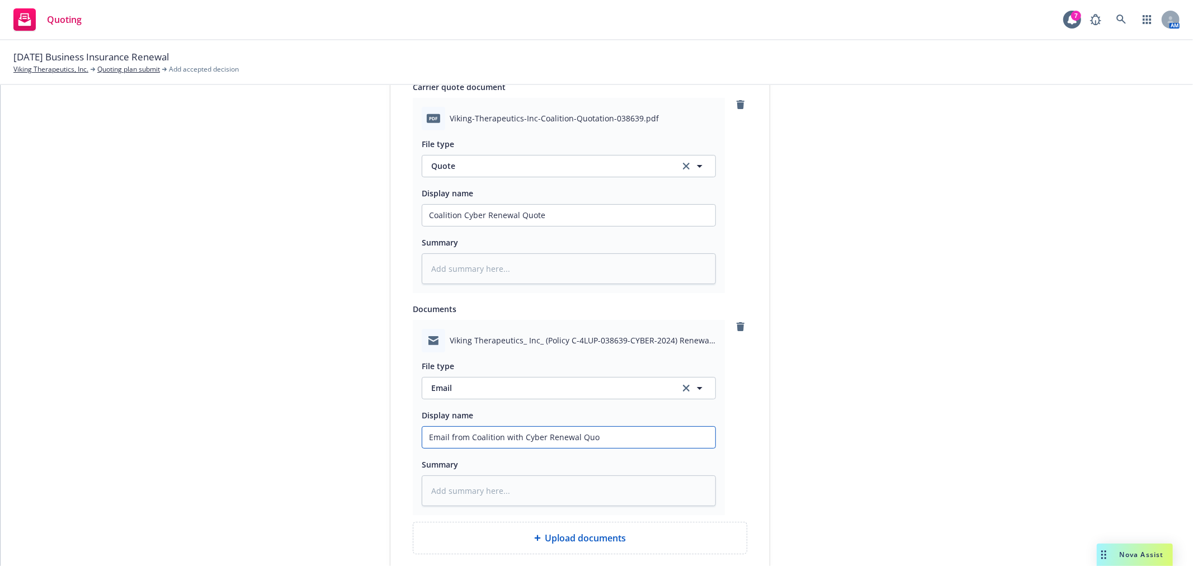
type textarea "x"
type input "Email from Coalition with Cyber Renewal Quot"
type textarea "x"
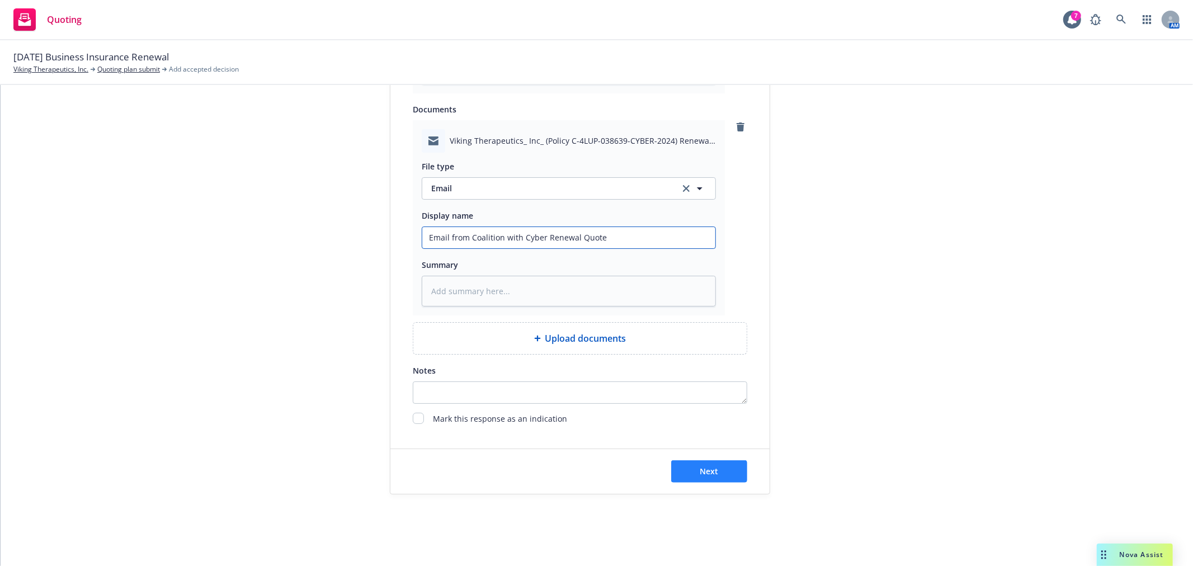
type input "Email from Coalition with Cyber Renewal Quote"
click at [708, 467] on span "Next" at bounding box center [709, 471] width 18 height 11
type textarea "x"
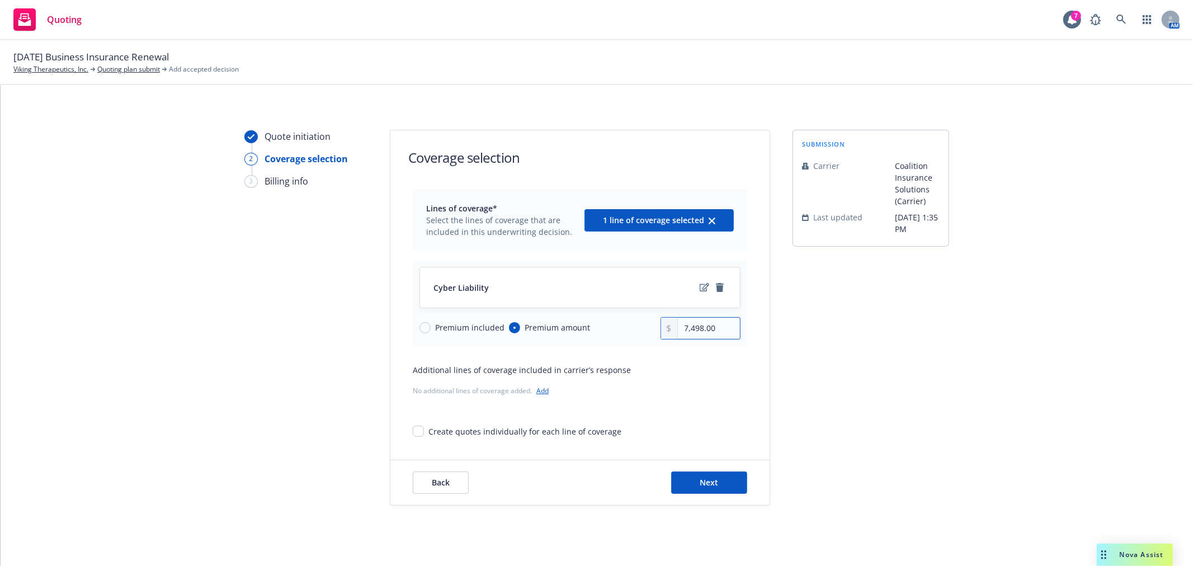
drag, startPoint x: 719, startPoint y: 333, endPoint x: 646, endPoint y: 331, distance: 72.7
click at [646, 331] on div "Premium included Premium amount 7,498.00" at bounding box center [579, 328] width 321 height 22
type input "5,205.00"
click at [817, 372] on div "submission Carrier Coalition Insurance Solutions (Carrier) Last updated 10/3, 1…" at bounding box center [870, 318] width 157 height 376
click at [701, 478] on span "Next" at bounding box center [709, 482] width 18 height 11
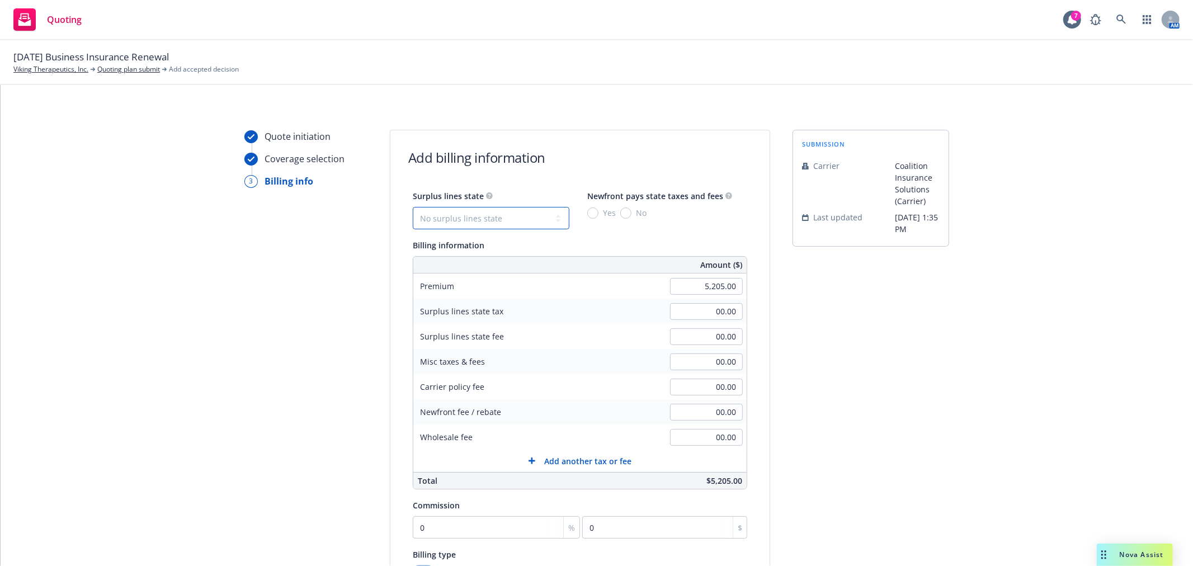
click at [488, 213] on select "No surplus lines state Alaska Alabama Arkansas Arizona California Colorado Conn…" at bounding box center [491, 218] width 157 height 22
select select "CA"
click at [413, 207] on select "No surplus lines state Alaska Alabama Arkansas Arizona California Colorado Conn…" at bounding box center [491, 218] width 157 height 22
type input "156.15"
type input "9.37"
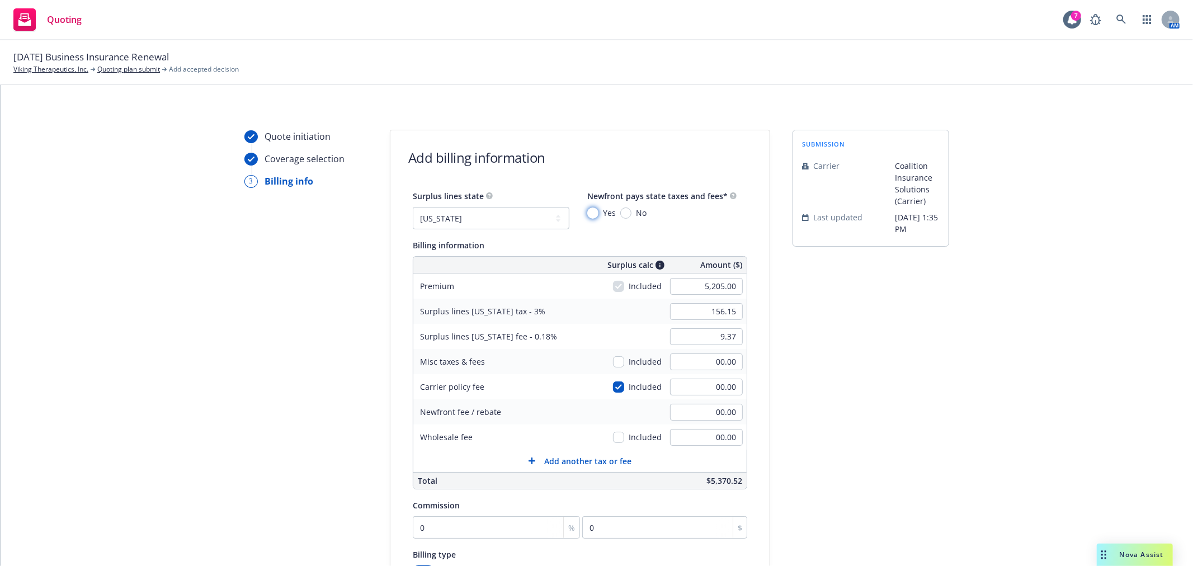
click at [587, 211] on input "Yes" at bounding box center [592, 212] width 11 height 11
click at [792, 311] on div "submission Carrier Coalition Insurance Solutions (Carrier) Last updated 10/3, 1…" at bounding box center [870, 416] width 157 height 572
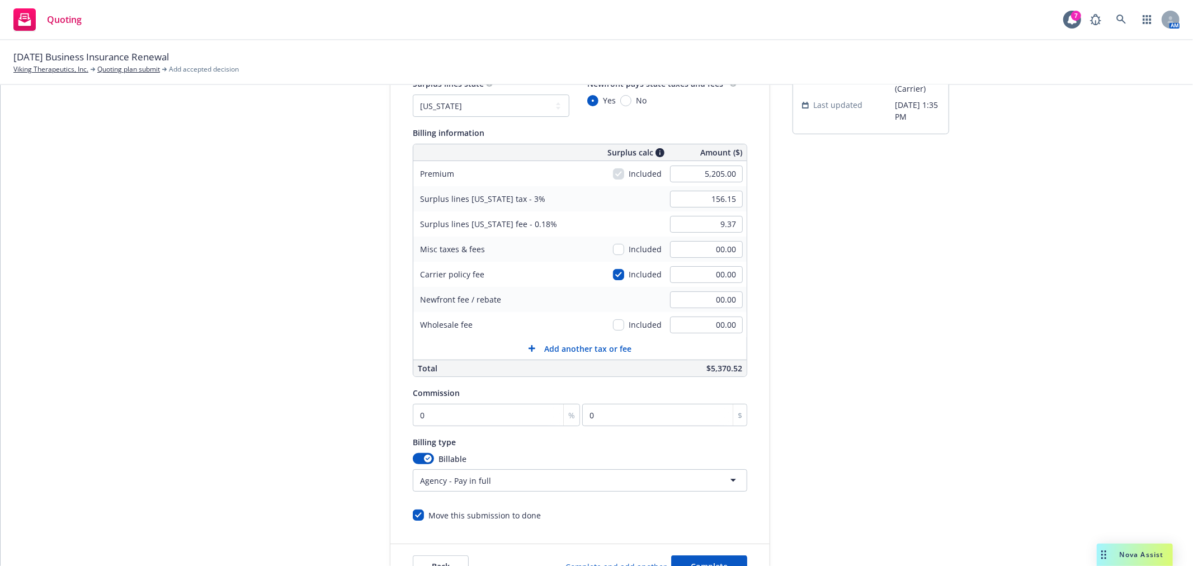
scroll to position [124, 0]
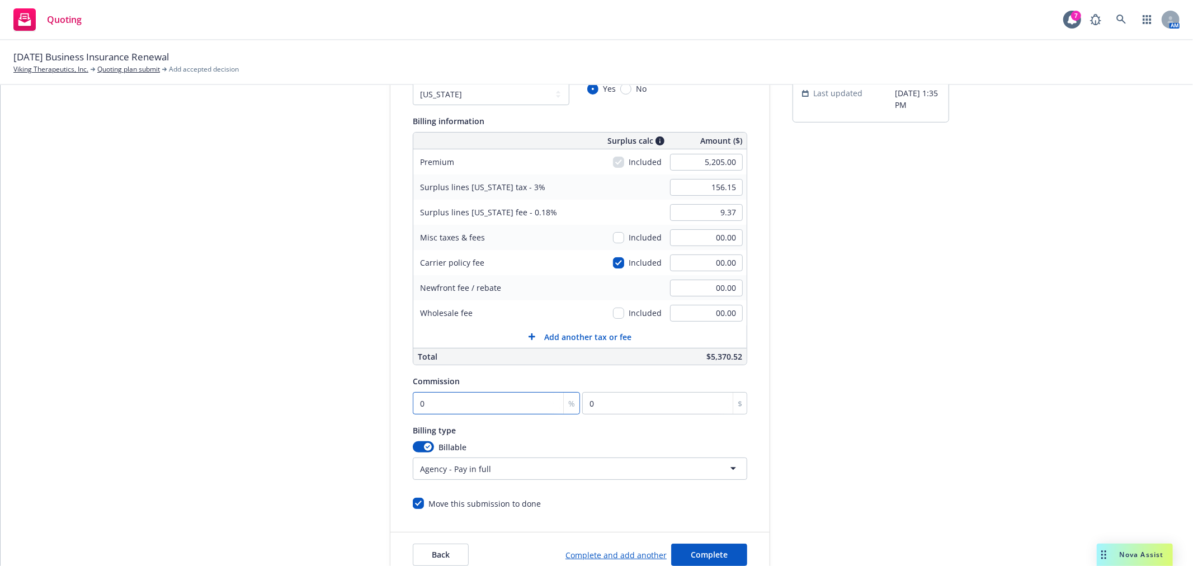
click at [460, 407] on input "0" at bounding box center [496, 403] width 167 height 22
click at [889, 364] on div "submission Carrier Coalition Insurance Solutions (Carrier) Last updated 10/3, 1…" at bounding box center [870, 292] width 157 height 572
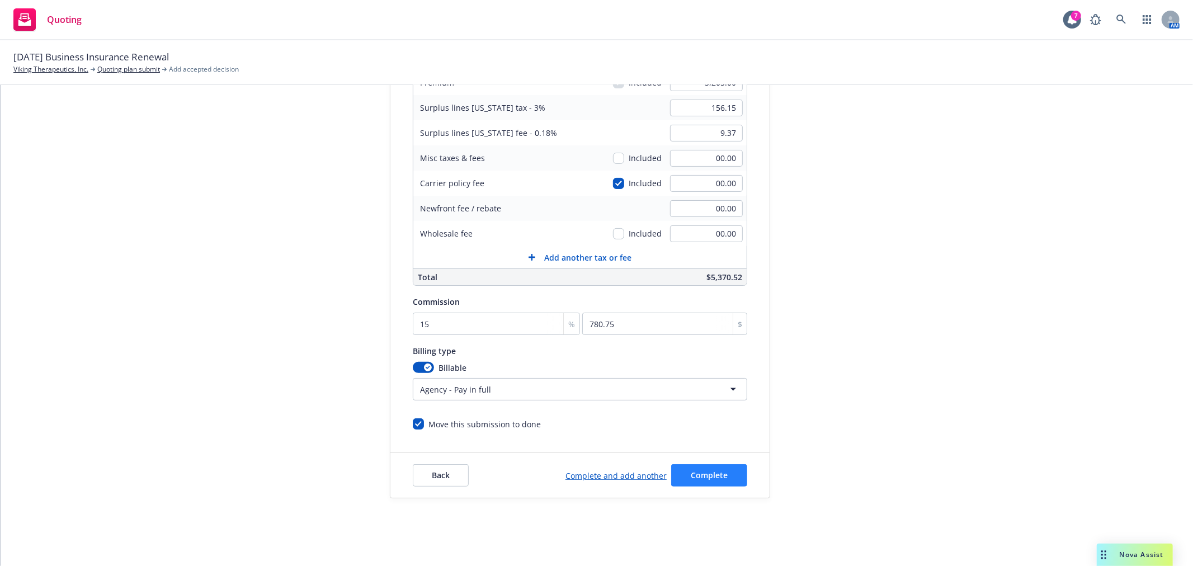
scroll to position [208, 0]
click at [716, 462] on button "Complete" at bounding box center [709, 471] width 76 height 22
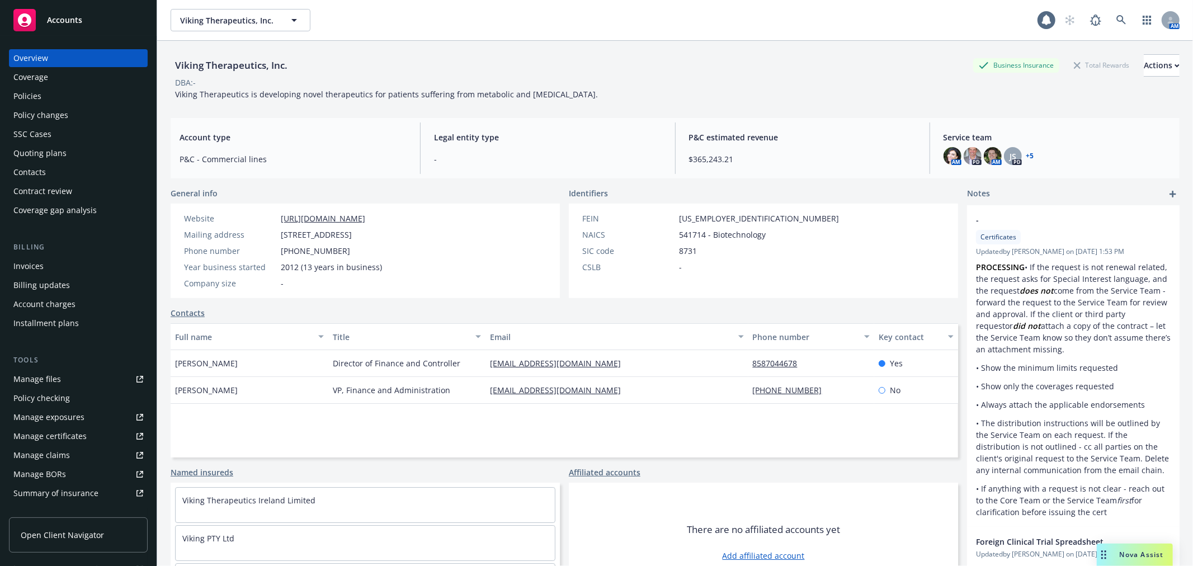
click at [25, 90] on div "Policies" at bounding box center [27, 96] width 28 height 18
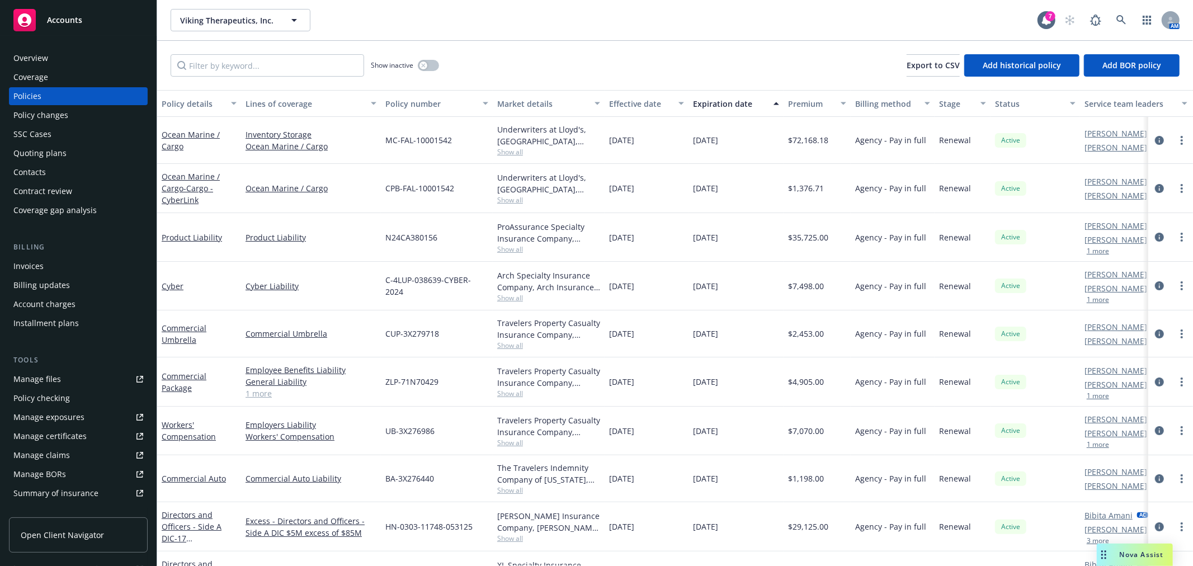
click at [582, 18] on div "Viking Therapeutics, Inc. Viking Therapeutics, Inc." at bounding box center [604, 20] width 867 height 22
click at [654, 51] on div "Show inactive Export to CSV Add historical policy Add BOR policy" at bounding box center [675, 65] width 1036 height 49
click at [607, 41] on div "Show inactive Export to CSV Add historical policy Add BOR policy" at bounding box center [675, 65] width 1036 height 49
click at [53, 376] on div "Manage files" at bounding box center [37, 379] width 48 height 18
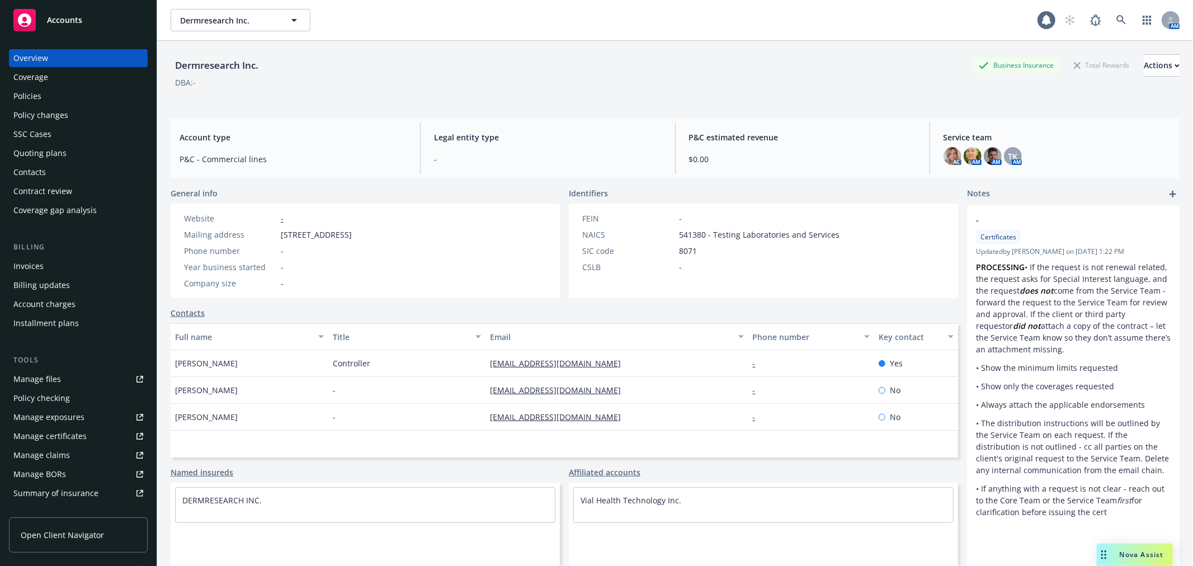
click at [49, 95] on div "Policies" at bounding box center [78, 96] width 130 height 18
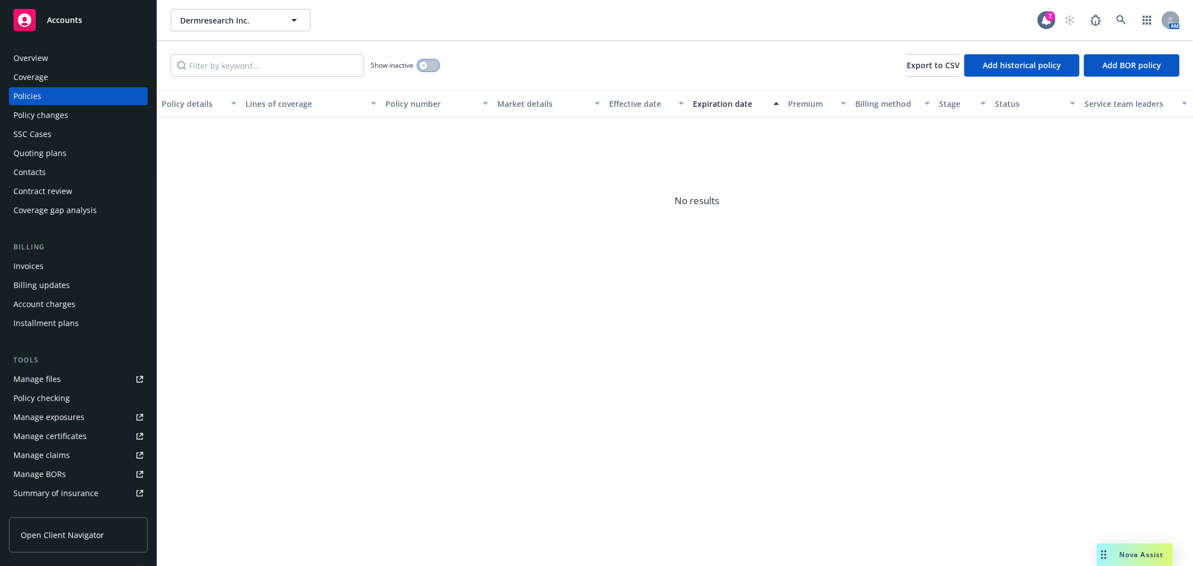
click at [418, 66] on button "button" at bounding box center [428, 65] width 21 height 11
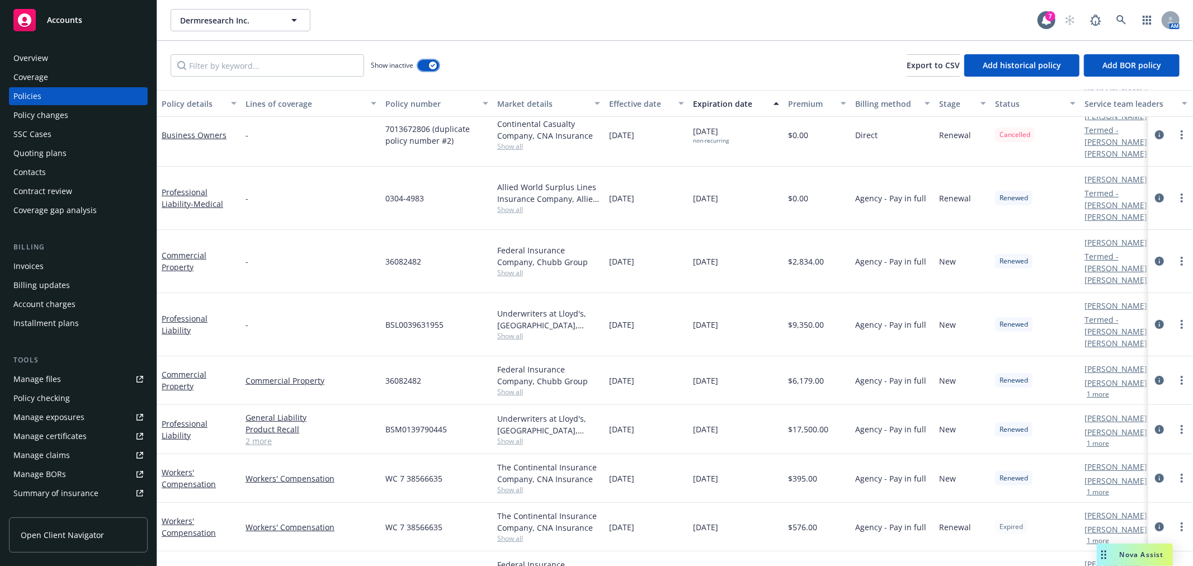
scroll to position [178, 0]
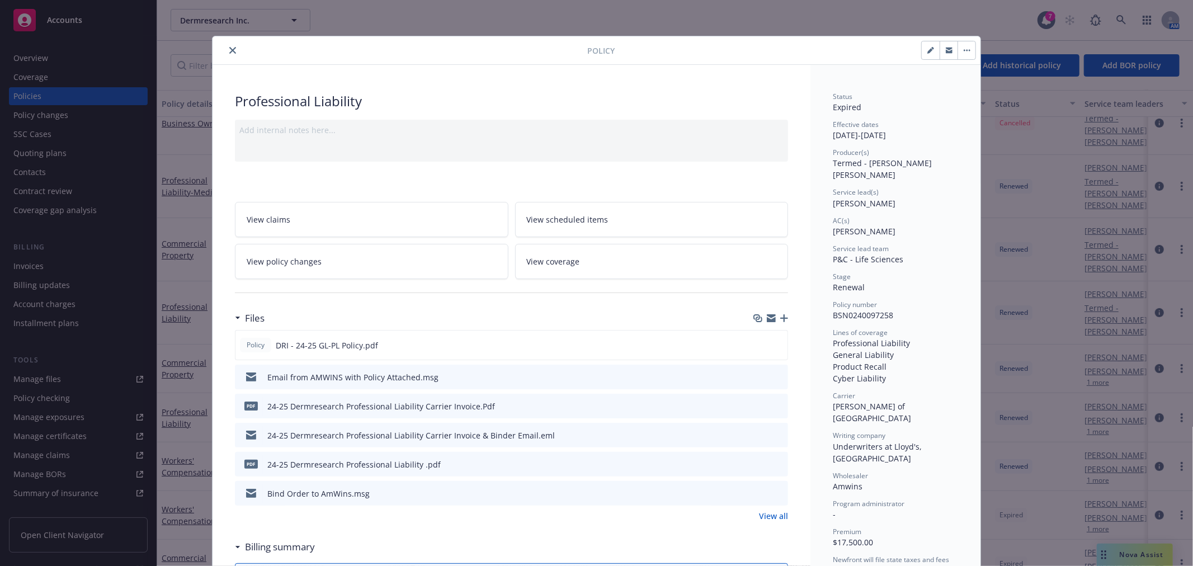
click at [229, 51] on icon "close" at bounding box center [232, 50] width 7 height 7
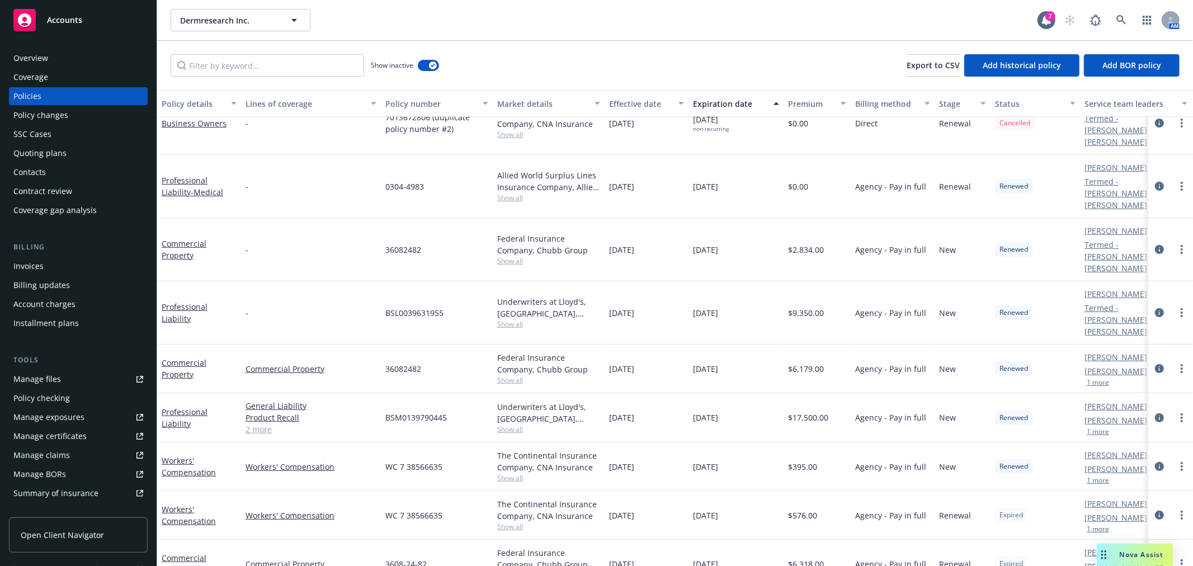
click at [39, 49] on div "Overview" at bounding box center [30, 58] width 35 height 18
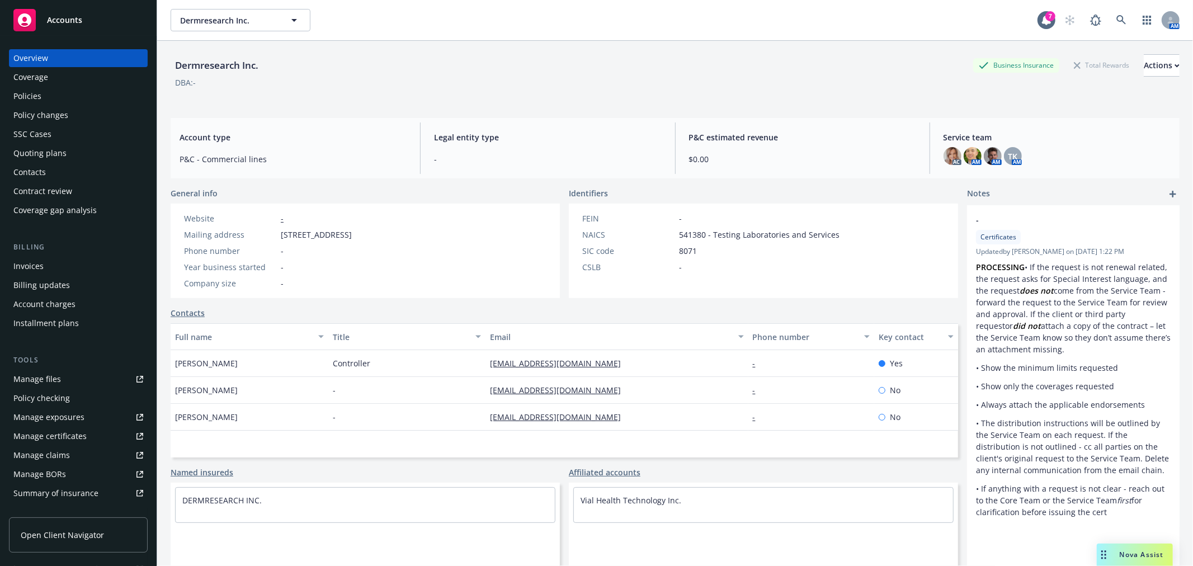
click at [1144, 53] on div "Dermresearch Inc. Business Insurance Total Rewards Actions DBA: -" at bounding box center [675, 75] width 1009 height 68
click at [1144, 64] on div "Actions" at bounding box center [1162, 65] width 36 height 21
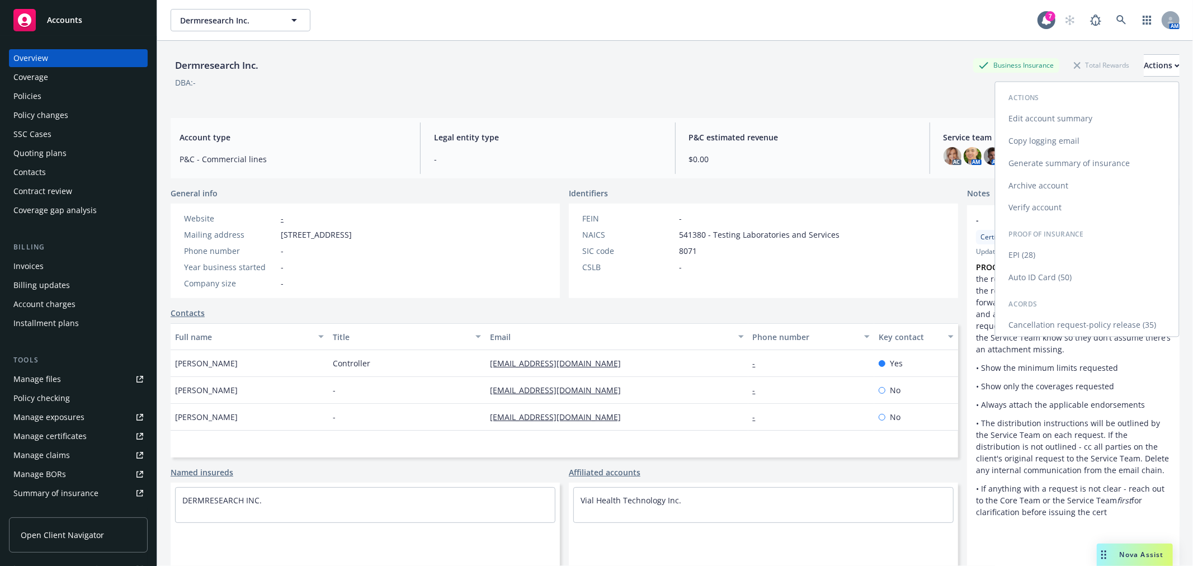
click at [1038, 320] on link "Cancellation request-policy release (35)" at bounding box center [1086, 325] width 183 height 22
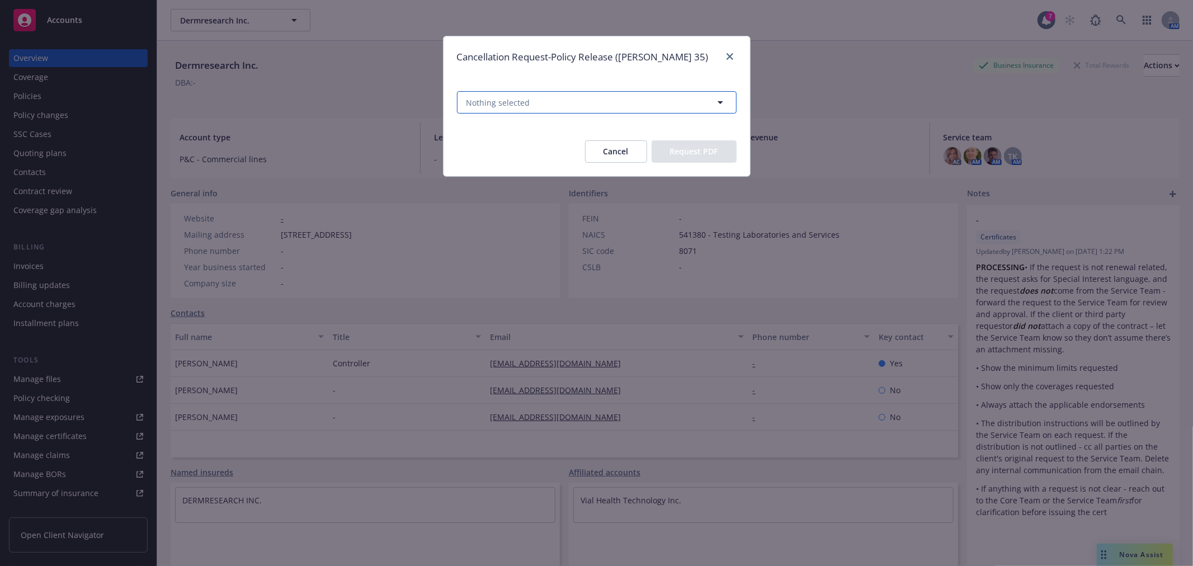
click at [563, 100] on button "Nothing selected" at bounding box center [597, 102] width 280 height 22
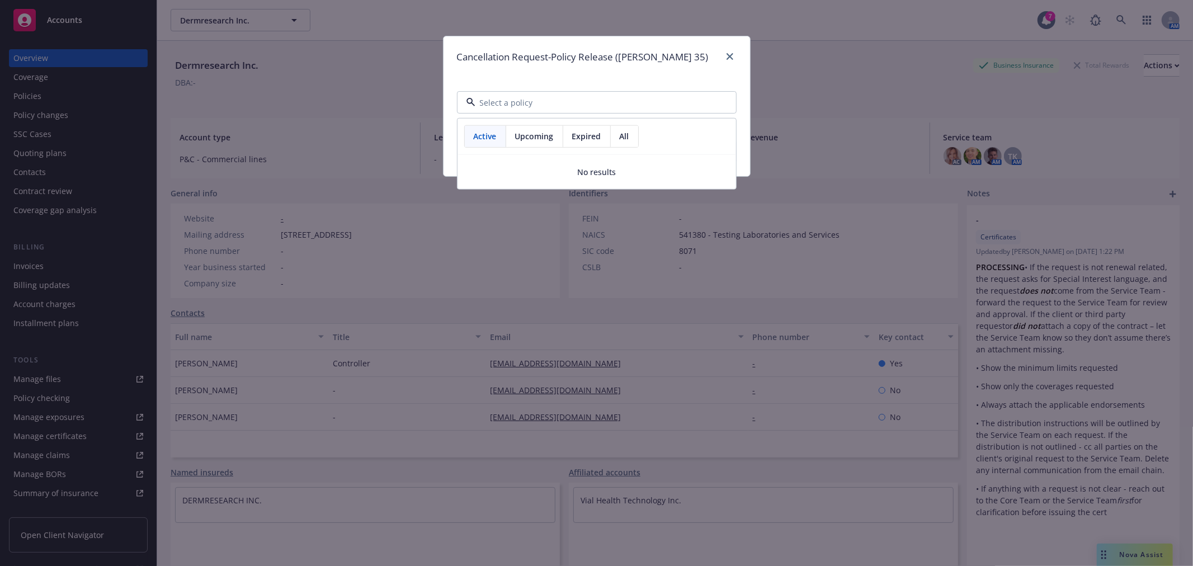
click at [589, 135] on span "Expired" at bounding box center [586, 136] width 29 height 12
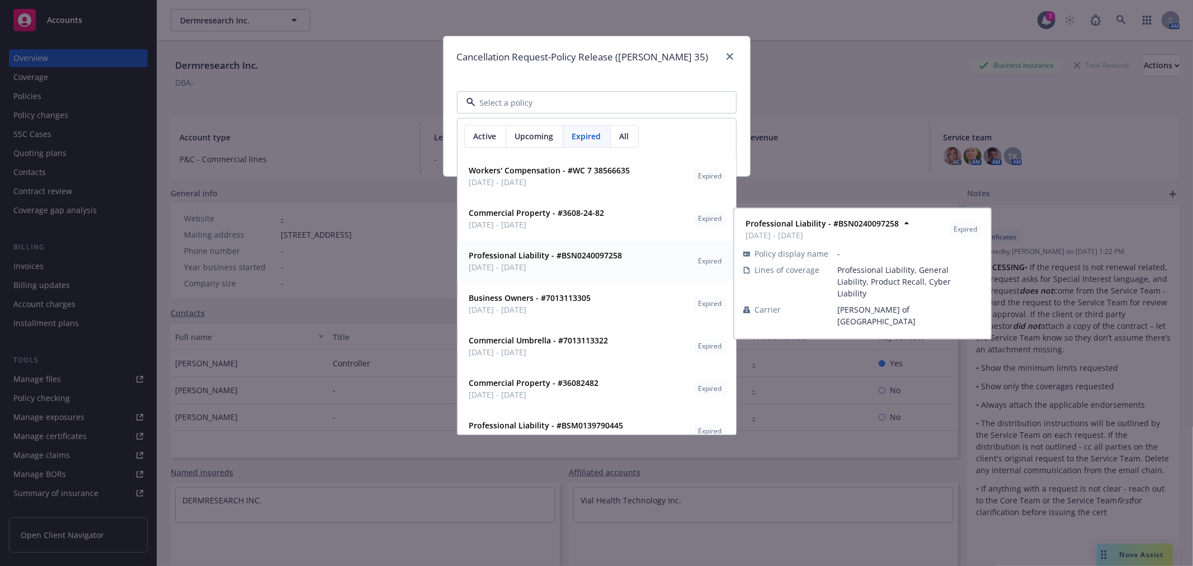
click at [636, 267] on div "Professional Liability - #BSN0240097258 [DATE] - [DATE] Expired" at bounding box center [597, 261] width 264 height 28
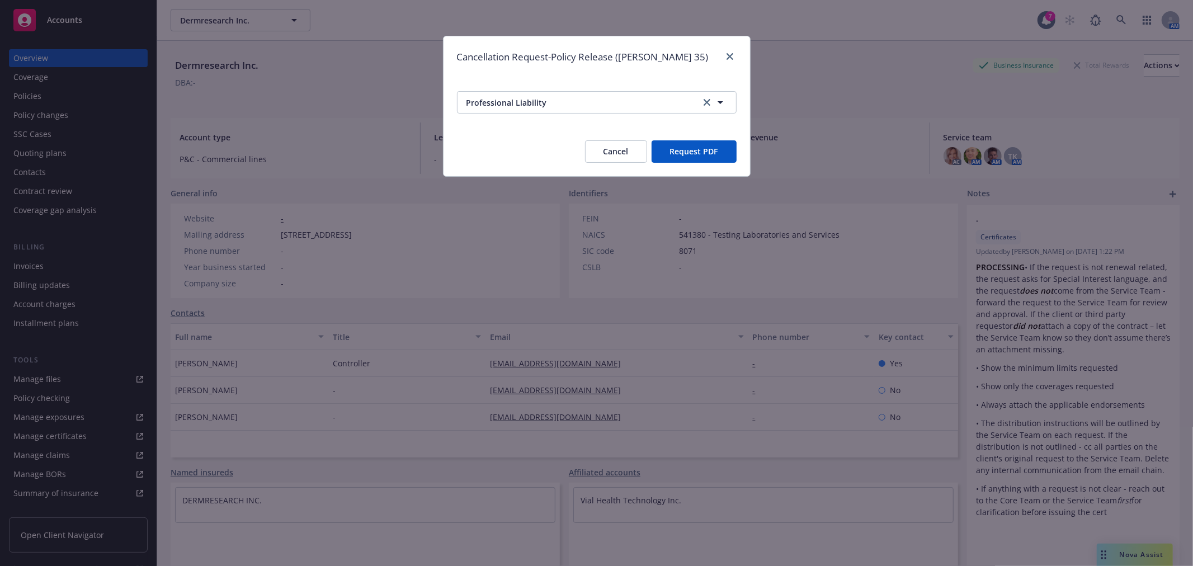
click at [710, 153] on button "Request PDF" at bounding box center [693, 151] width 85 height 22
